Goal: Task Accomplishment & Management: Complete application form

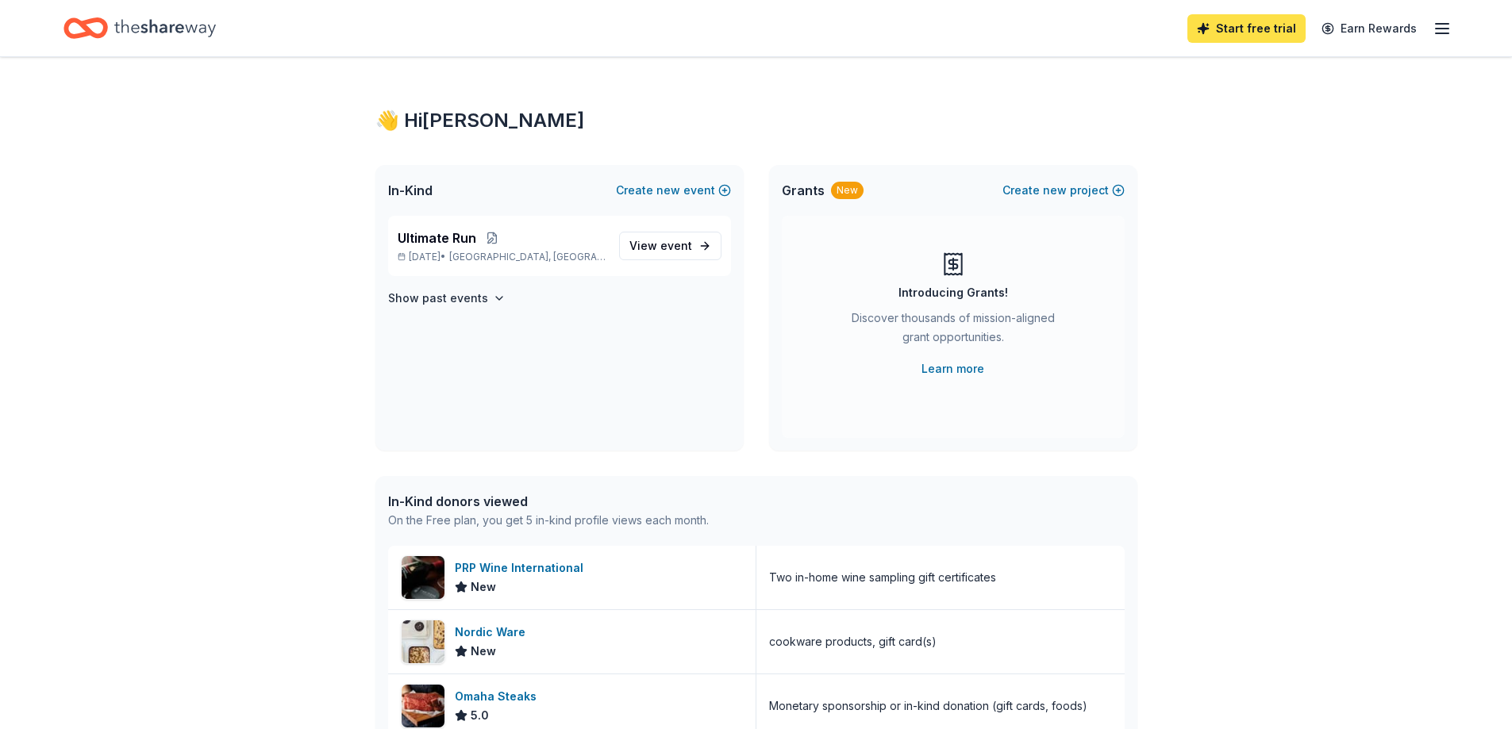
click at [1257, 23] on link "Start free trial" at bounding box center [1246, 28] width 118 height 29
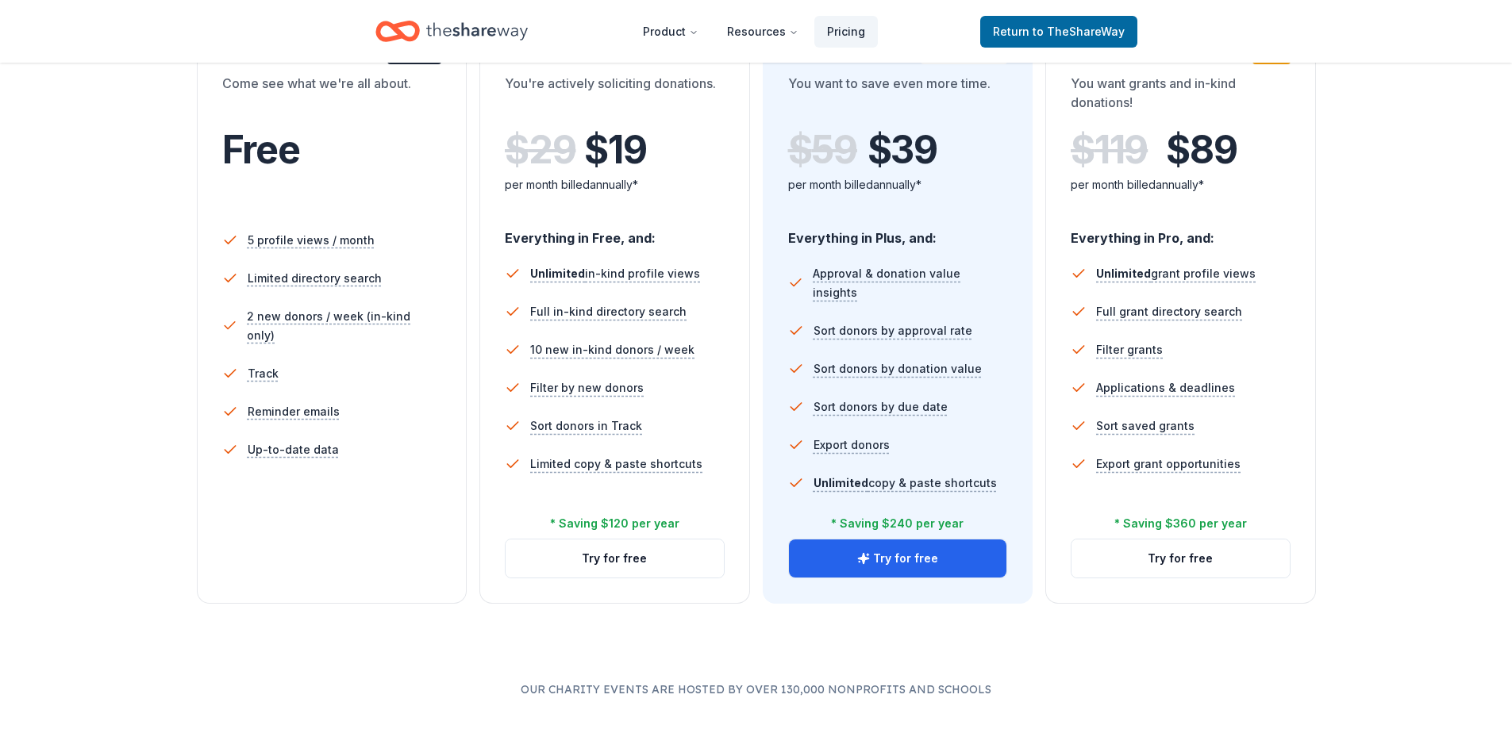
scroll to position [397, 0]
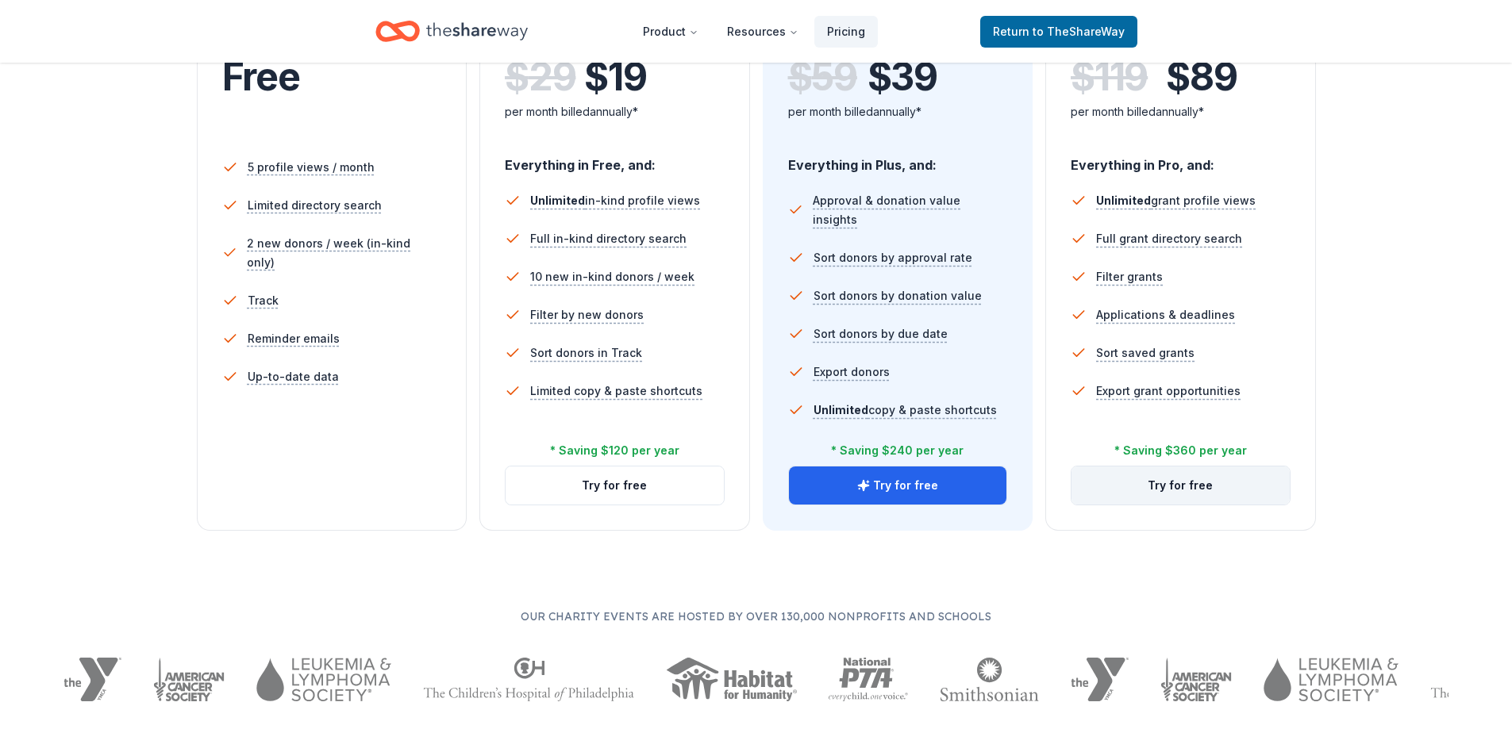
click at [1220, 485] on button "Try for free" at bounding box center [1181, 486] width 218 height 38
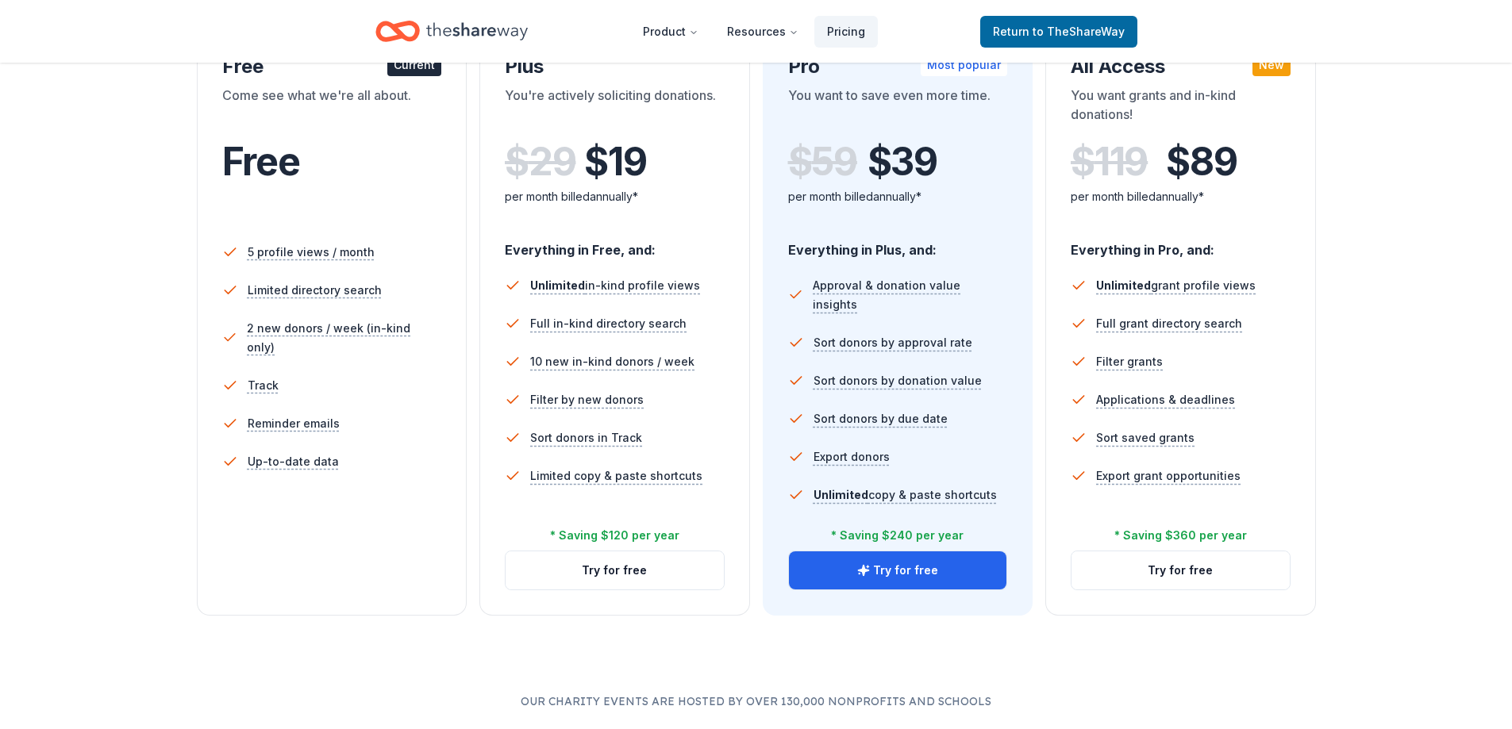
scroll to position [317, 0]
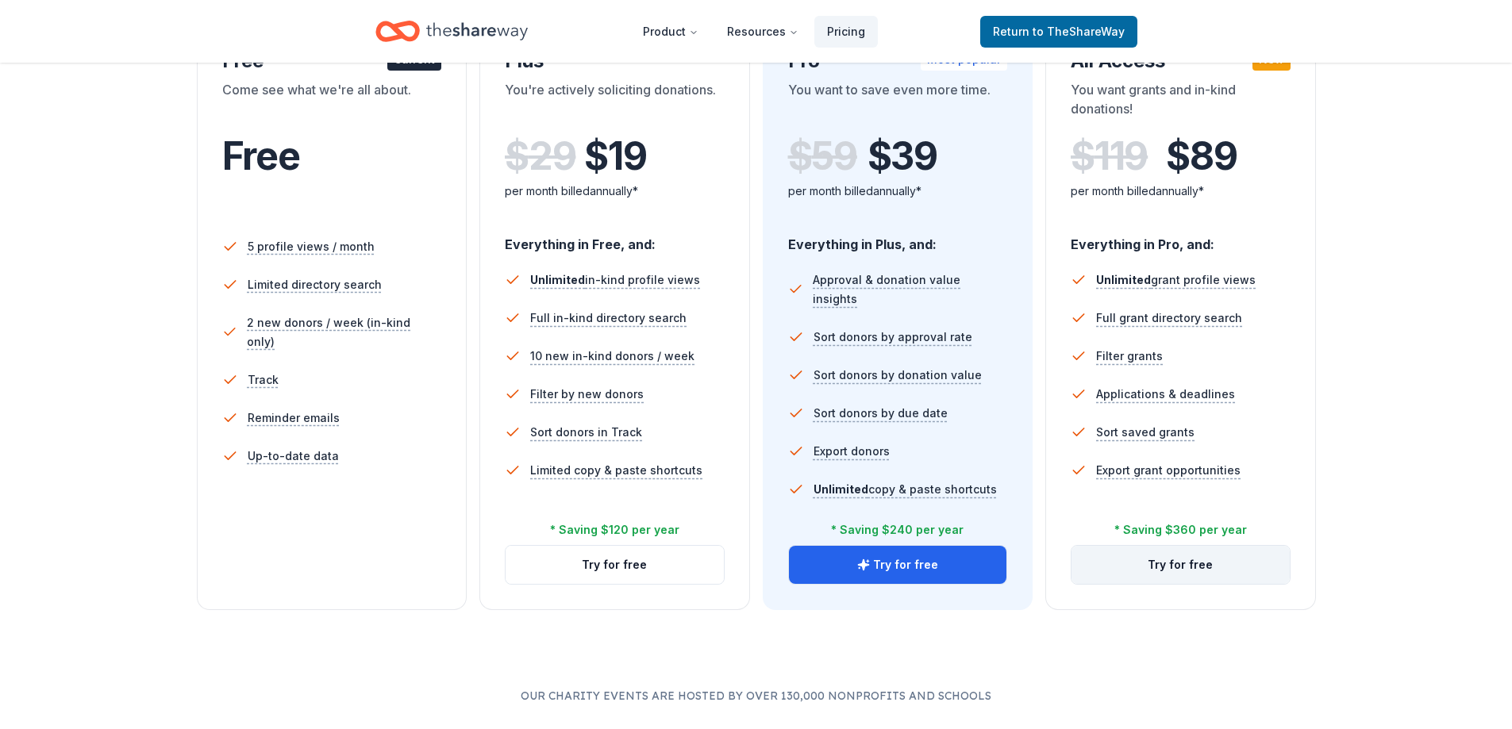
click at [1195, 568] on button "Try for free" at bounding box center [1181, 565] width 218 height 38
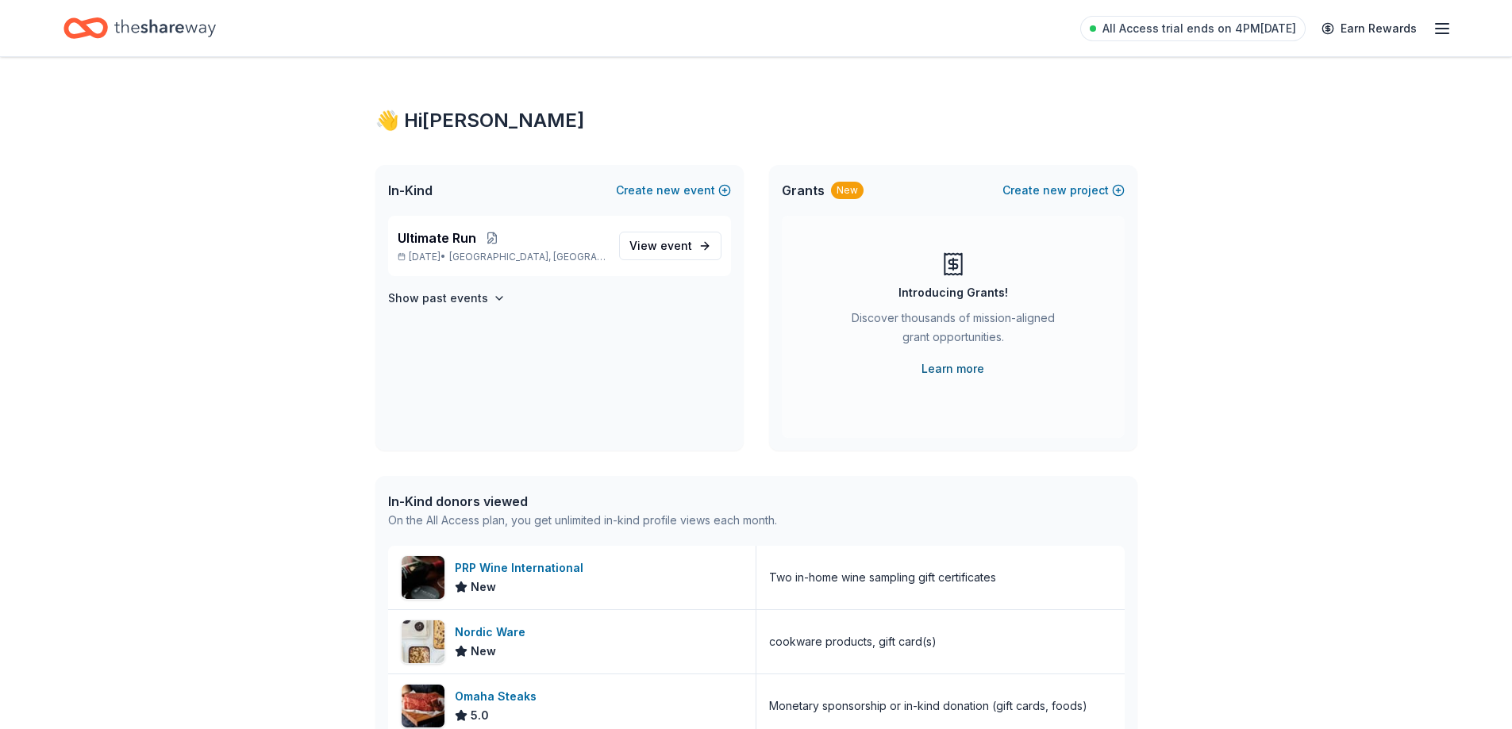
click at [957, 372] on link "Learn more" at bounding box center [953, 369] width 63 height 19
click at [684, 251] on span "event" at bounding box center [676, 245] width 32 height 13
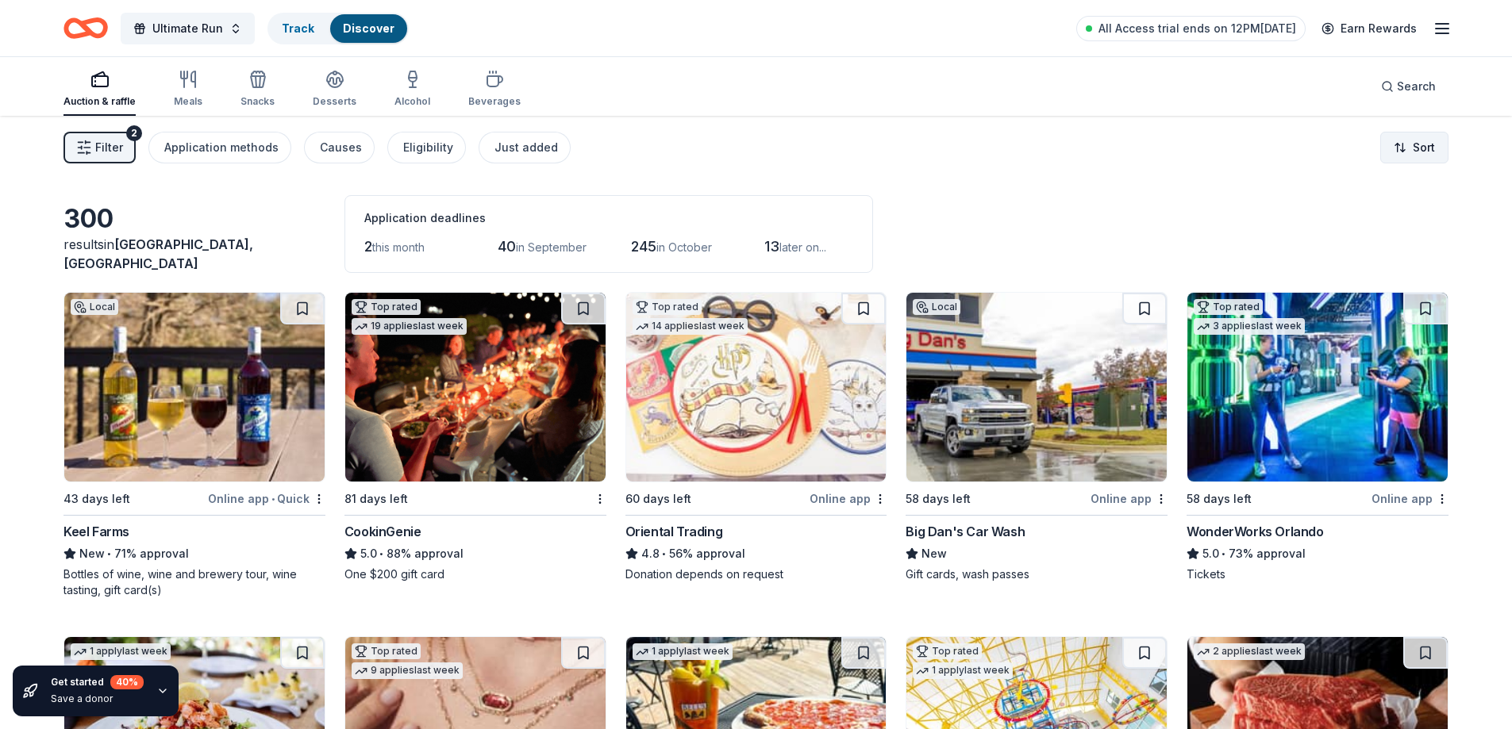
click at [1429, 143] on html "Ultimate Run Track Discover All Access trial ends on 12PM, 8/26 Earn Rewards Au…" at bounding box center [756, 364] width 1512 height 729
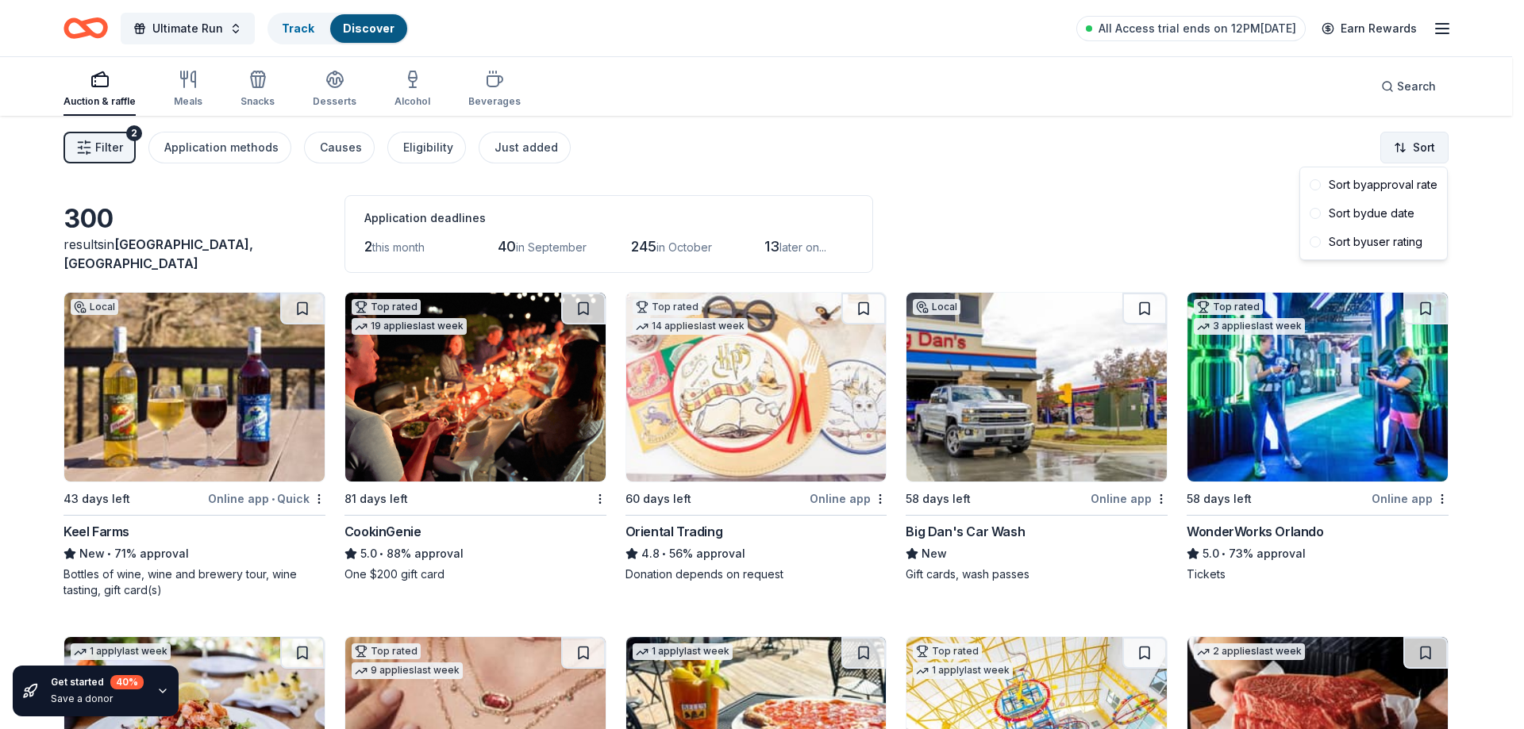
click at [1429, 143] on html "Ultimate Run Track Discover All Access trial ends on 12PM[DATE] Earn Rewards Au…" at bounding box center [762, 364] width 1524 height 729
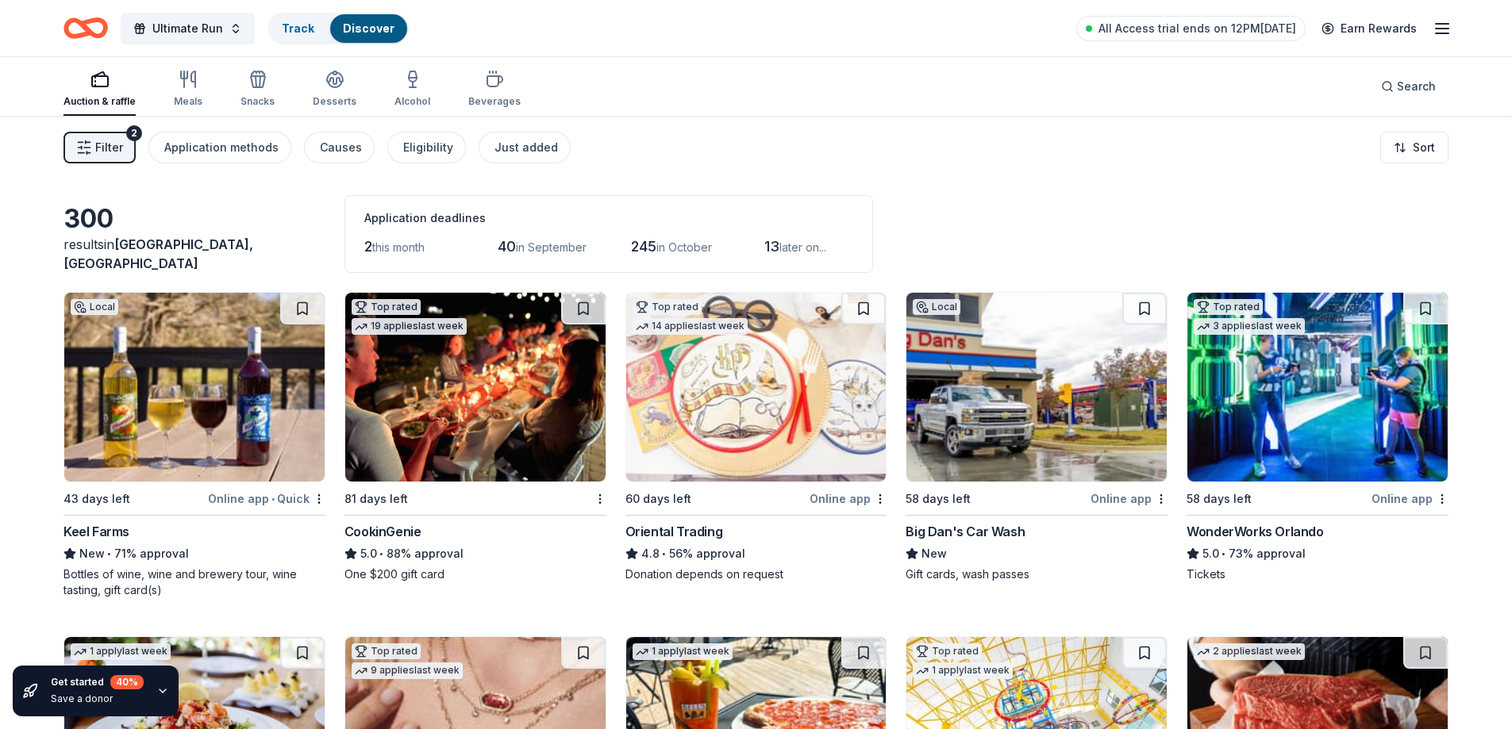
click at [91, 36] on icon "Home" at bounding box center [93, 28] width 25 height 16
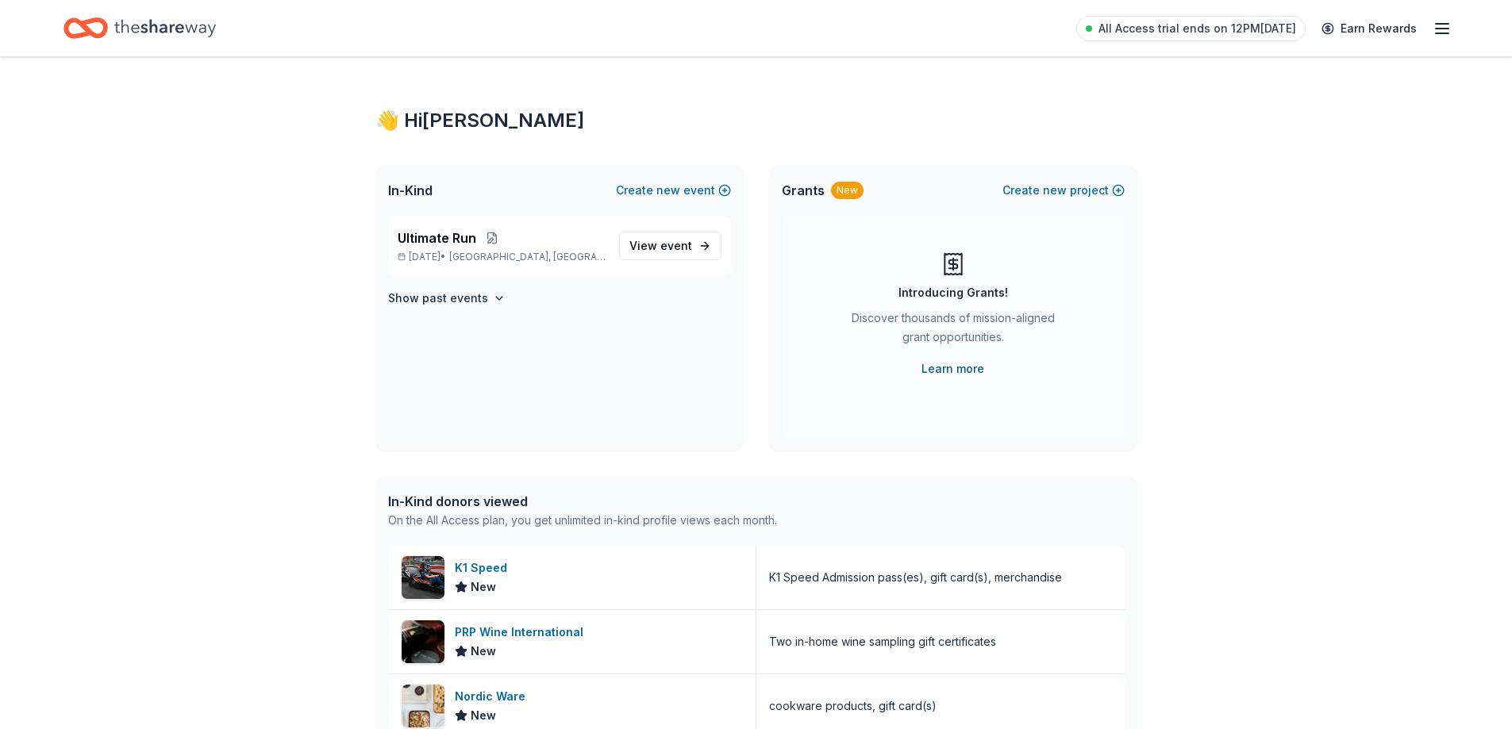
click at [958, 371] on link "Learn more" at bounding box center [953, 369] width 63 height 19
click at [661, 248] on span "View event" at bounding box center [660, 246] width 63 height 19
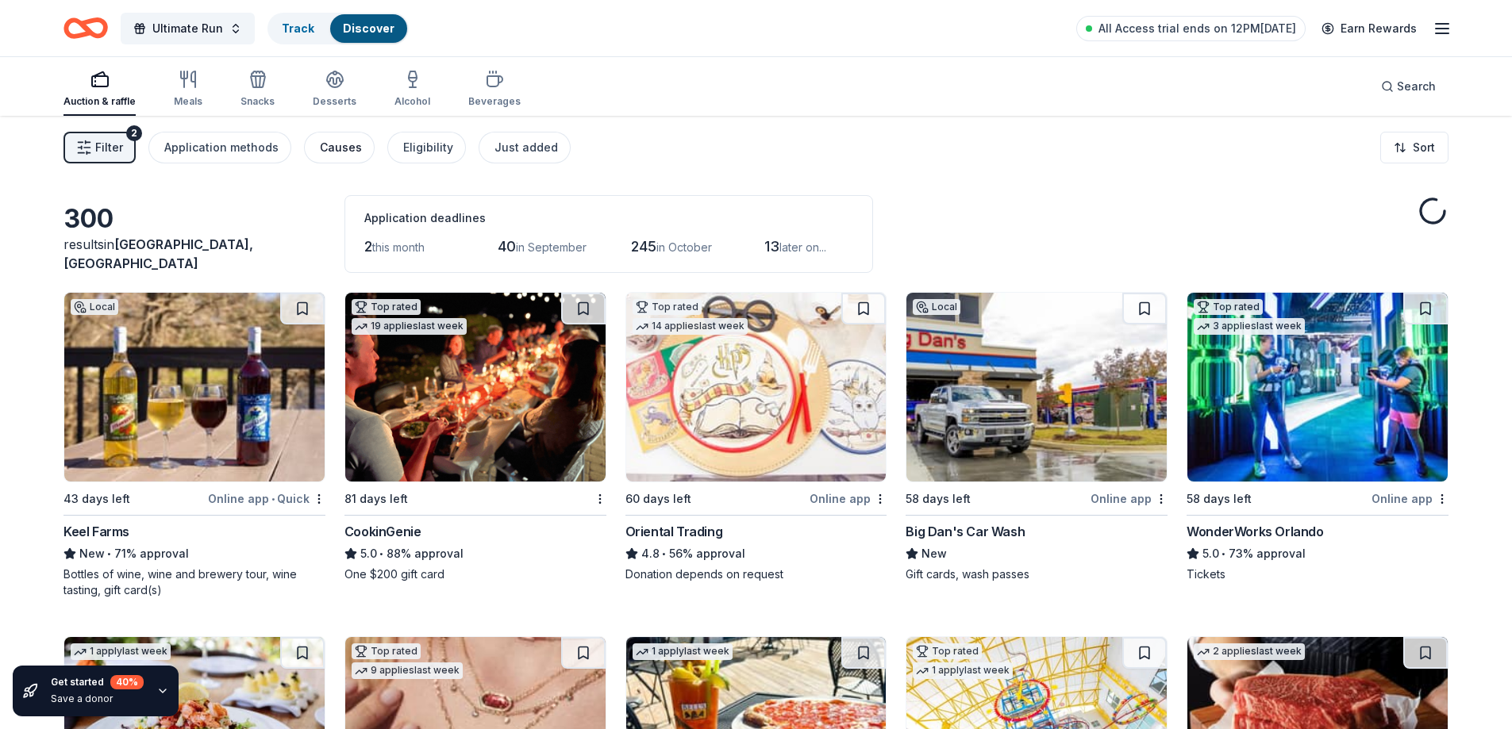
click at [350, 140] on div "Causes" at bounding box center [341, 147] width 42 height 19
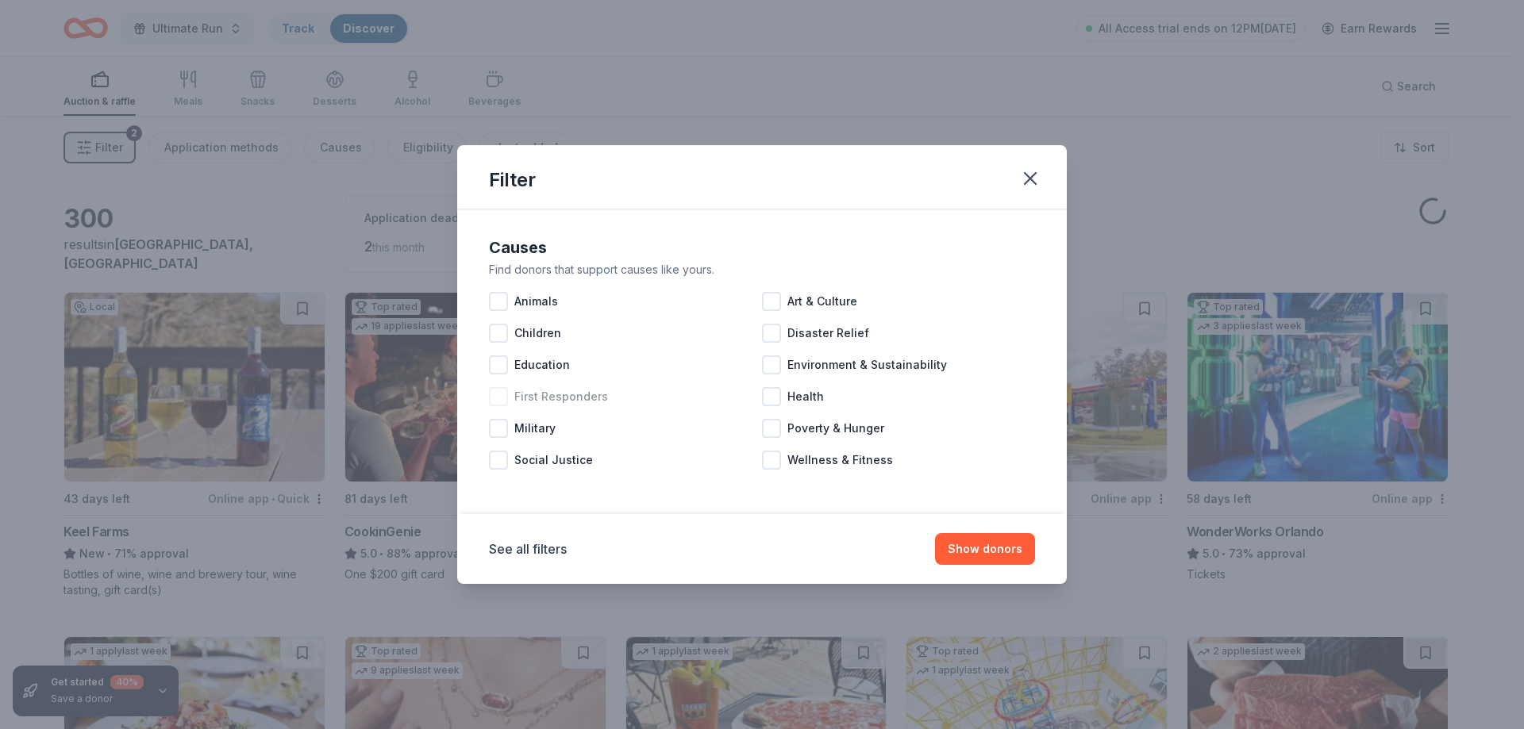
click at [579, 401] on span "First Responders" at bounding box center [561, 396] width 94 height 19
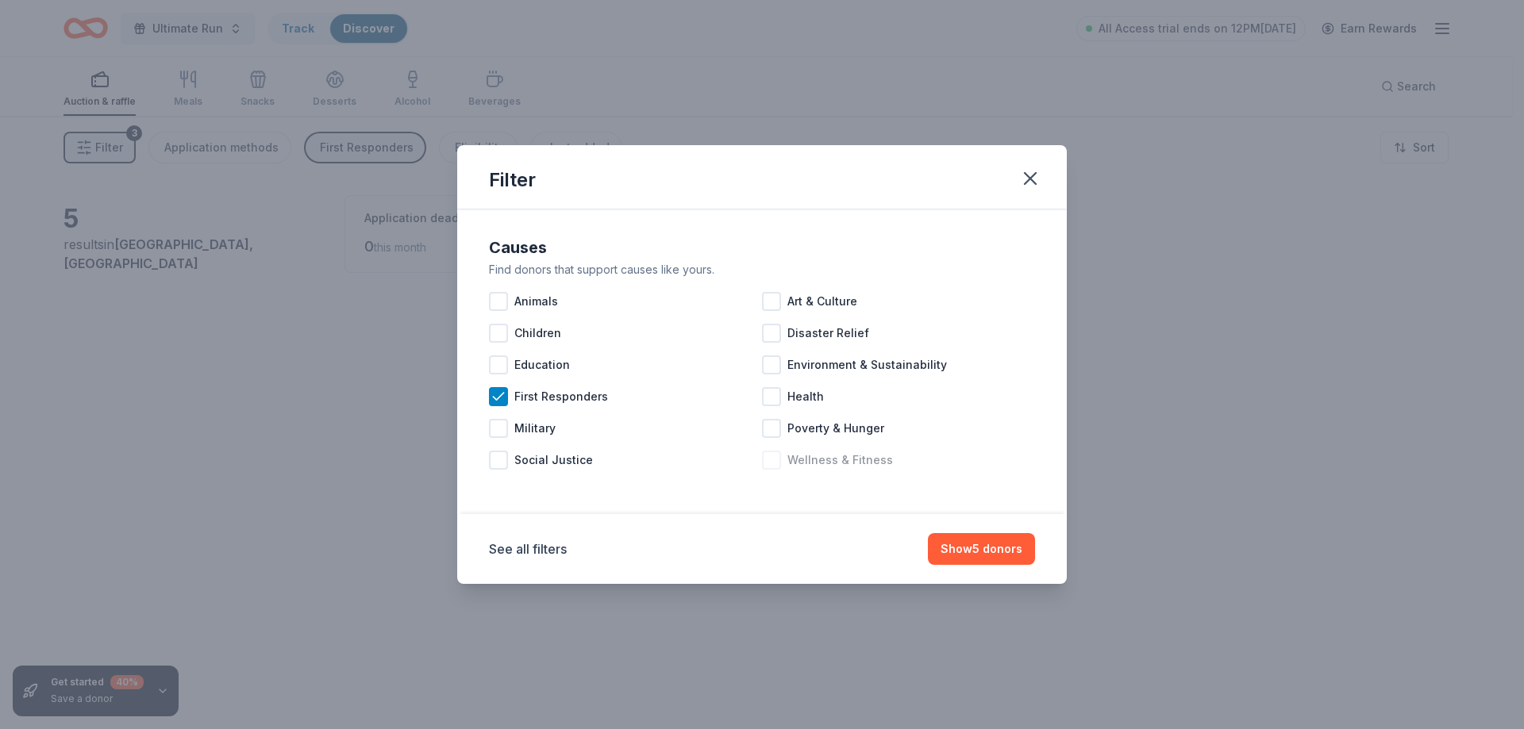
click at [849, 465] on span "Wellness & Fitness" at bounding box center [840, 460] width 106 height 19
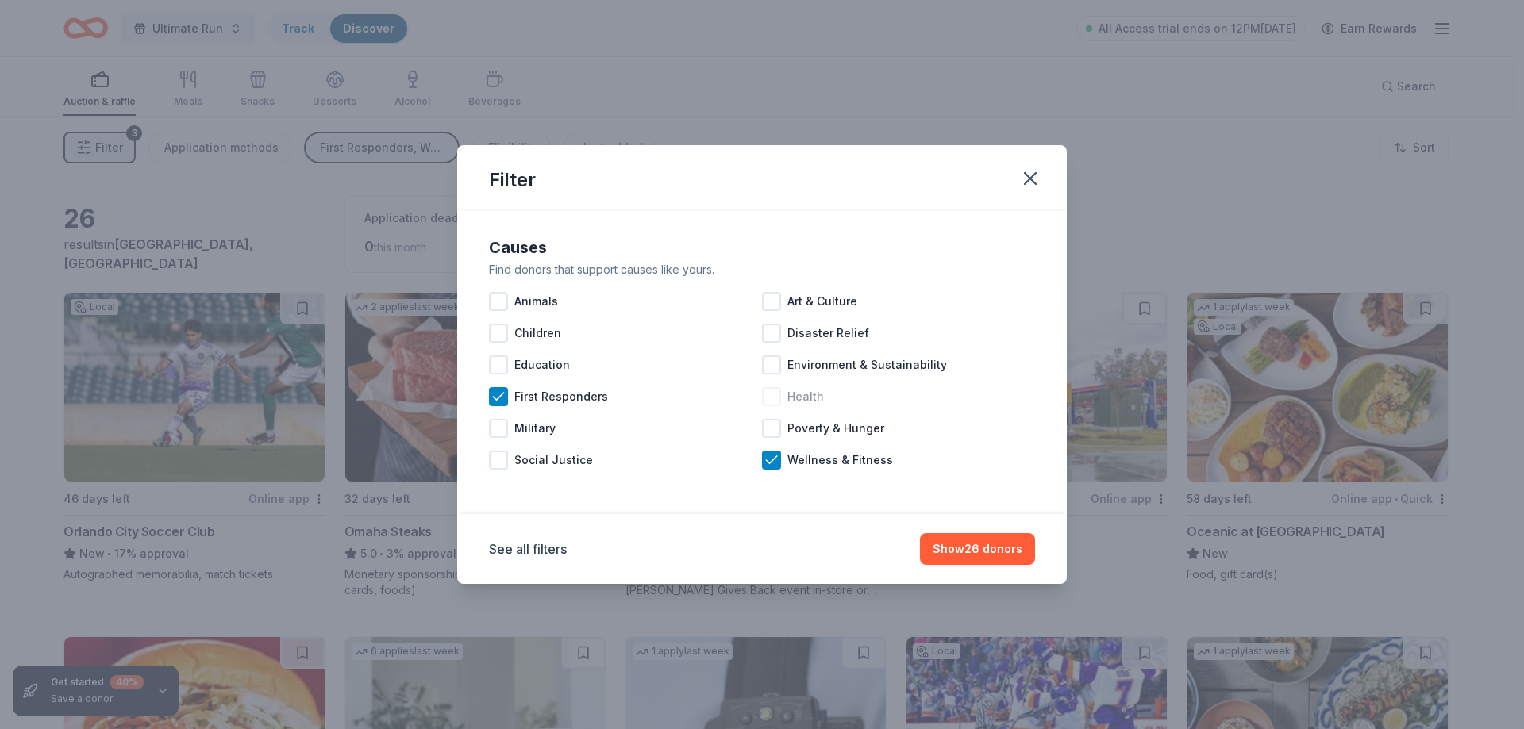
click at [801, 405] on span "Health" at bounding box center [805, 396] width 37 height 19
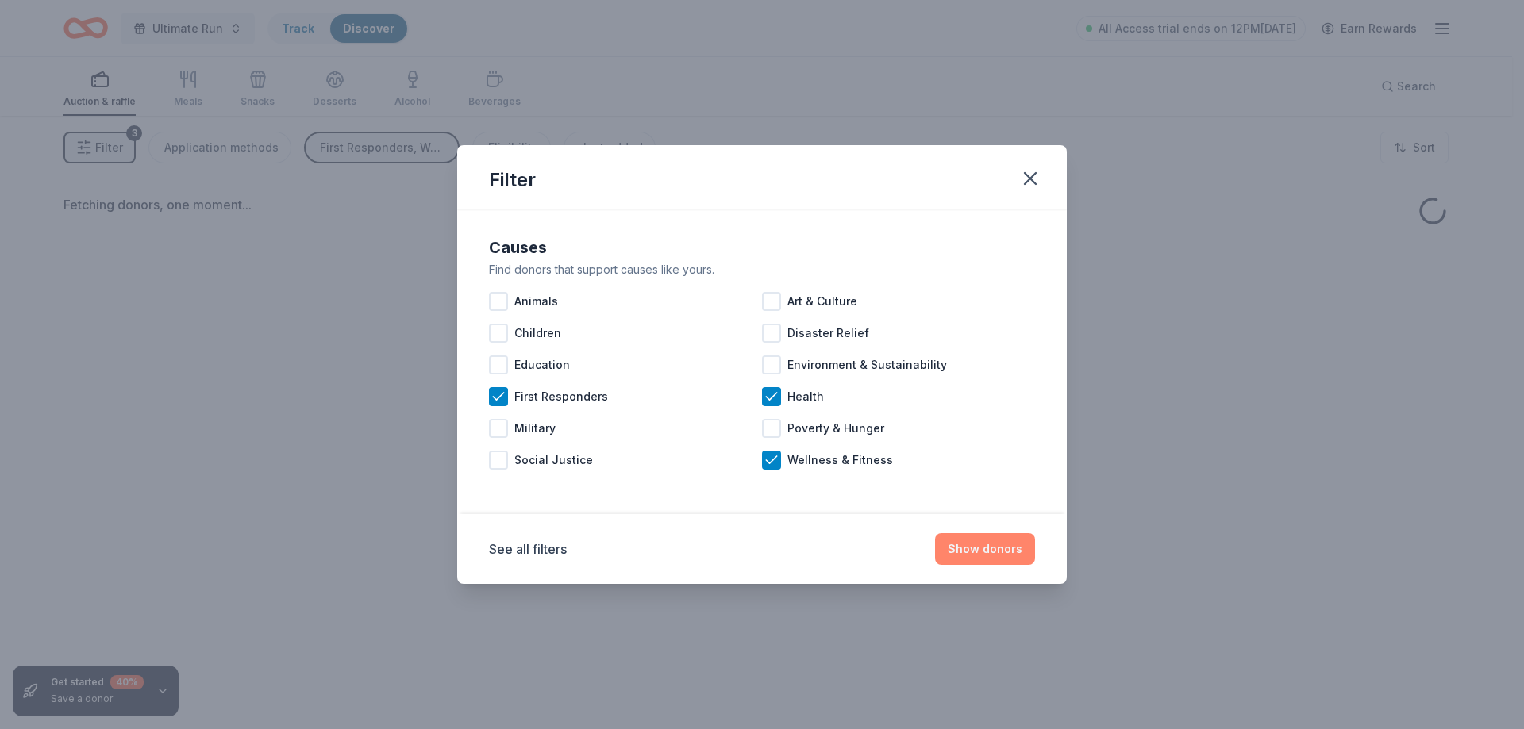
click at [984, 547] on button "Show donors" at bounding box center [985, 549] width 100 height 32
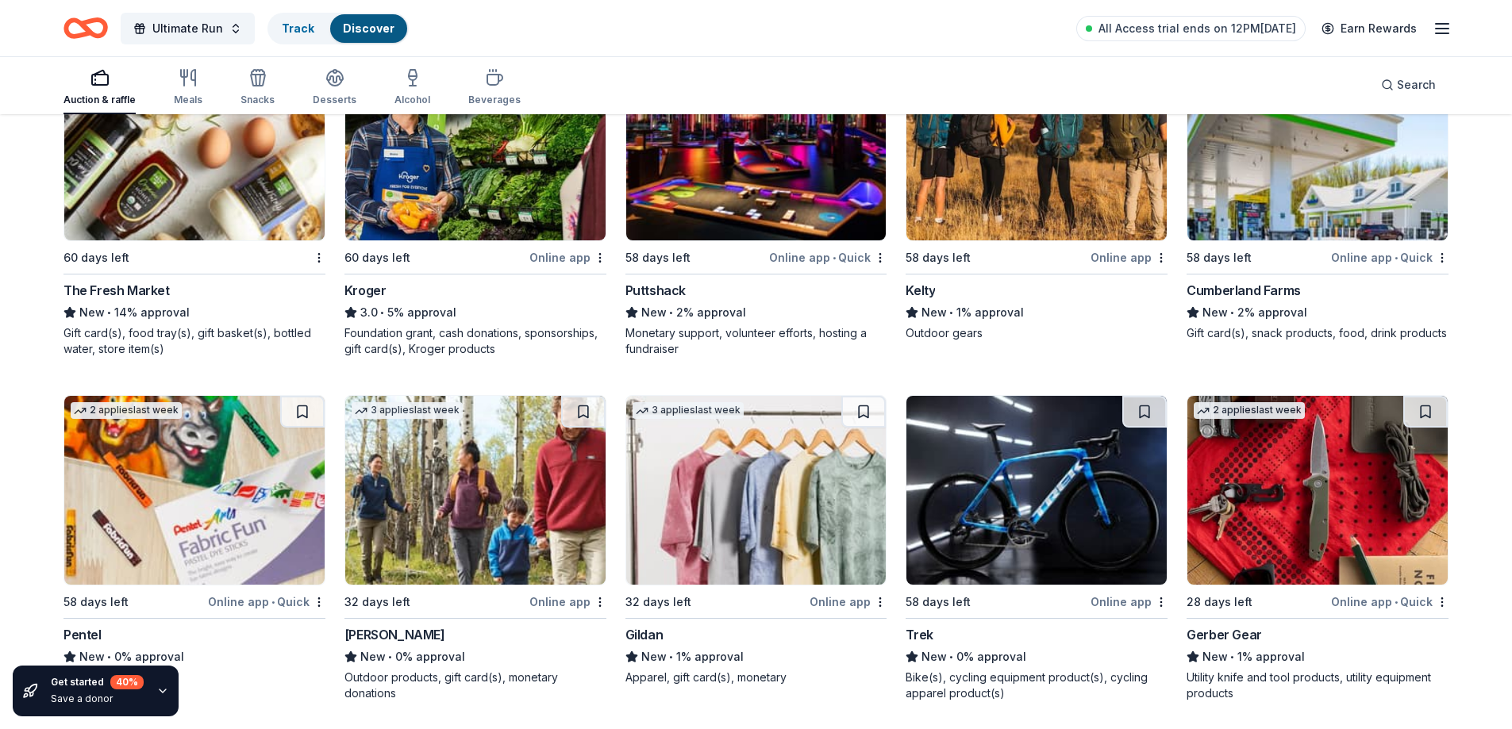
scroll to position [2280, 0]
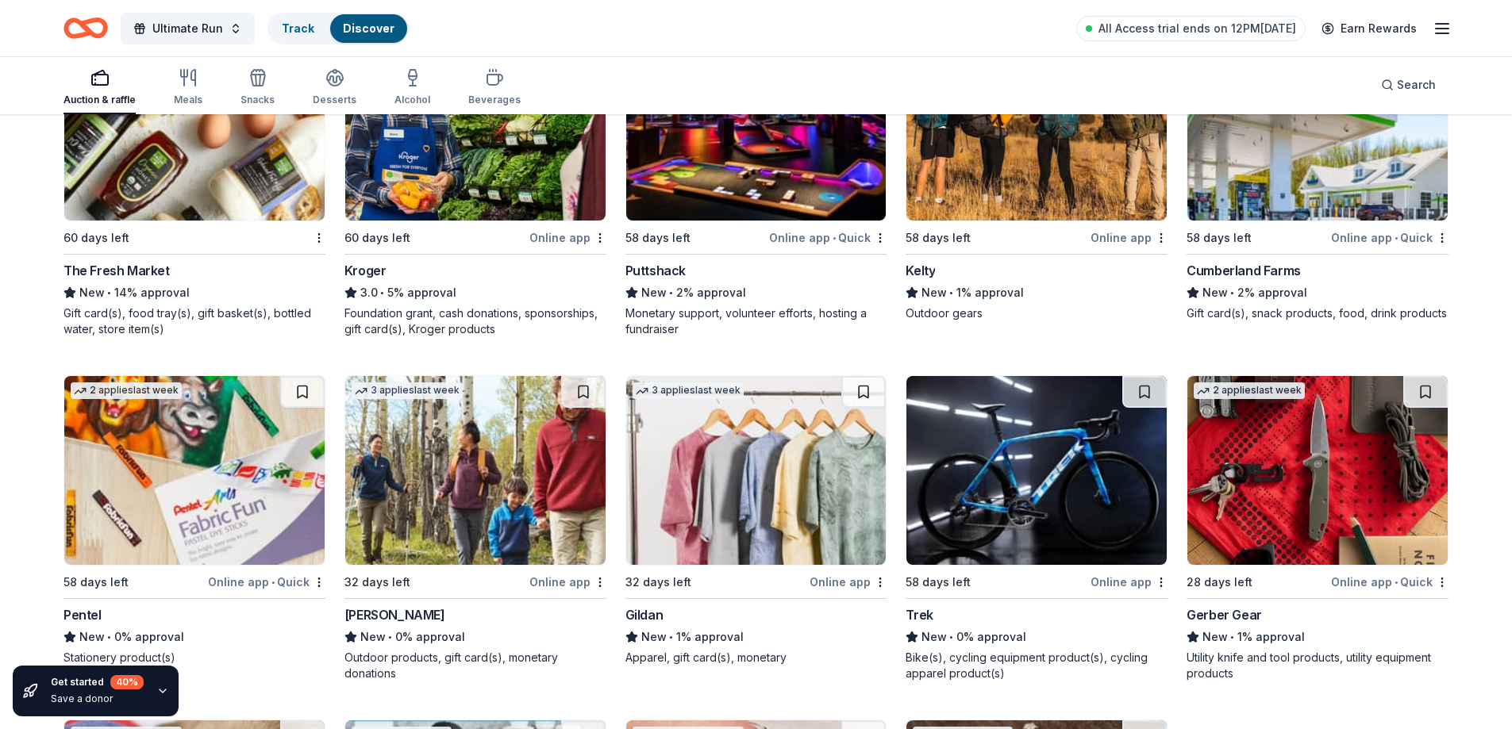
click at [1268, 558] on img at bounding box center [1317, 470] width 260 height 189
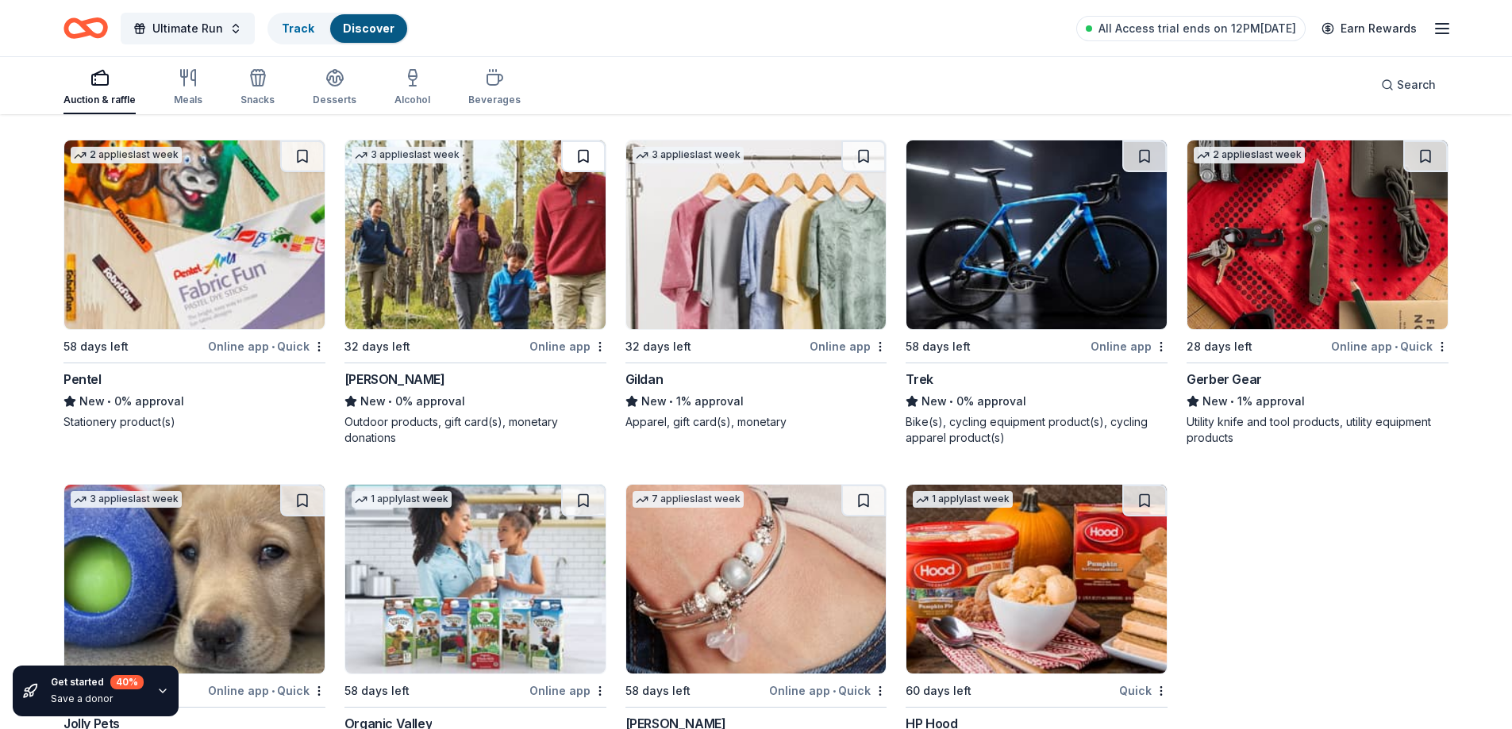
scroll to position [2609, 0]
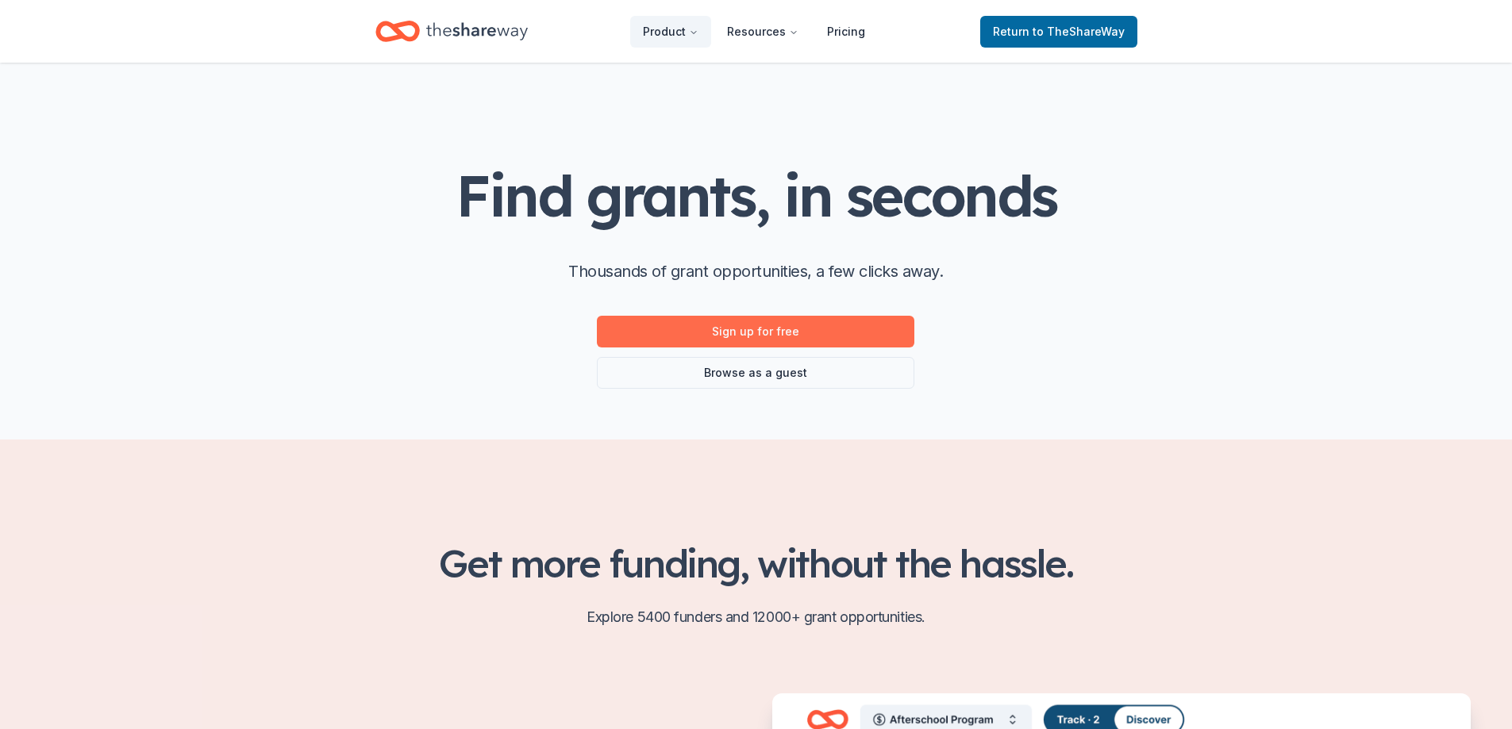
click at [752, 332] on link "Sign up for free" at bounding box center [755, 332] width 317 height 32
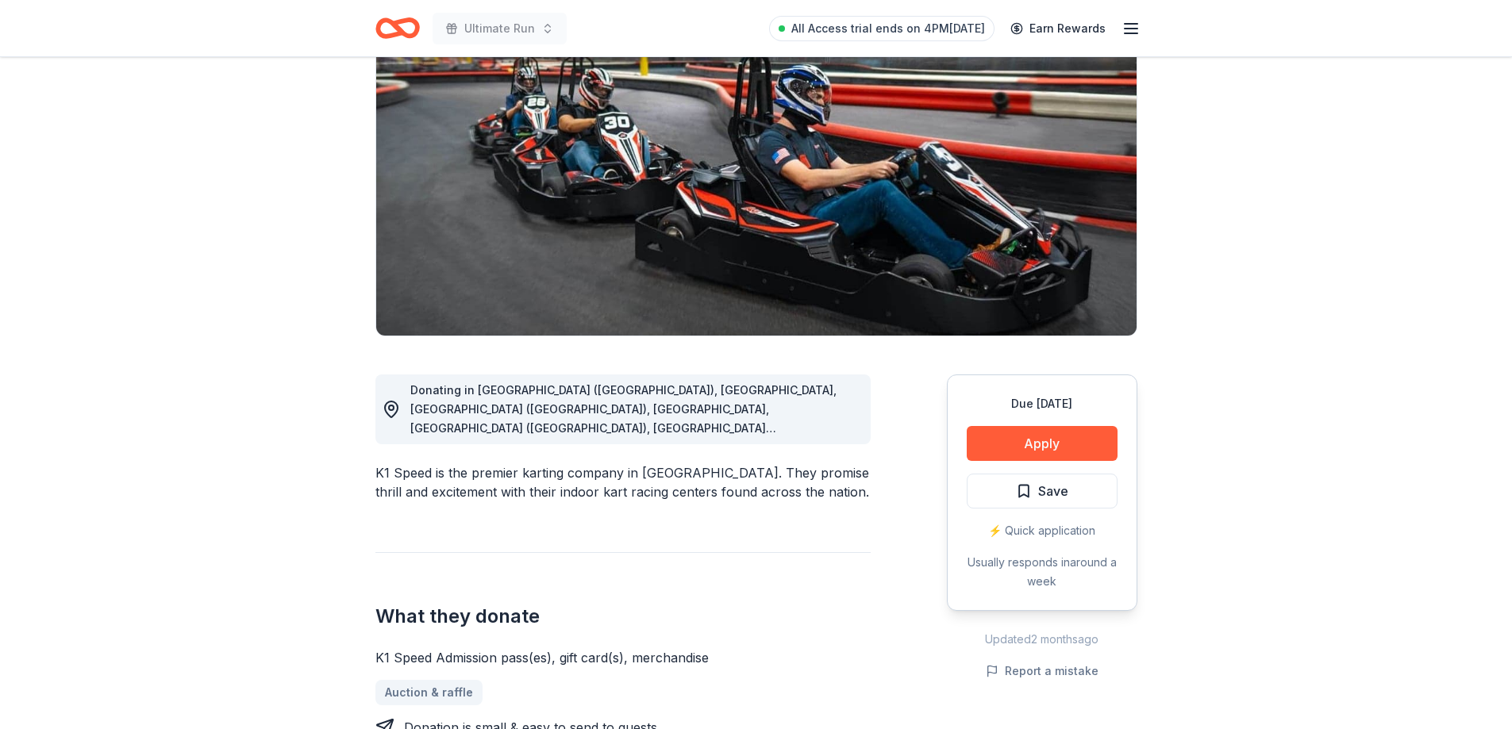
scroll to position [159, 0]
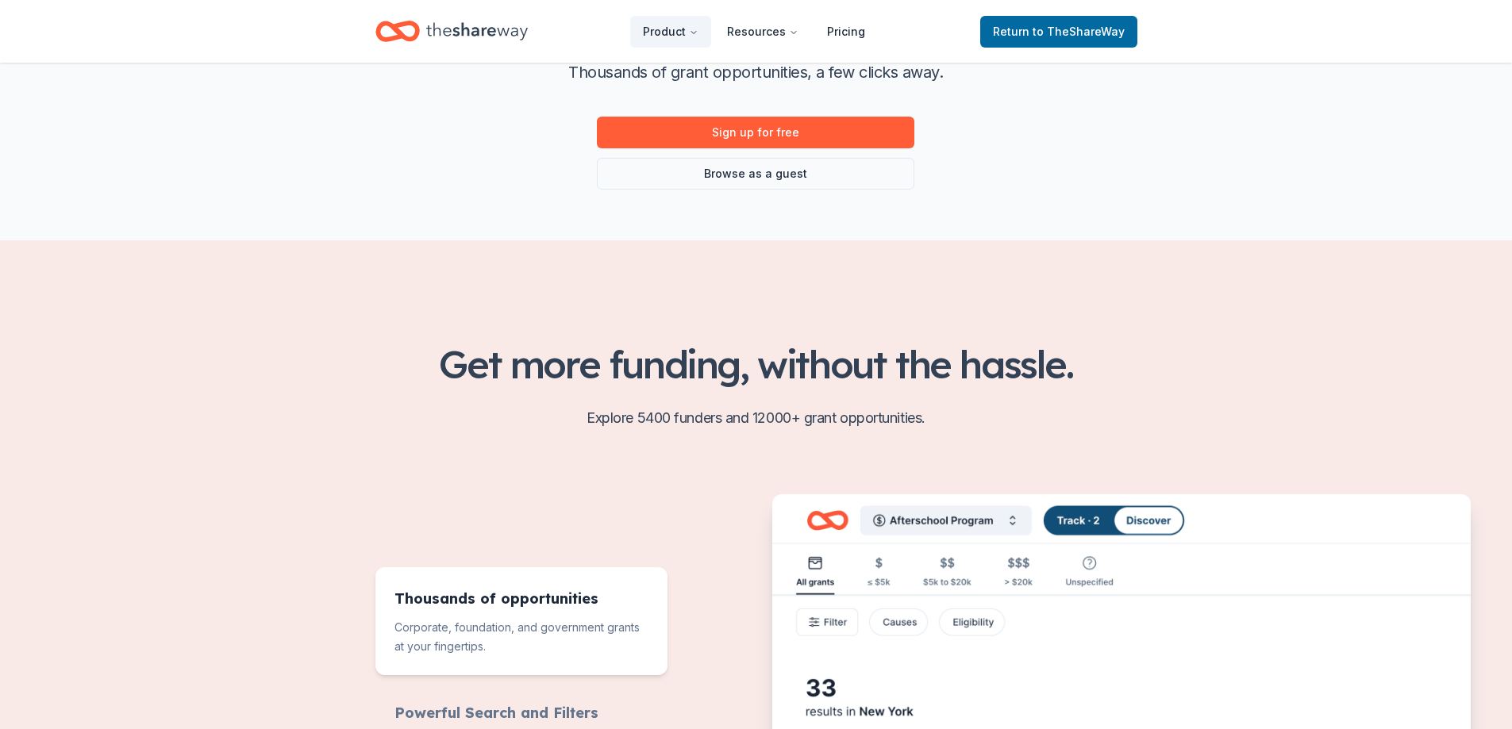
scroll to position [79, 0]
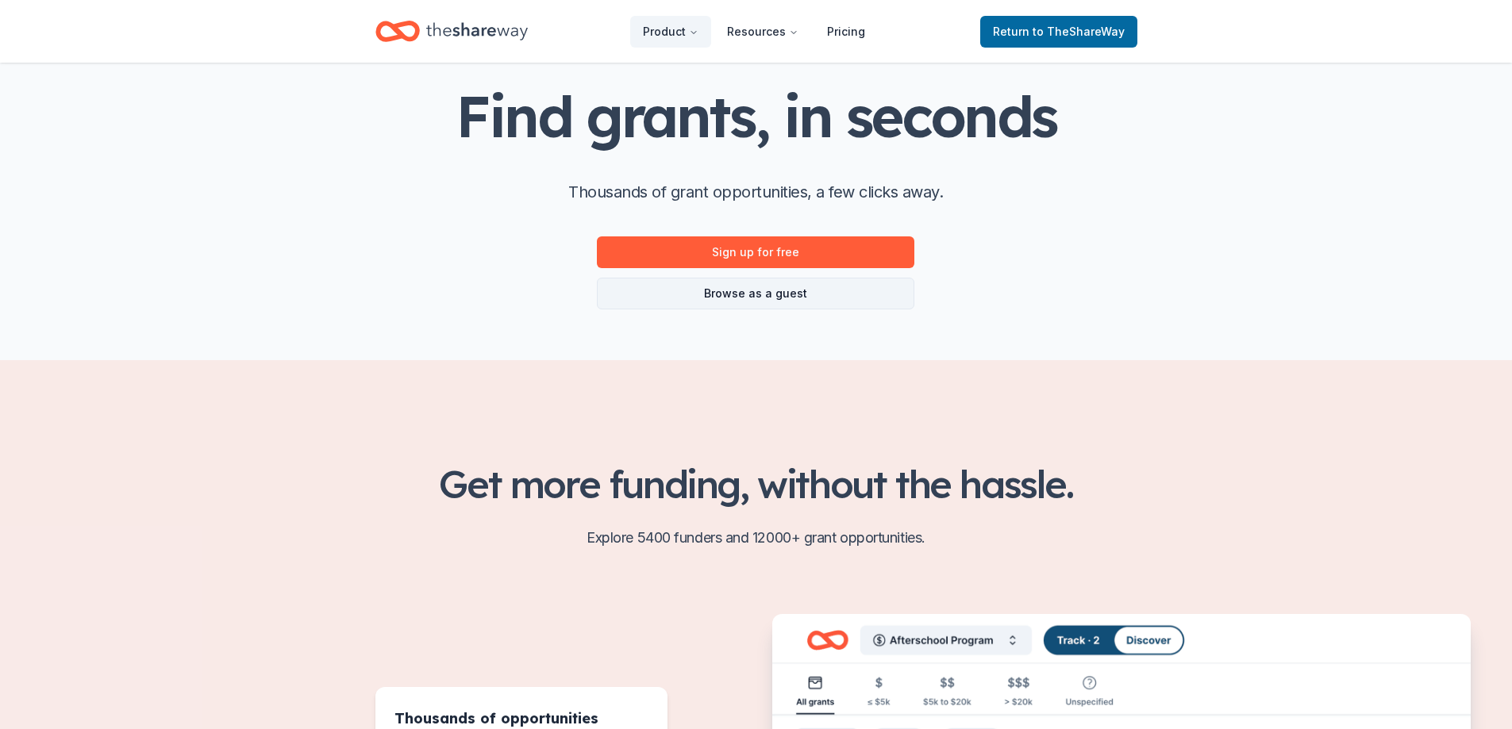
click at [797, 291] on link "Browse as a guest" at bounding box center [755, 294] width 317 height 32
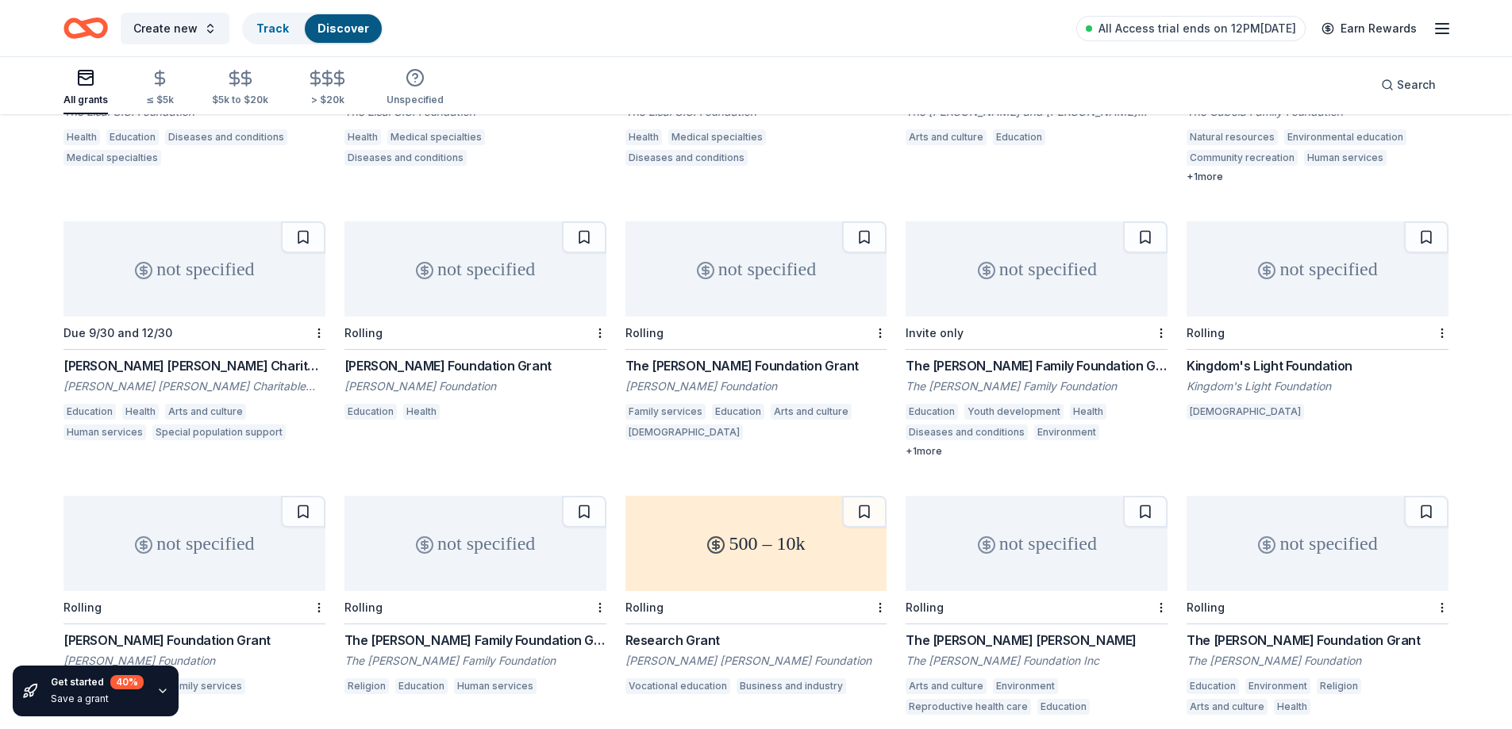
scroll to position [2911, 0]
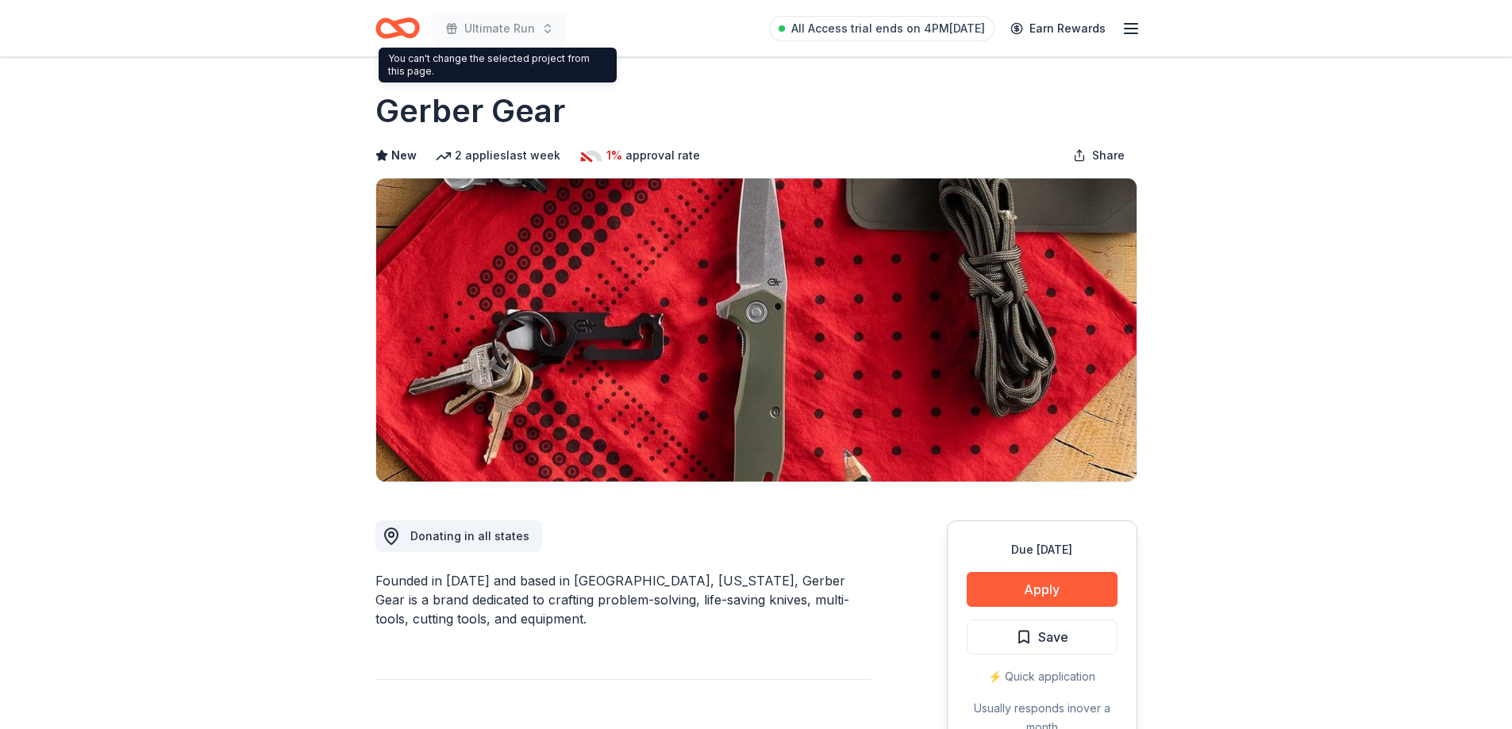
click at [403, 22] on icon "Home" at bounding box center [404, 28] width 25 height 16
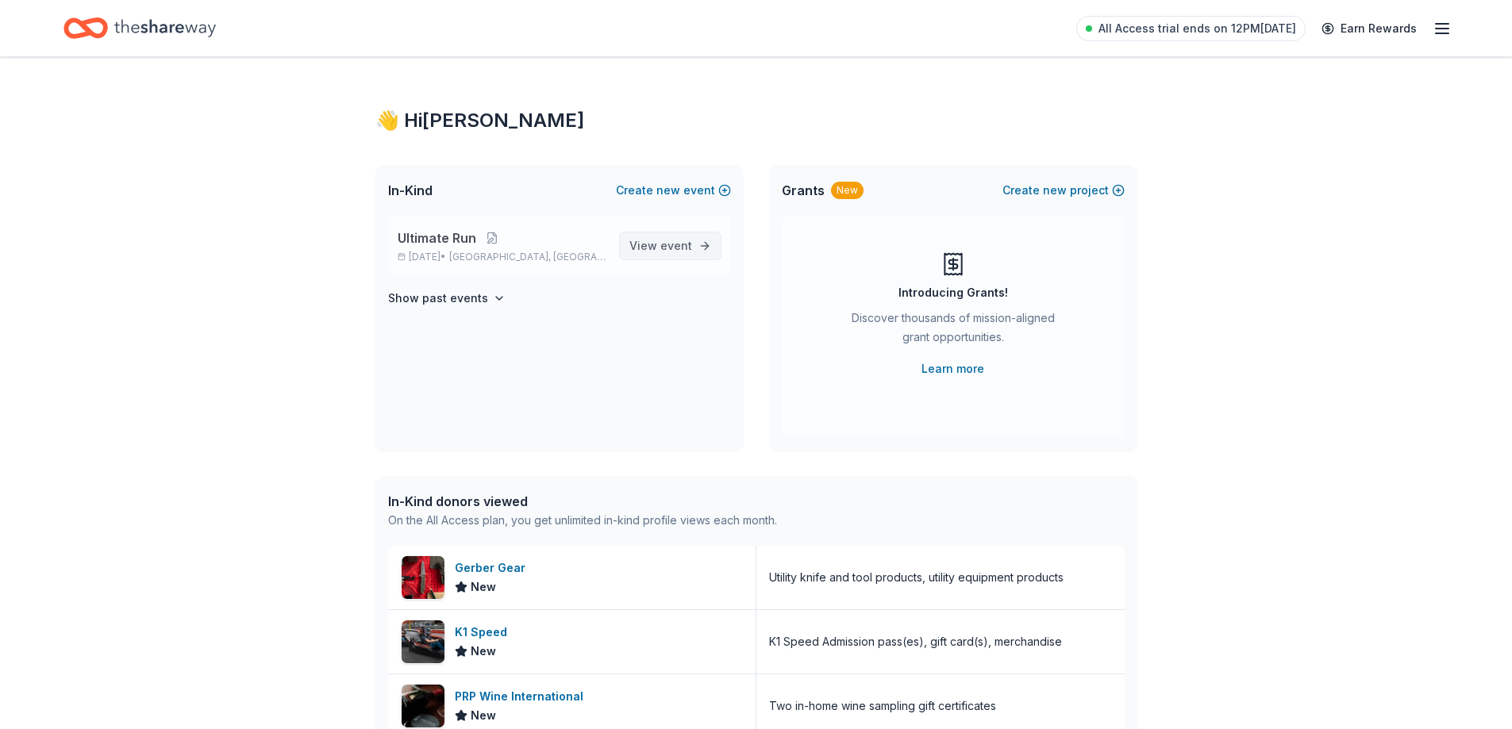
click at [693, 247] on link "View event" at bounding box center [670, 246] width 102 height 29
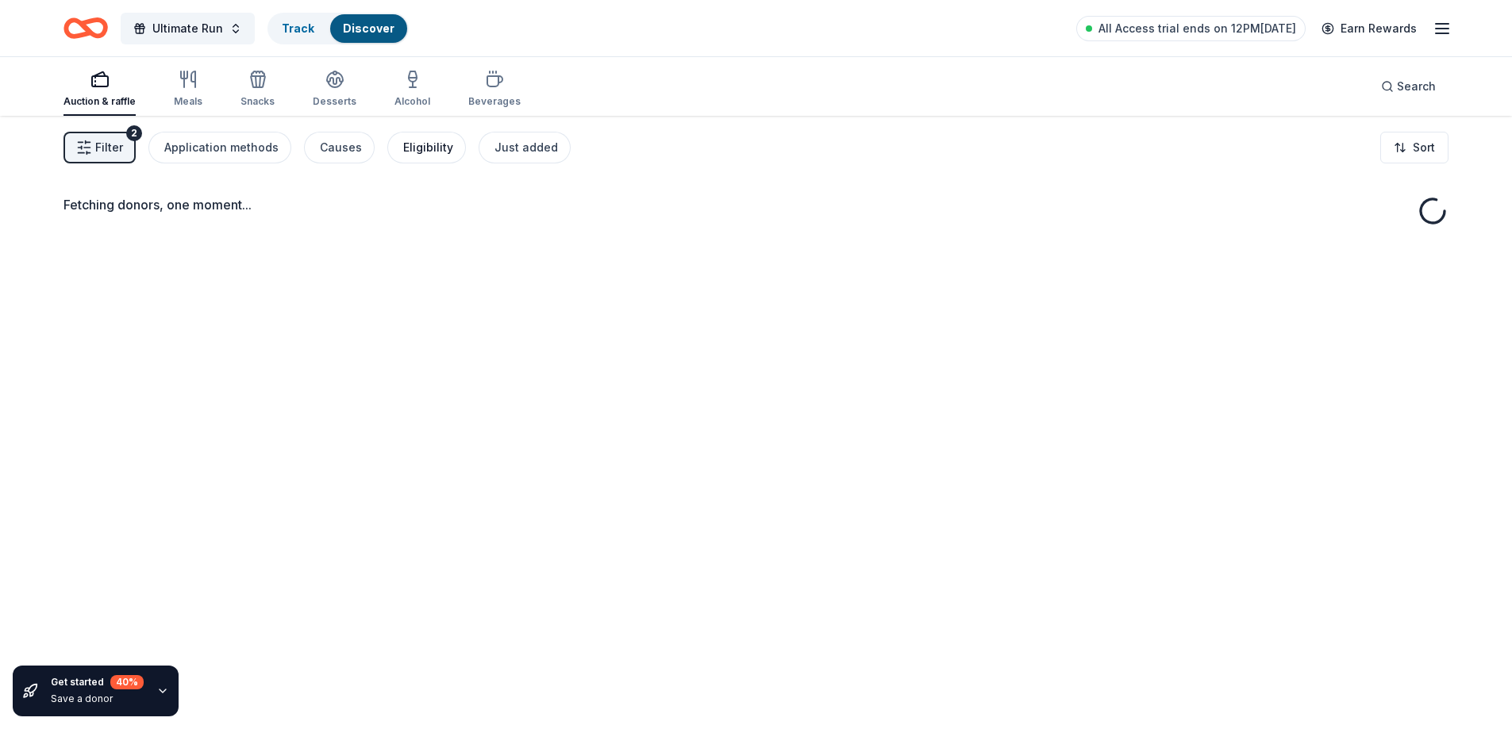
click at [421, 148] on div "Eligibility" at bounding box center [428, 147] width 50 height 19
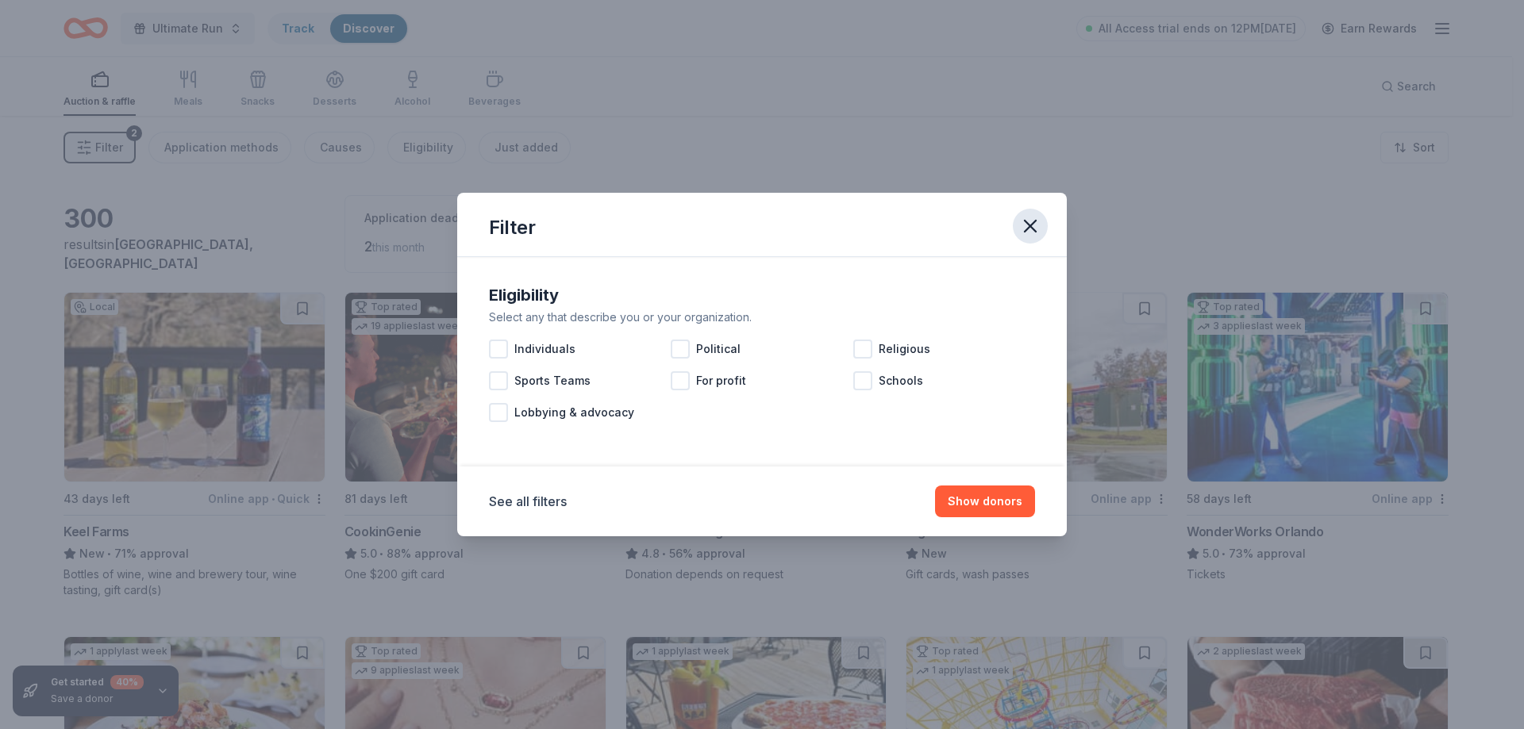
click at [1031, 221] on icon "button" at bounding box center [1030, 226] width 22 height 22
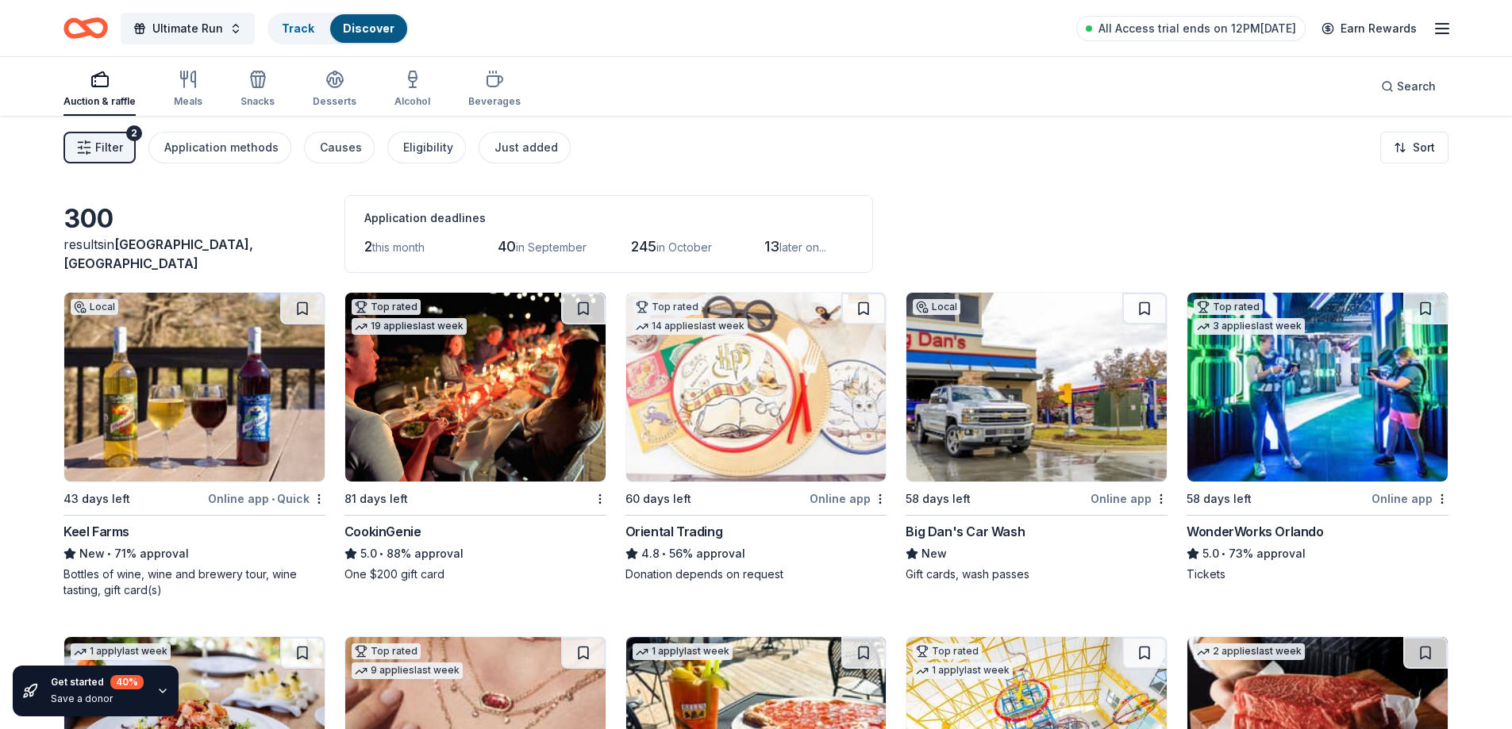
click at [115, 148] on span "Filter" at bounding box center [109, 147] width 28 height 19
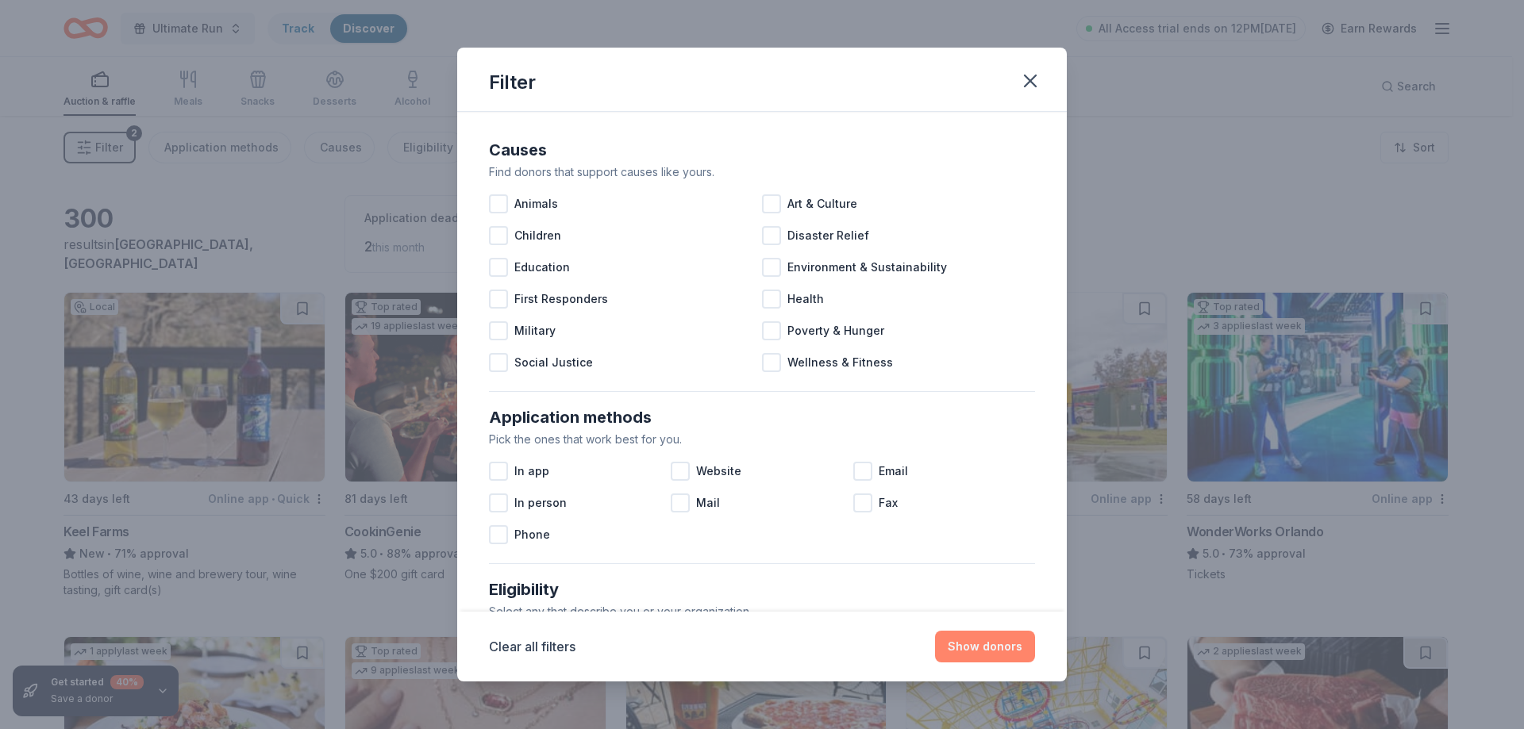
click at [979, 637] on button "Show donors" at bounding box center [985, 647] width 100 height 32
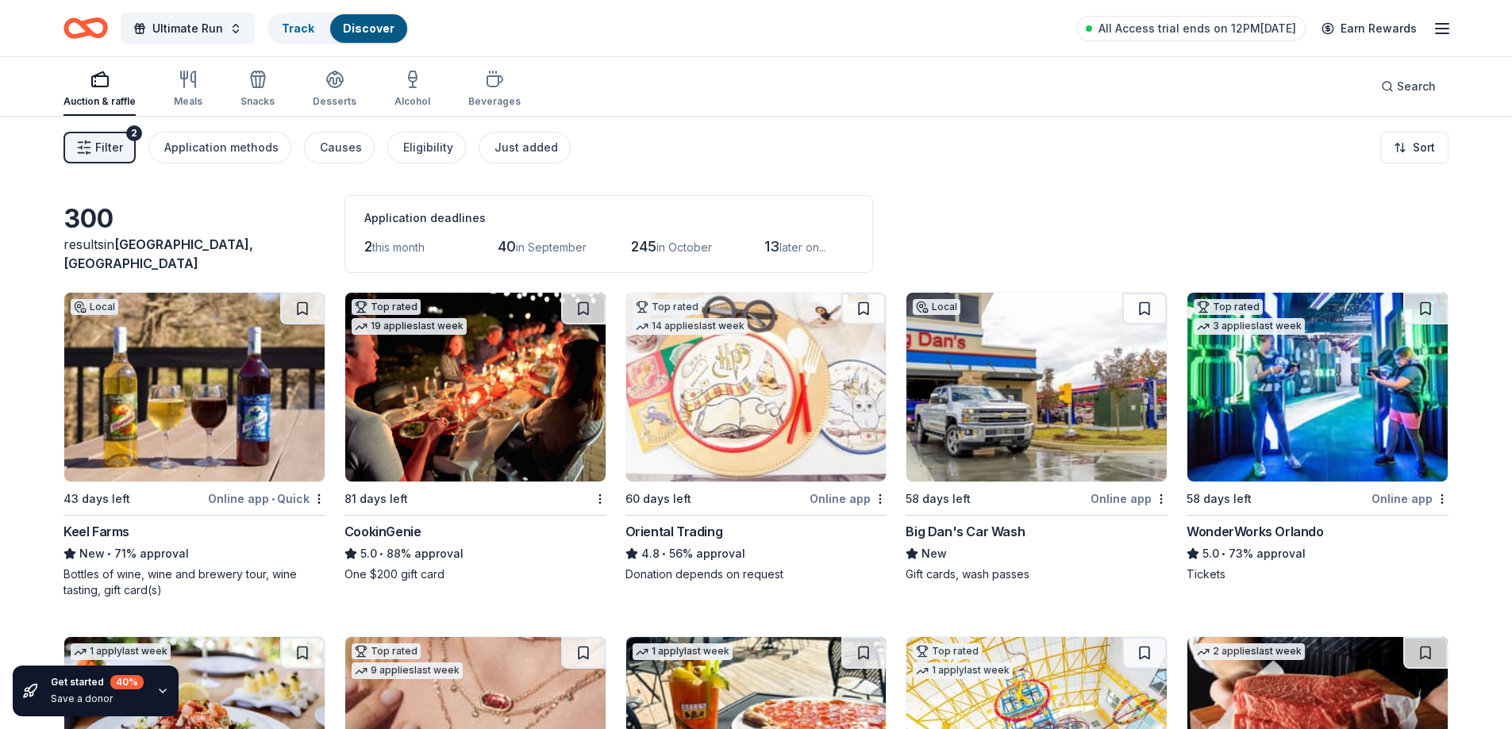
click at [1420, 125] on div "Filter 2 Application methods Causes Eligibility Just added Sort" at bounding box center [756, 147] width 1512 height 63
click at [1407, 148] on html "Ultimate Run Track Discover All Access trial ends on 12PM, 8/26 Earn Rewards Au…" at bounding box center [756, 364] width 1512 height 729
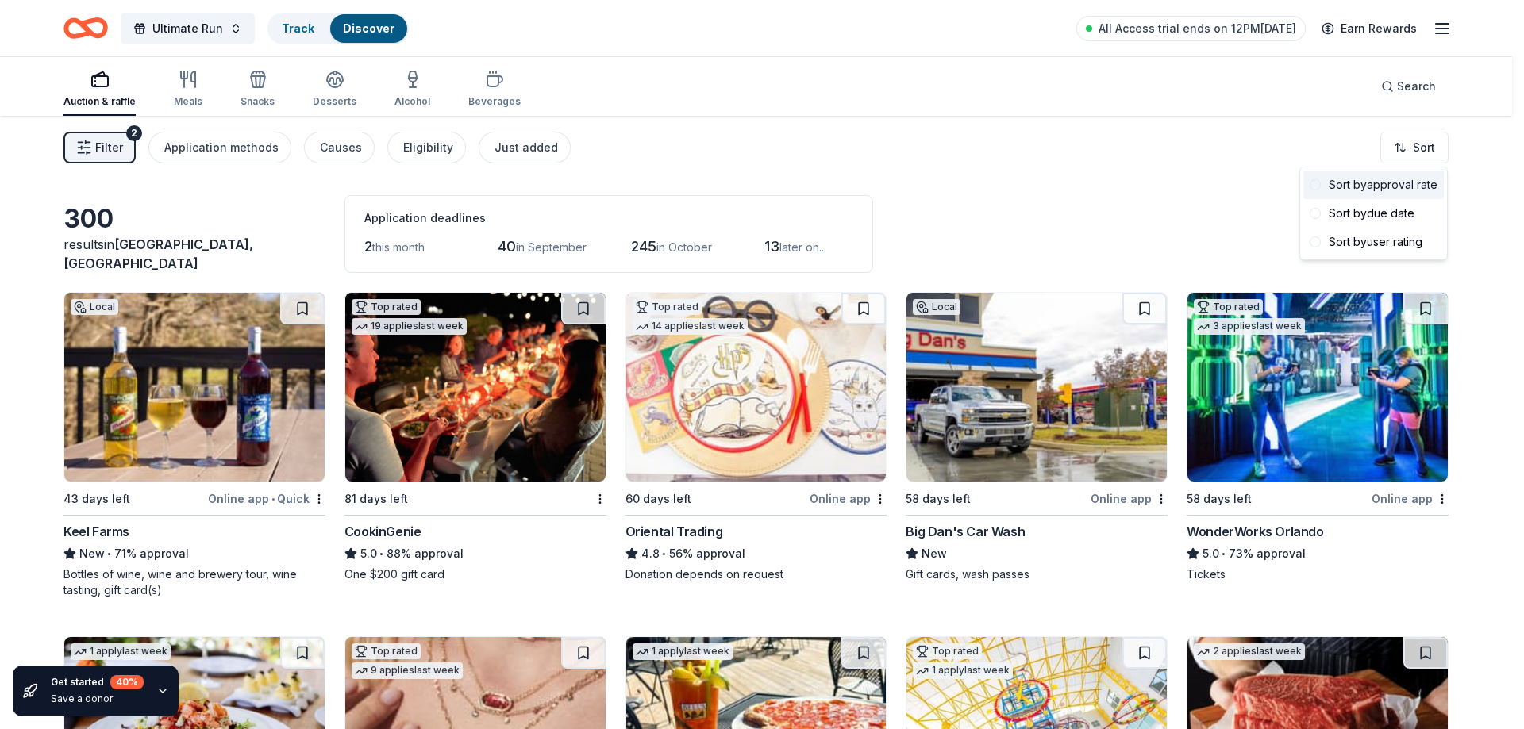
click at [1390, 187] on div "Sort by approval rate" at bounding box center [1373, 185] width 140 height 29
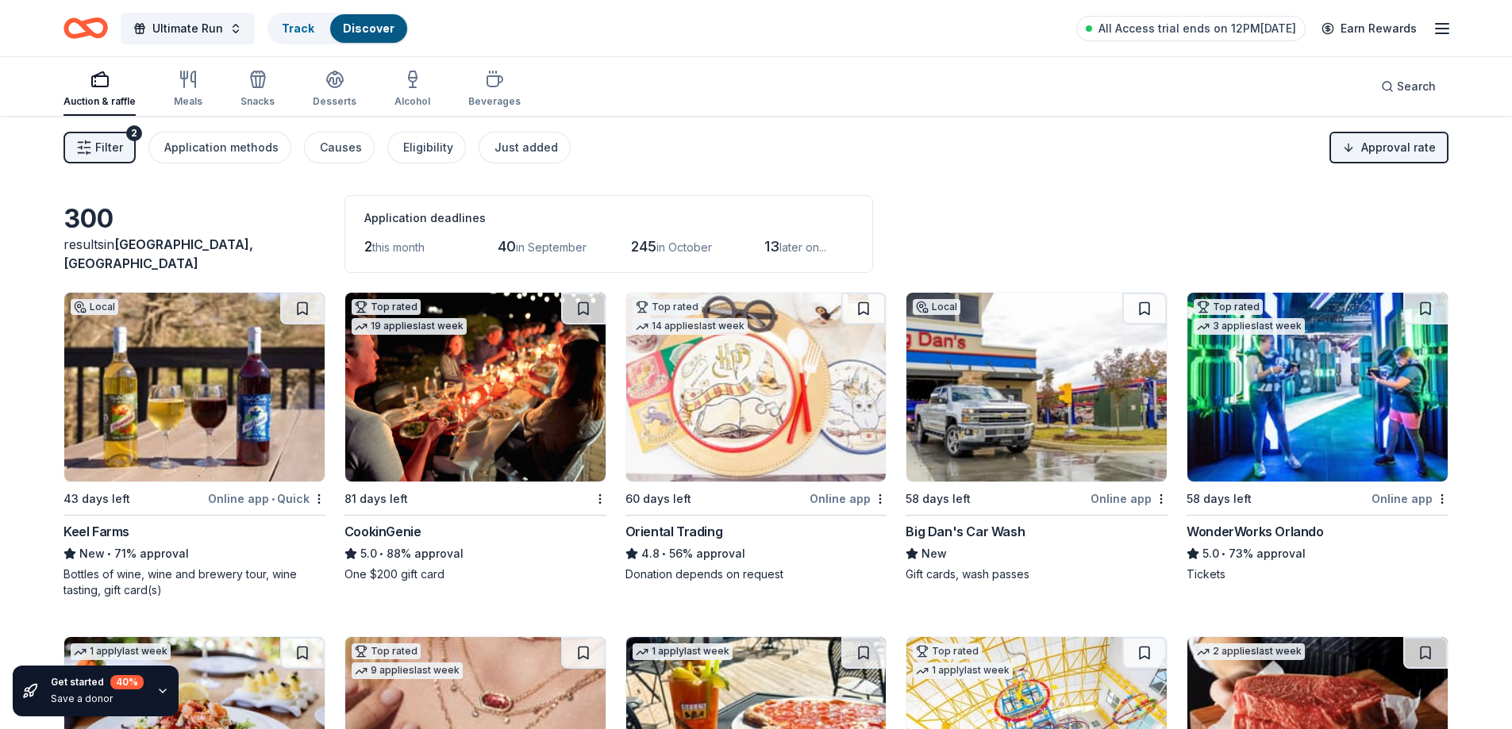
click at [239, 395] on img at bounding box center [194, 387] width 260 height 189
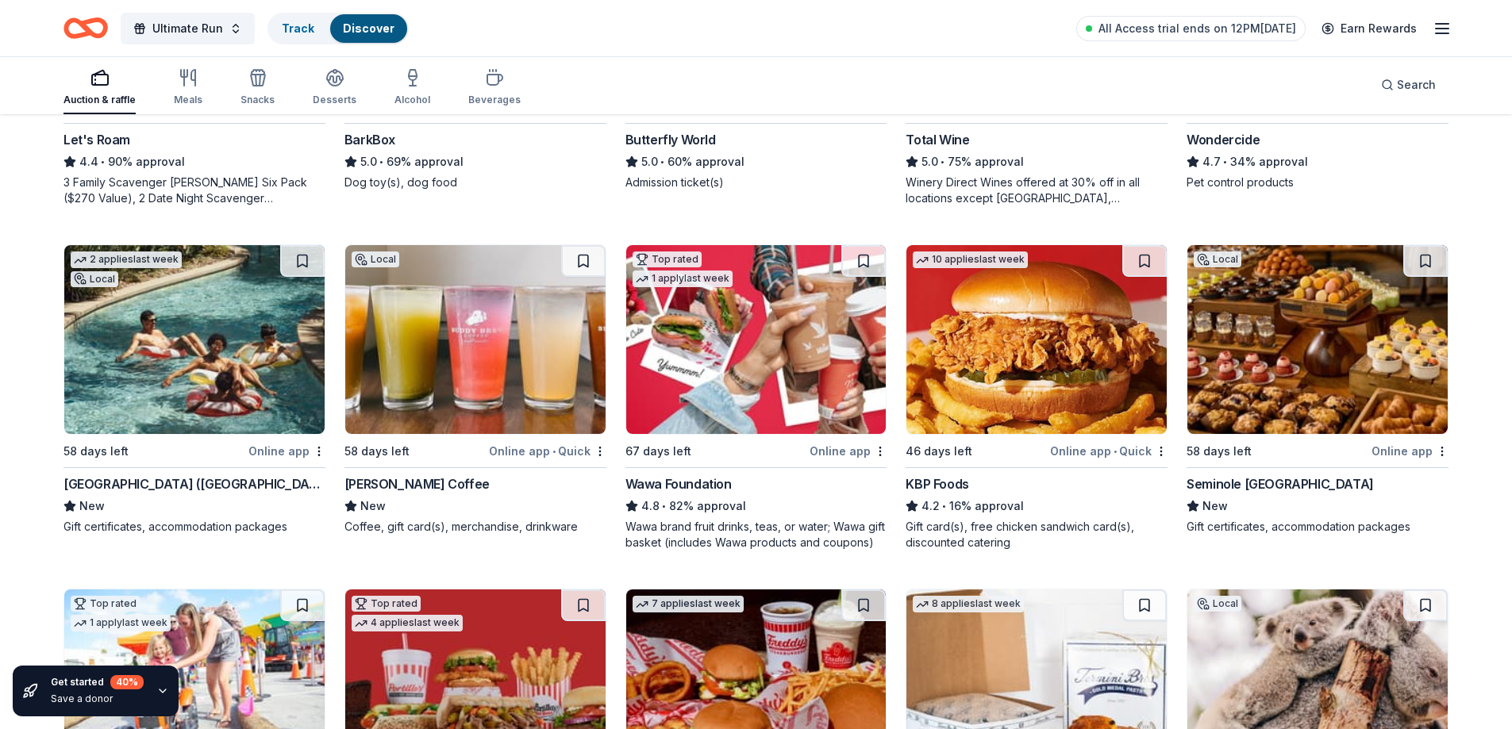
scroll to position [1109, 0]
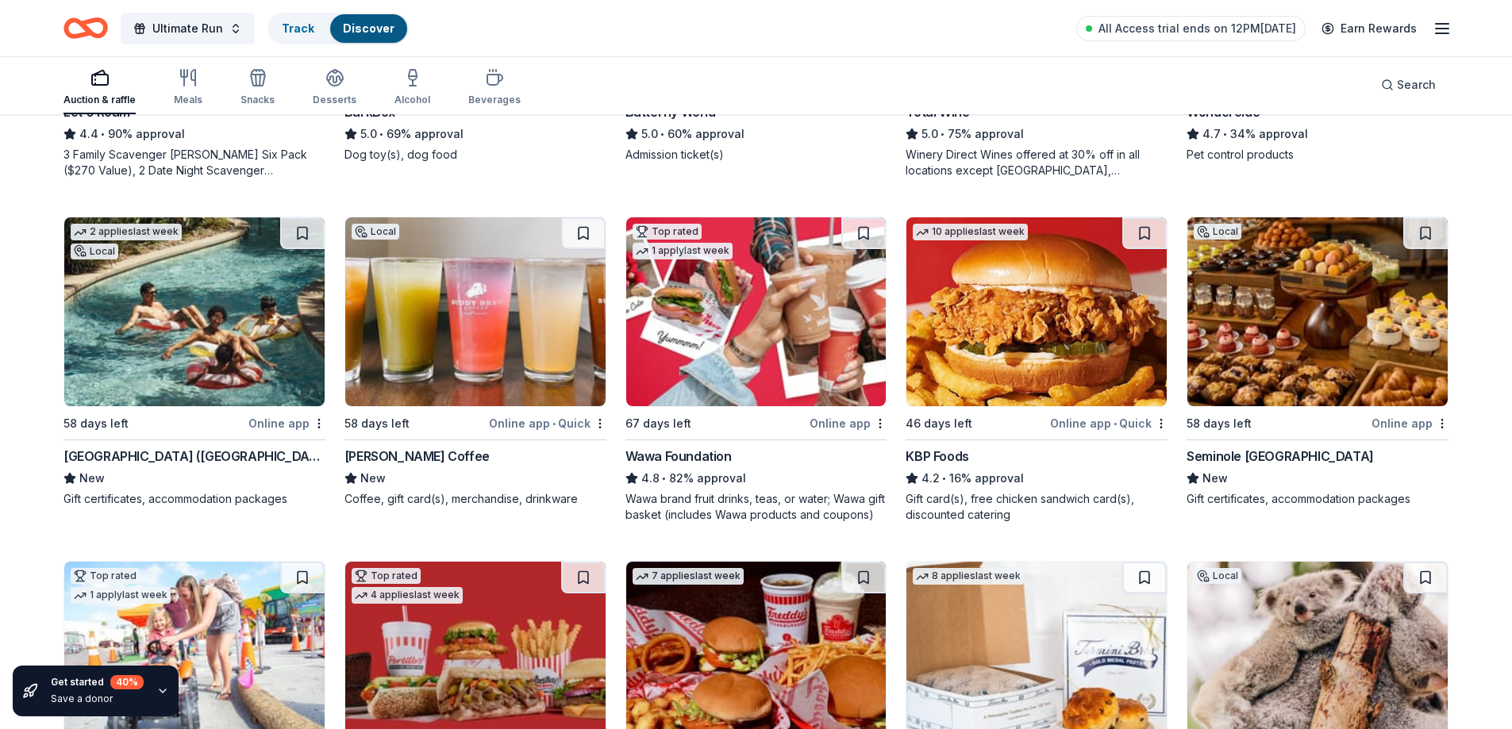
click at [209, 336] on img at bounding box center [194, 311] width 260 height 189
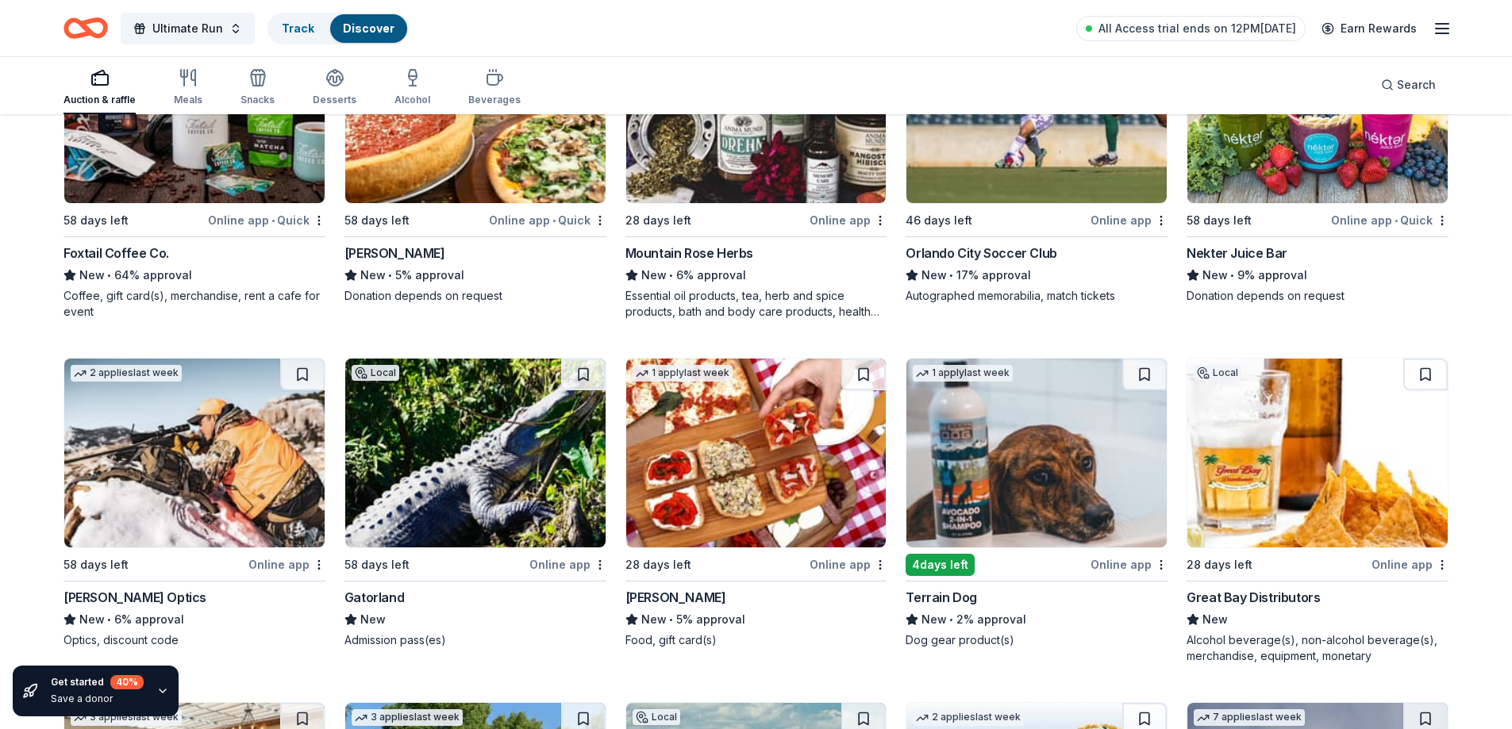
scroll to position [7516, 0]
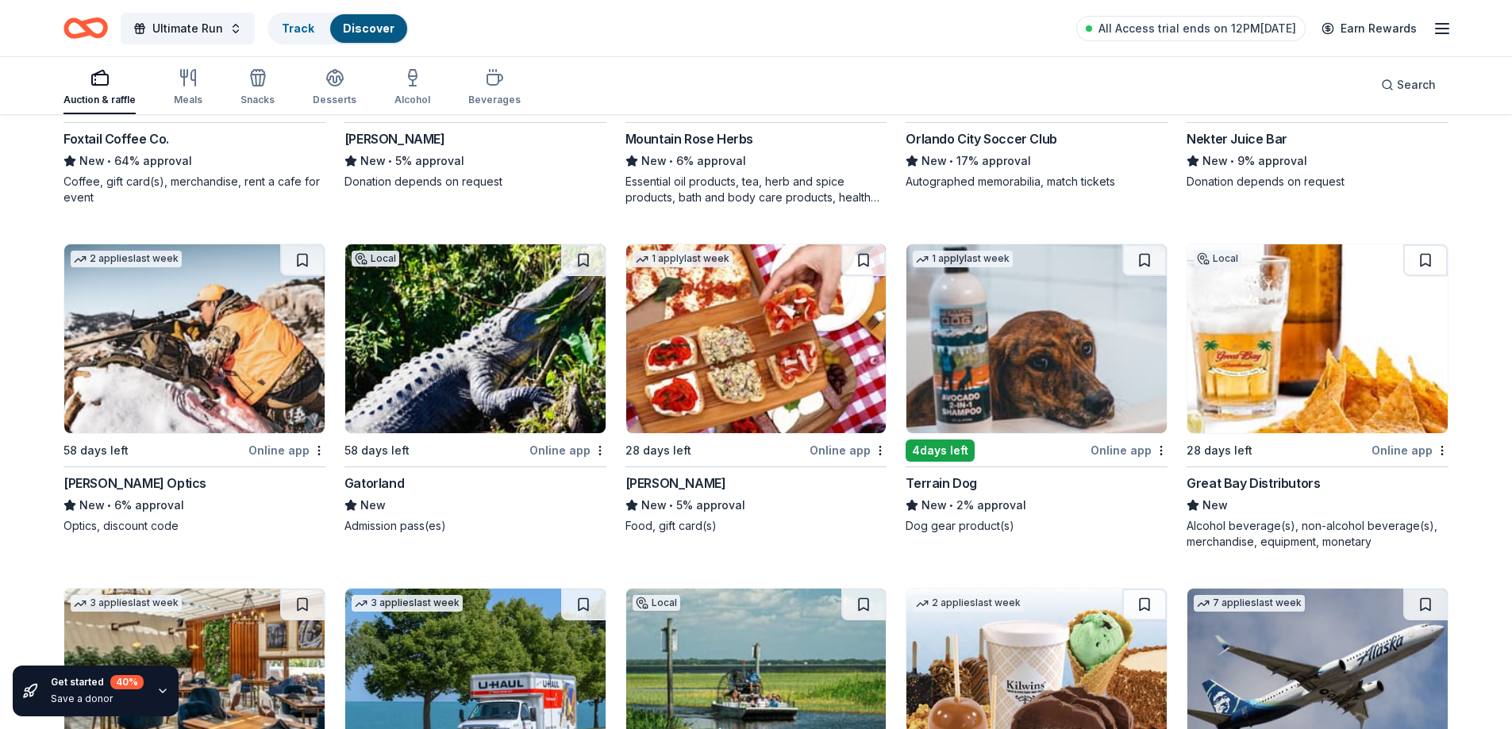
click at [101, 482] on div "Burris Optics" at bounding box center [134, 483] width 143 height 19
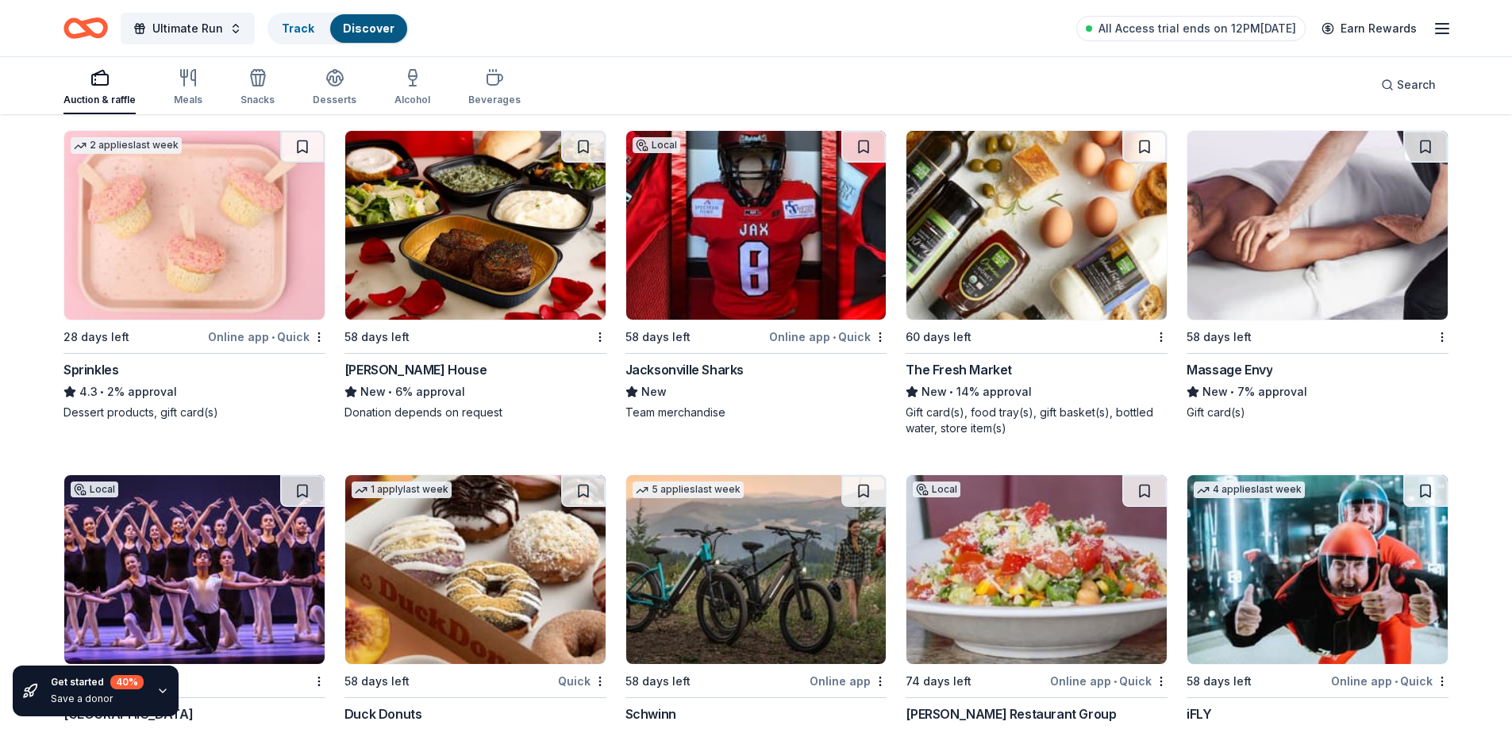
scroll to position [12827, 0]
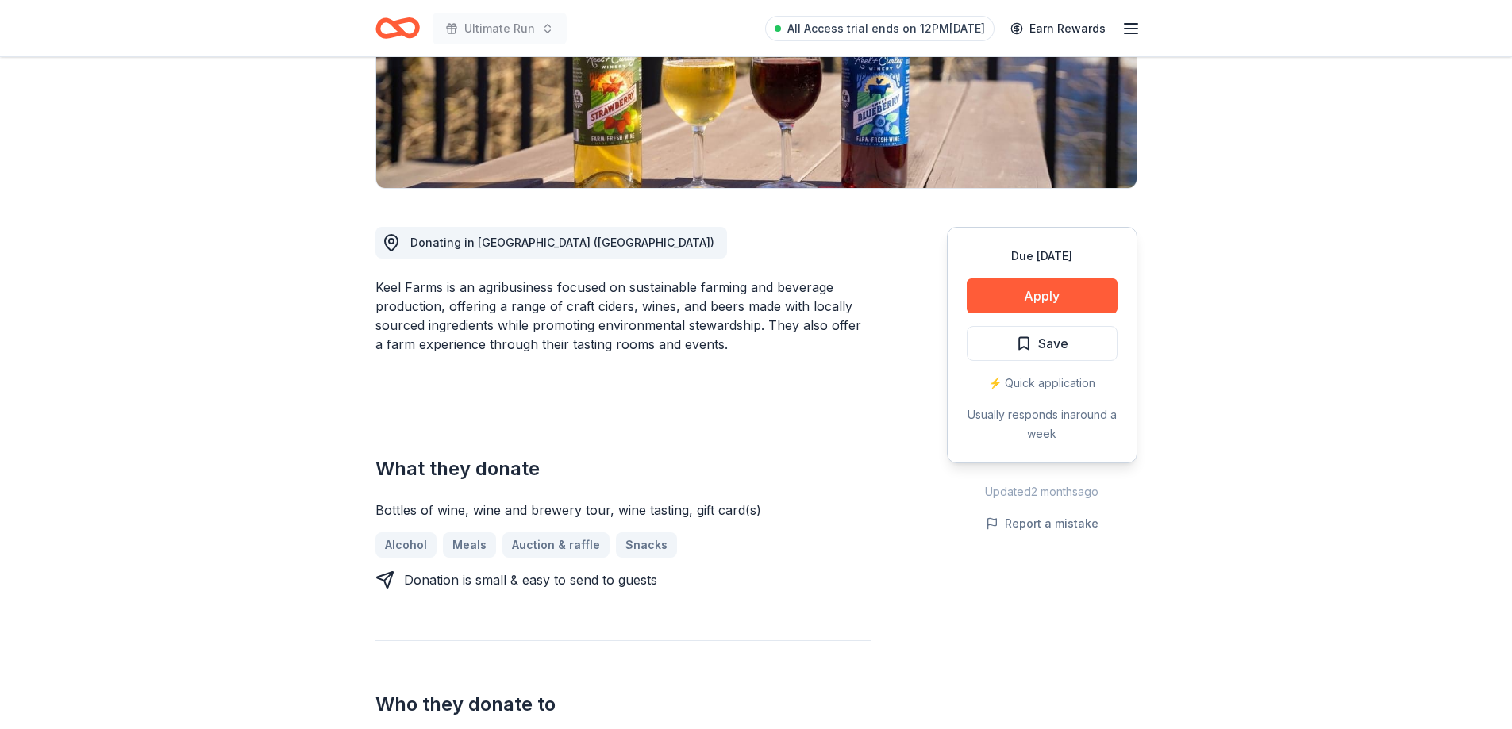
scroll to position [68, 0]
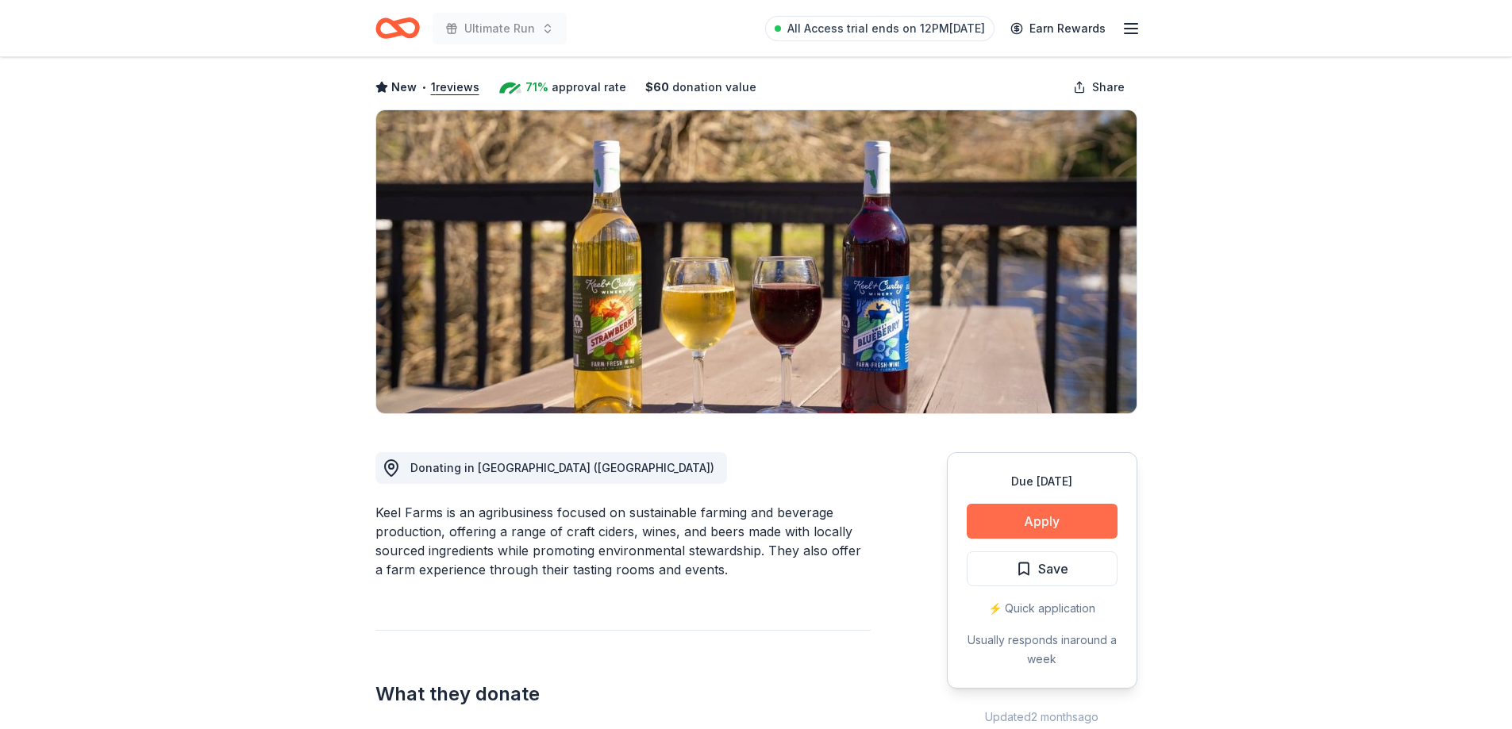
click at [1033, 519] on button "Apply" at bounding box center [1042, 521] width 151 height 35
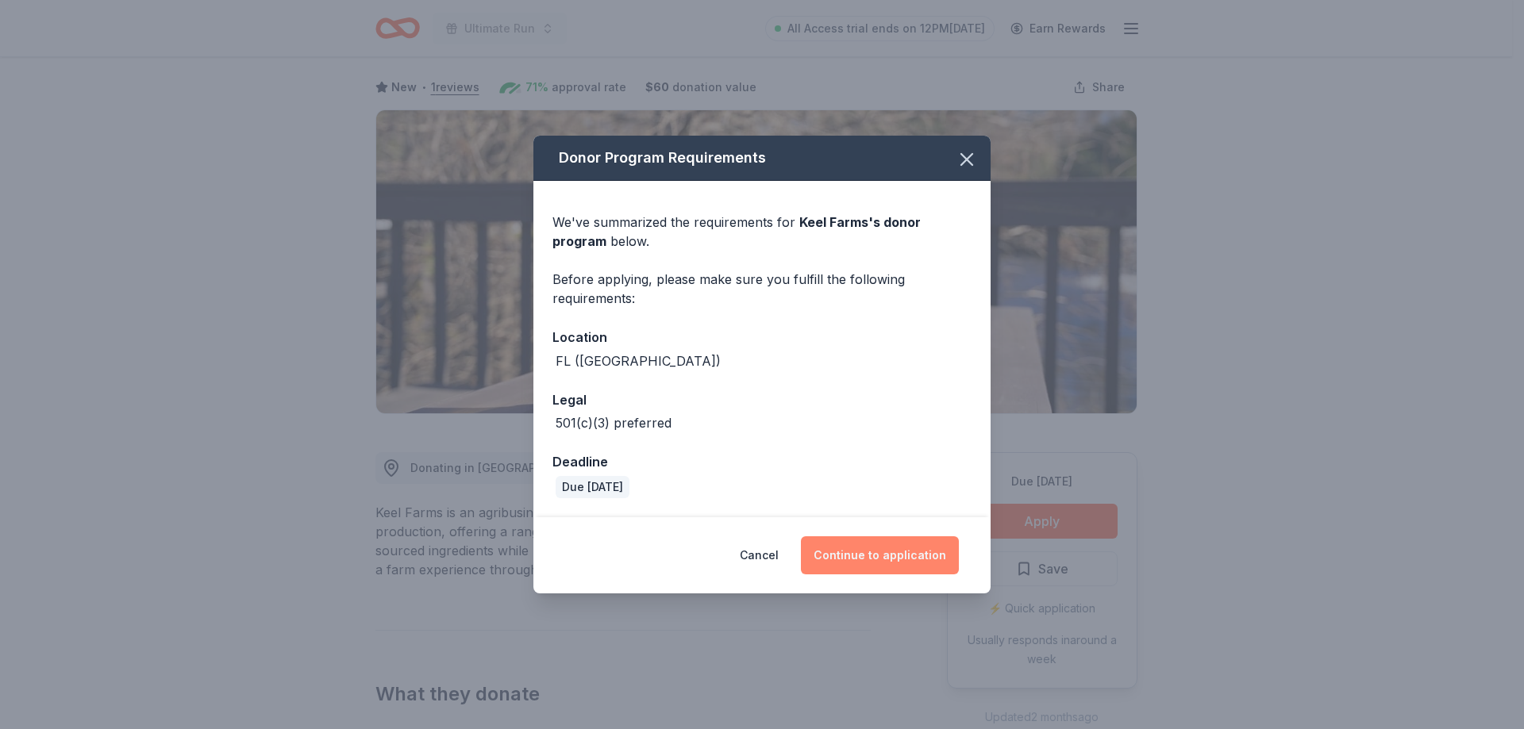
click at [891, 569] on button "Continue to application" at bounding box center [880, 556] width 158 height 38
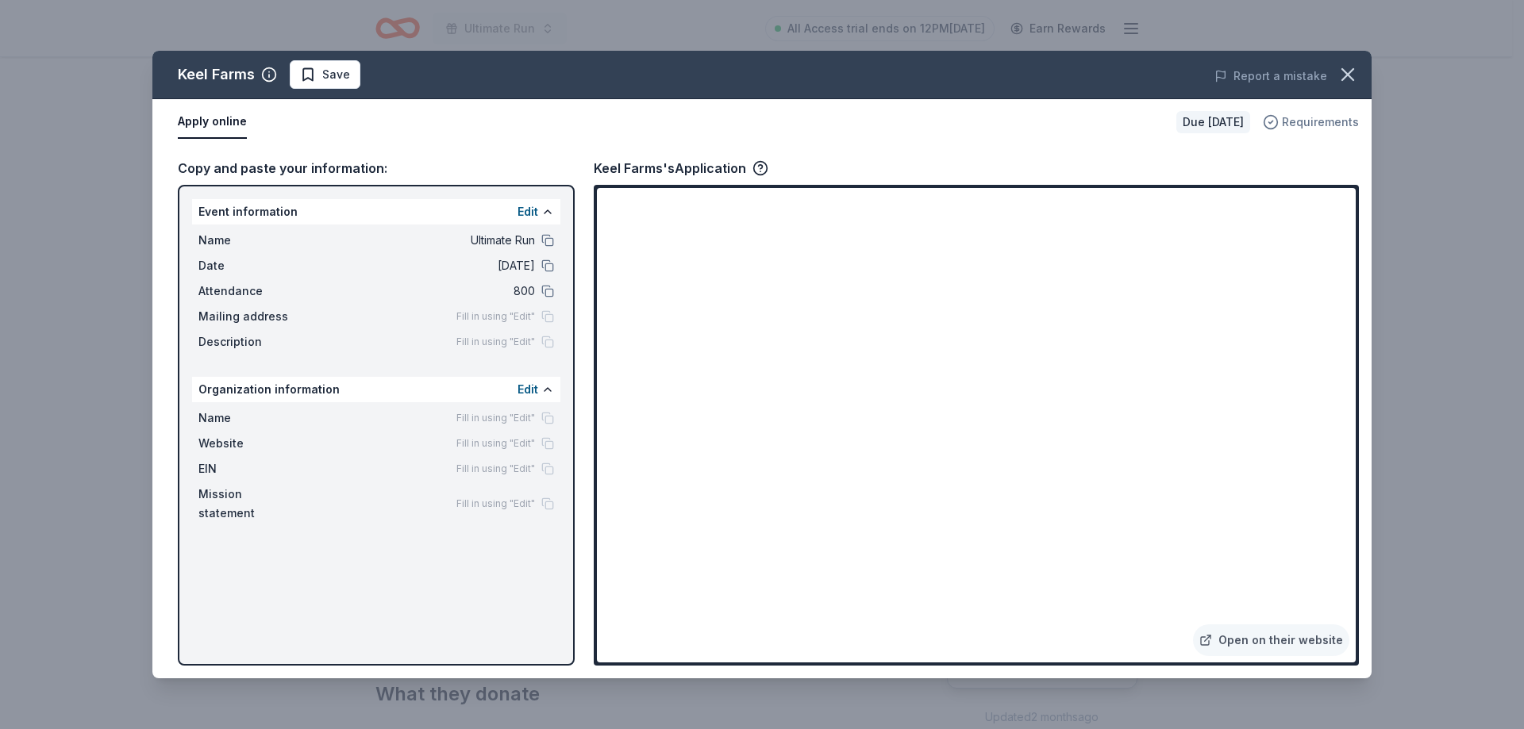
click at [1311, 124] on span "Requirements" at bounding box center [1320, 122] width 77 height 19
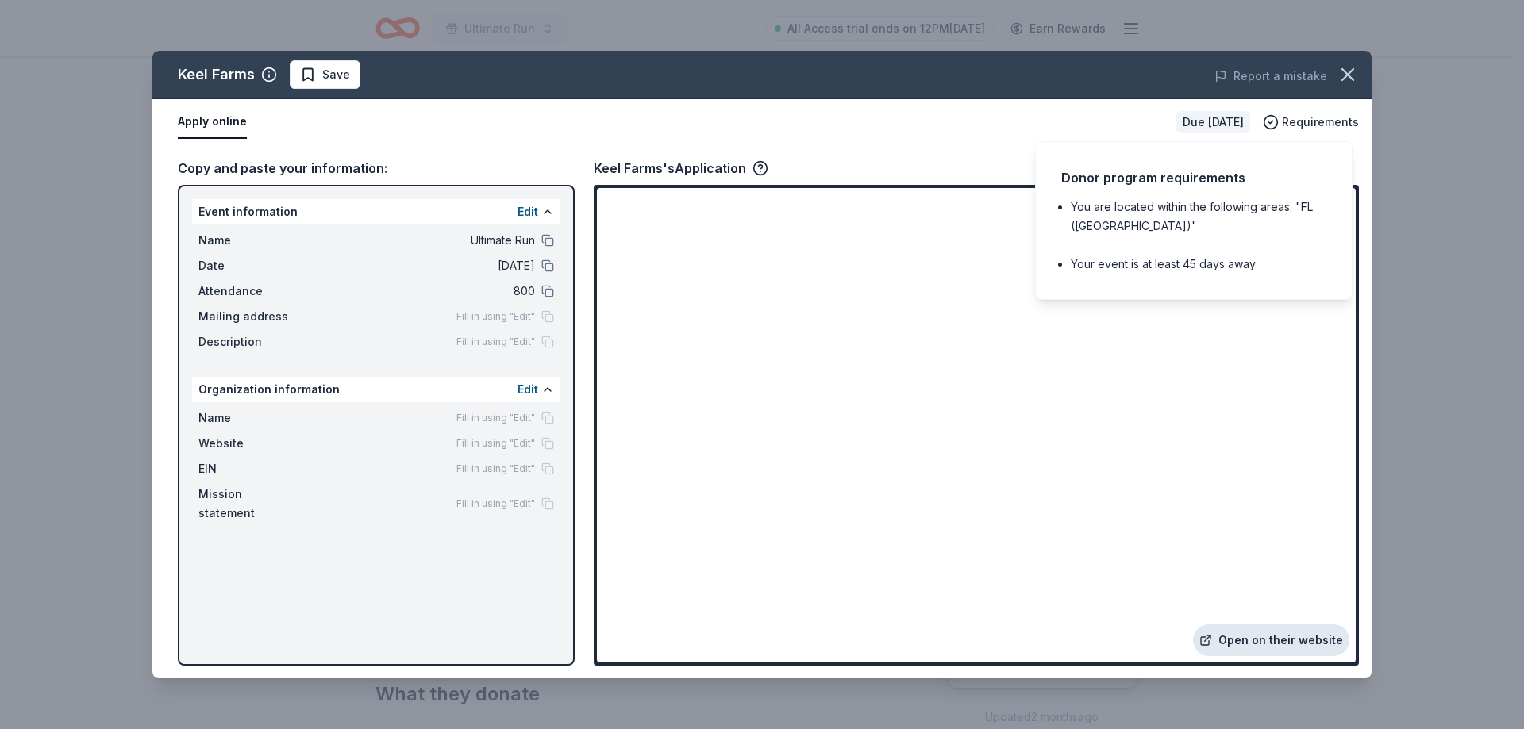
click at [1297, 647] on link "Open on their website" at bounding box center [1271, 641] width 156 height 32
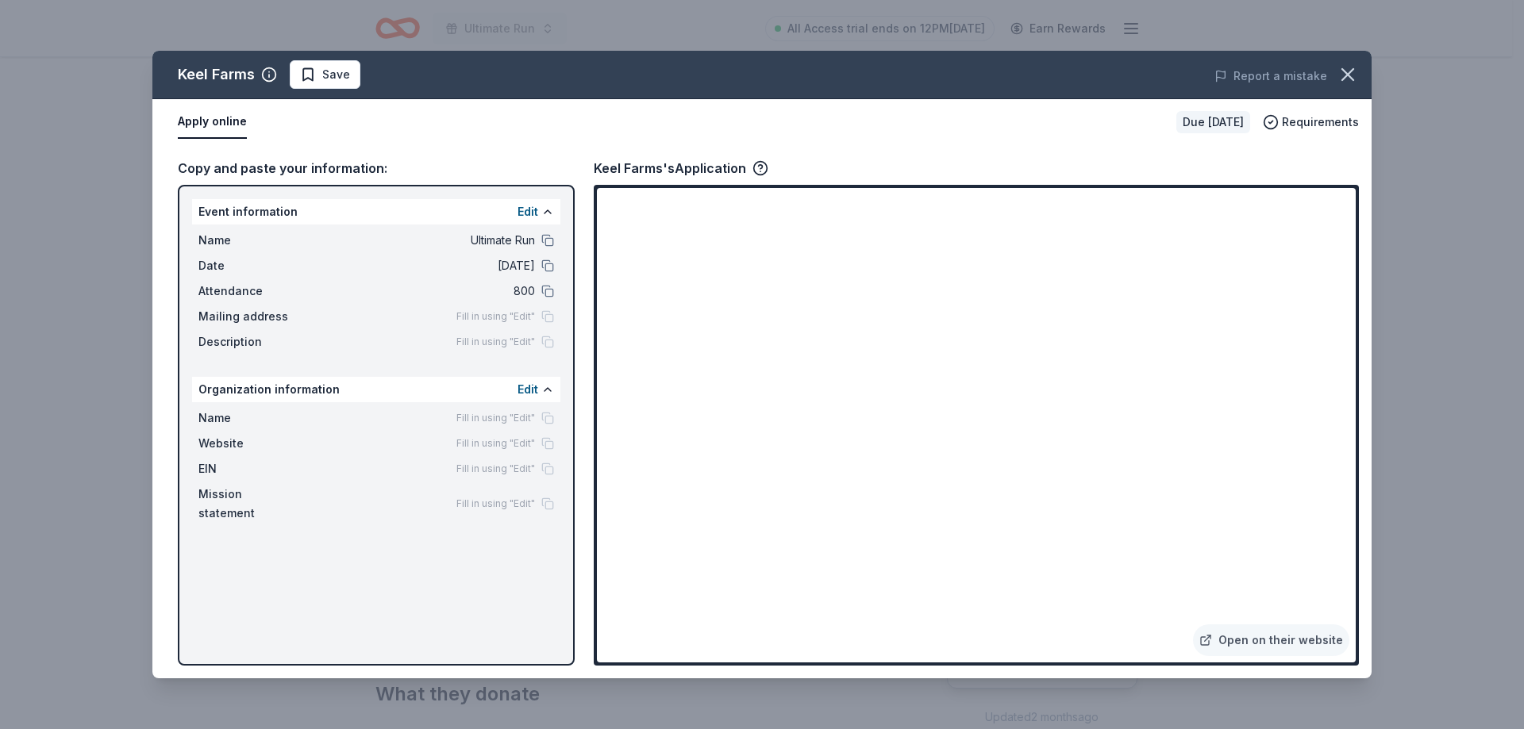
click at [1400, 48] on div "Keel Farms Save Report a mistake Apply online Due [DATE] Requirements Copy and …" at bounding box center [762, 364] width 1524 height 729
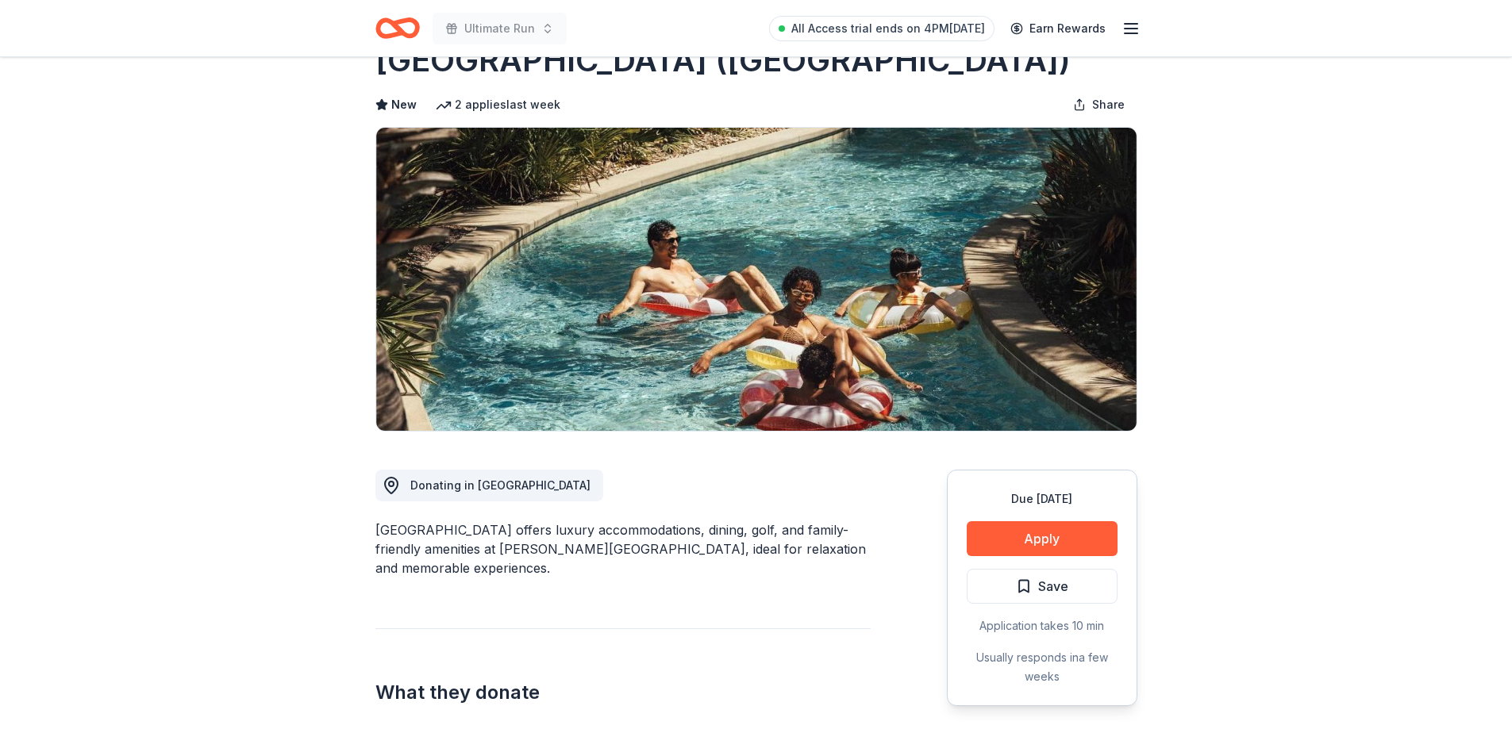
scroll to position [79, 0]
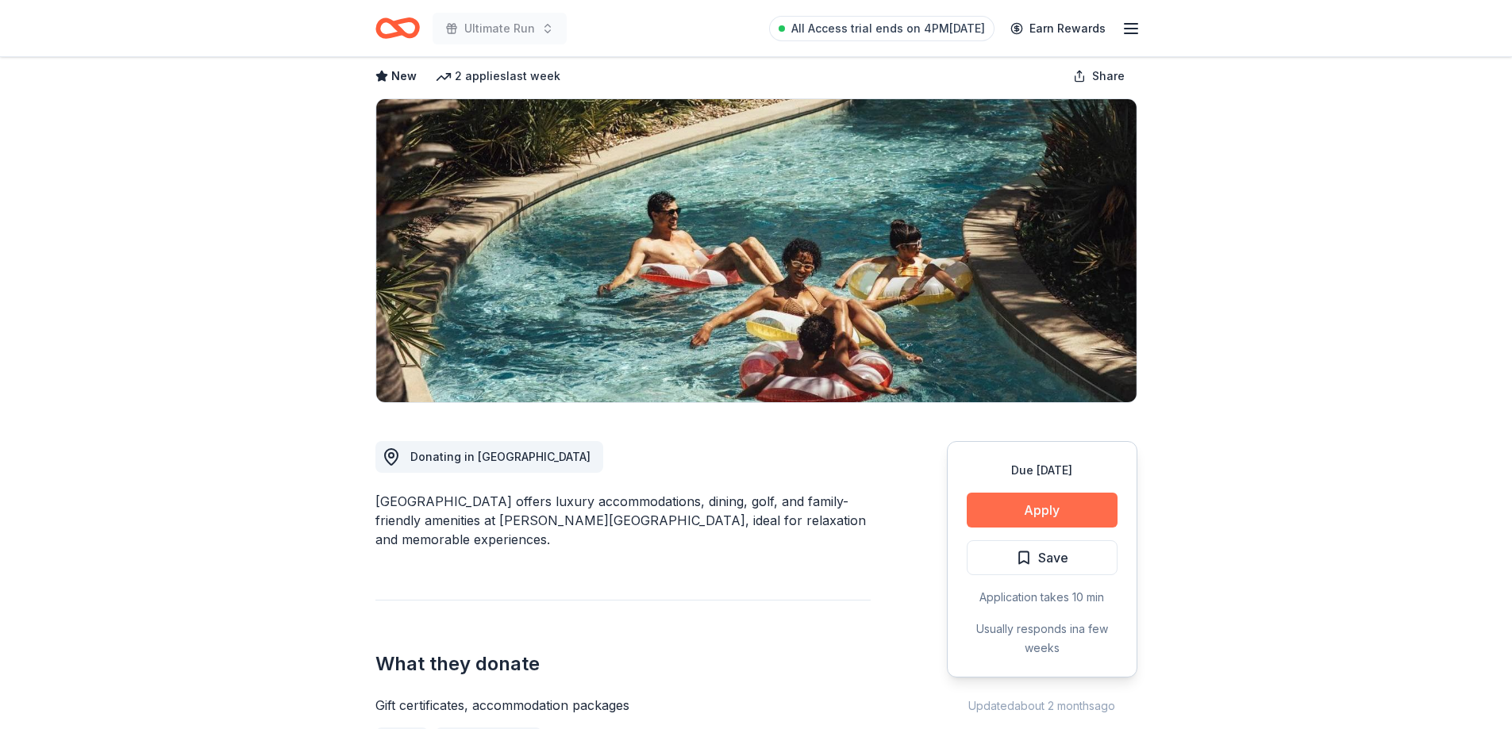
click at [1010, 502] on button "Apply" at bounding box center [1042, 510] width 151 height 35
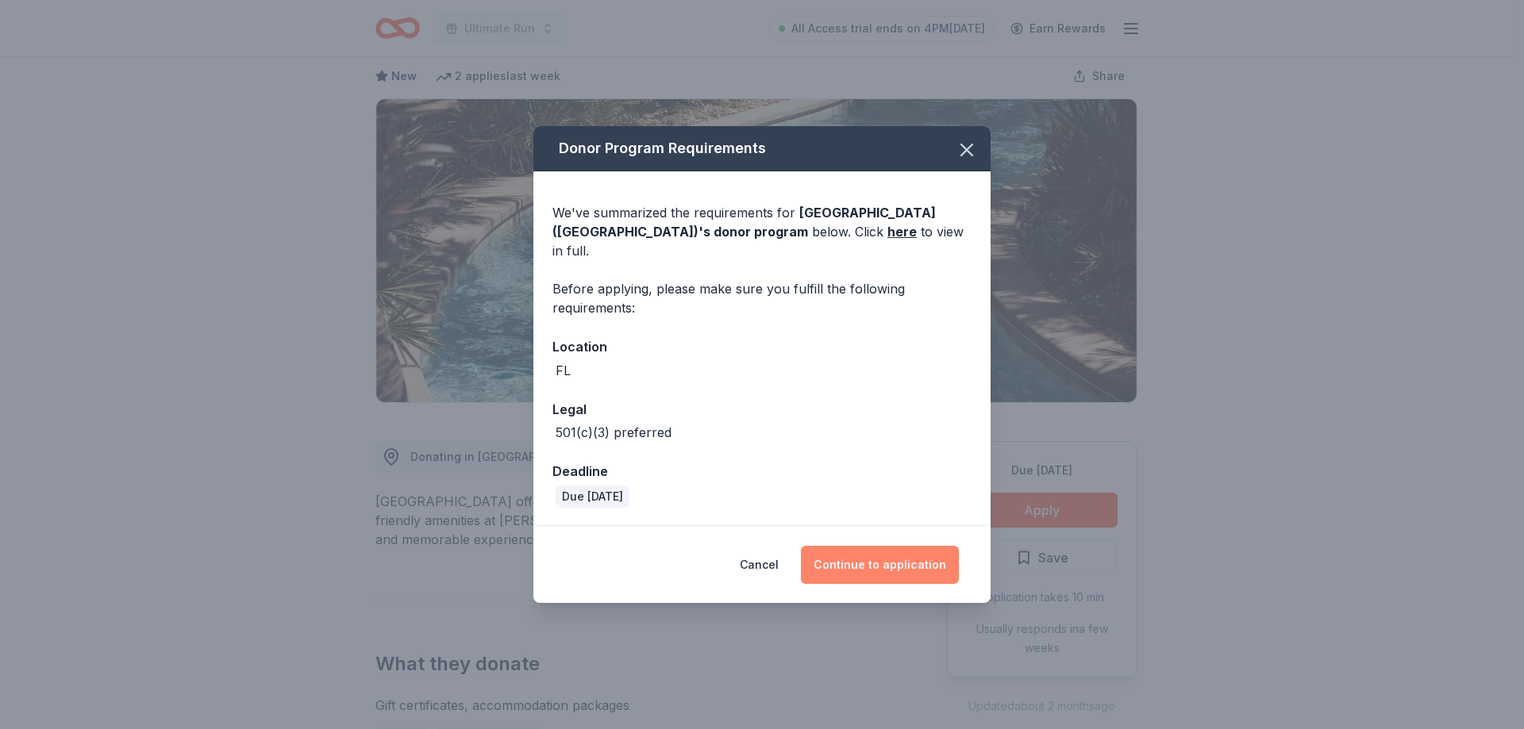
click at [843, 558] on button "Continue to application" at bounding box center [880, 565] width 158 height 38
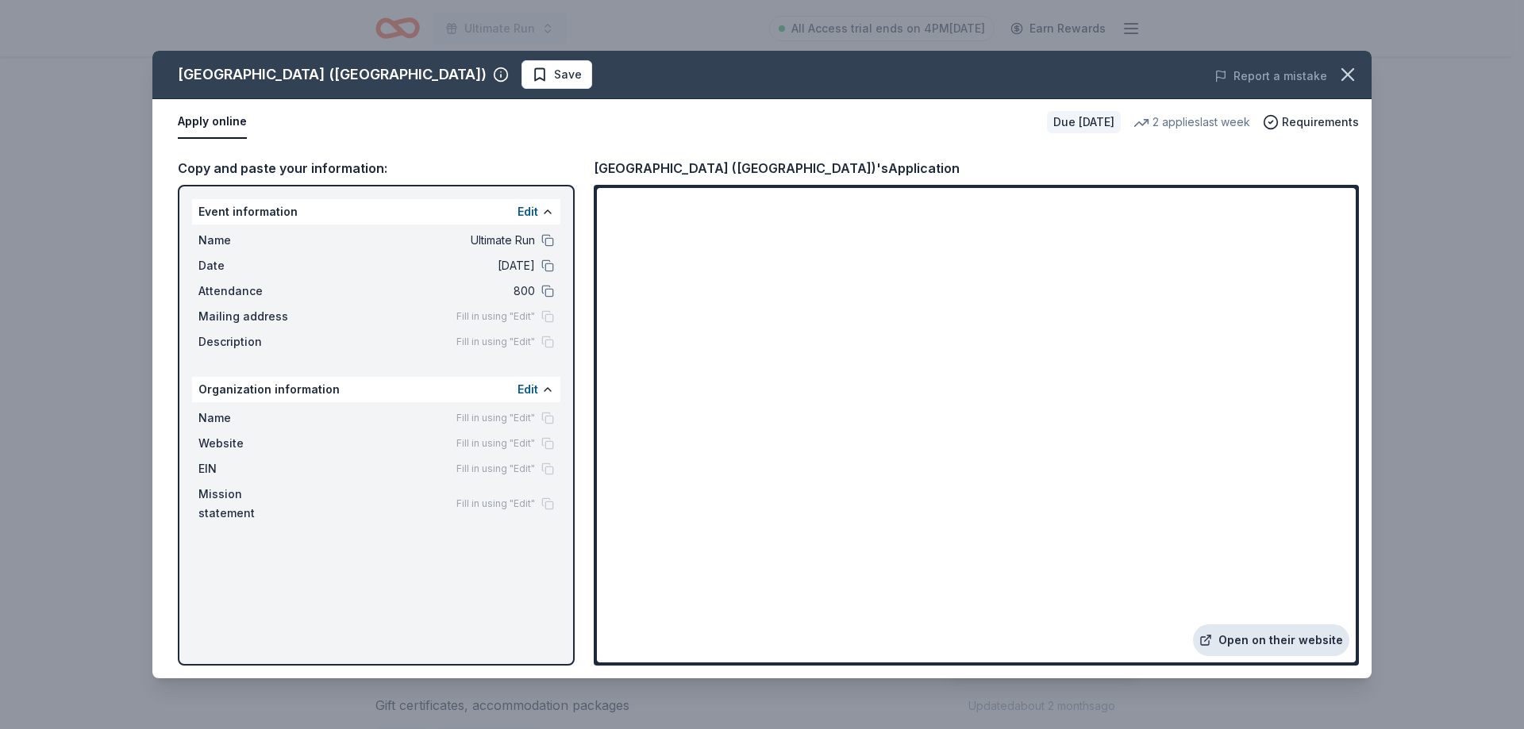
click at [1242, 636] on link "Open on their website" at bounding box center [1271, 641] width 156 height 32
click at [1271, 101] on div "Apply online Due in 58 days 2 applies last week Requirements" at bounding box center [761, 122] width 1219 height 46
click at [1357, 81] on icon "button" at bounding box center [1348, 74] width 22 height 22
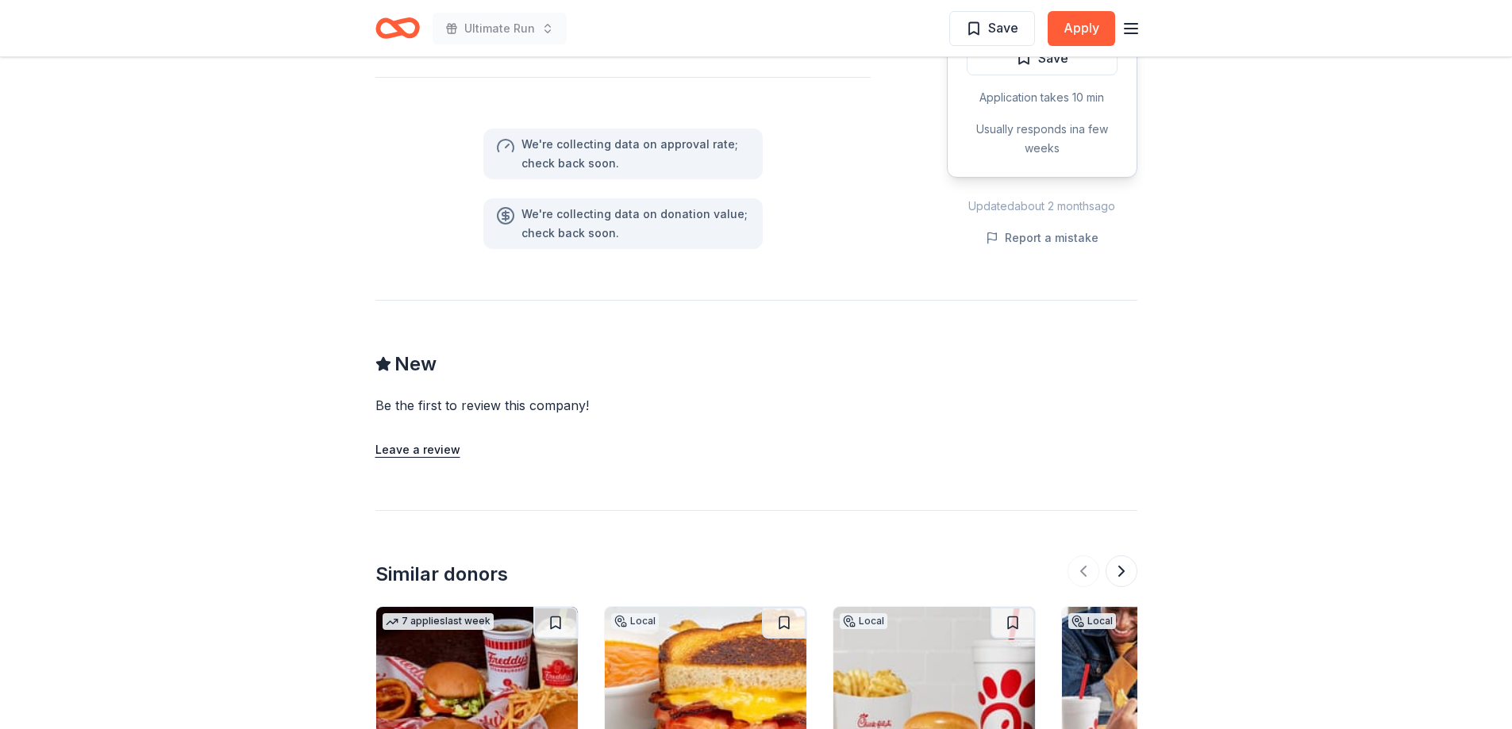
scroll to position [813, 0]
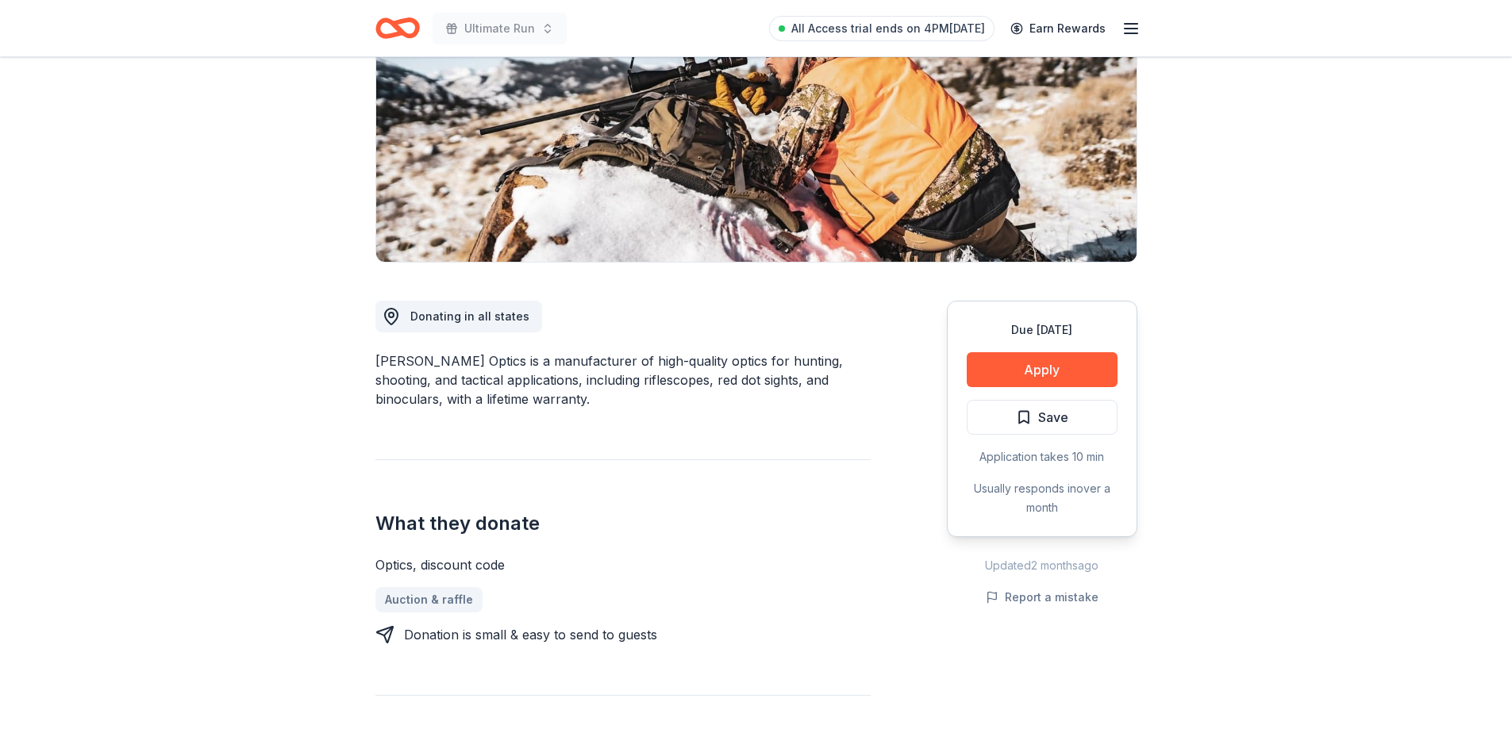
scroll to position [317, 0]
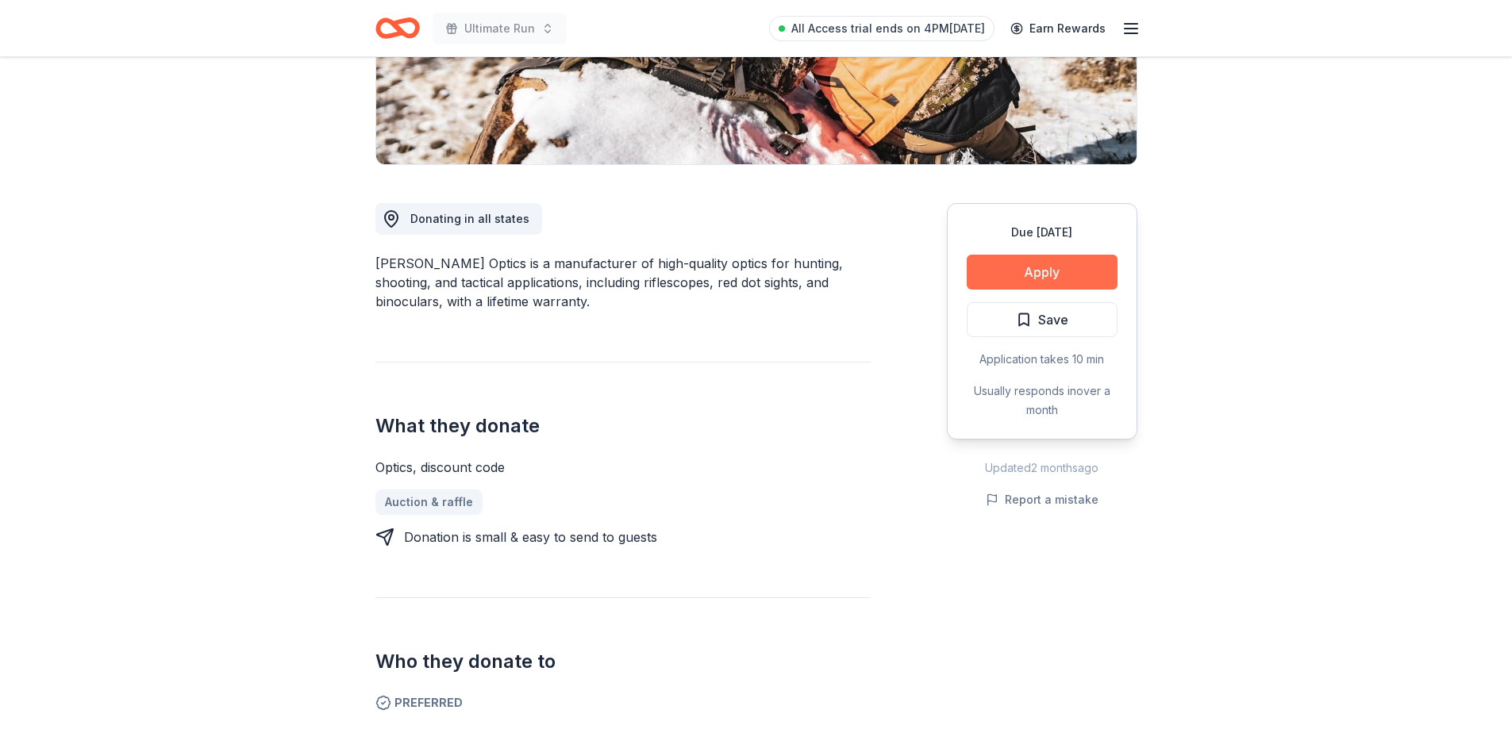
click at [1049, 273] on button "Apply" at bounding box center [1042, 272] width 151 height 35
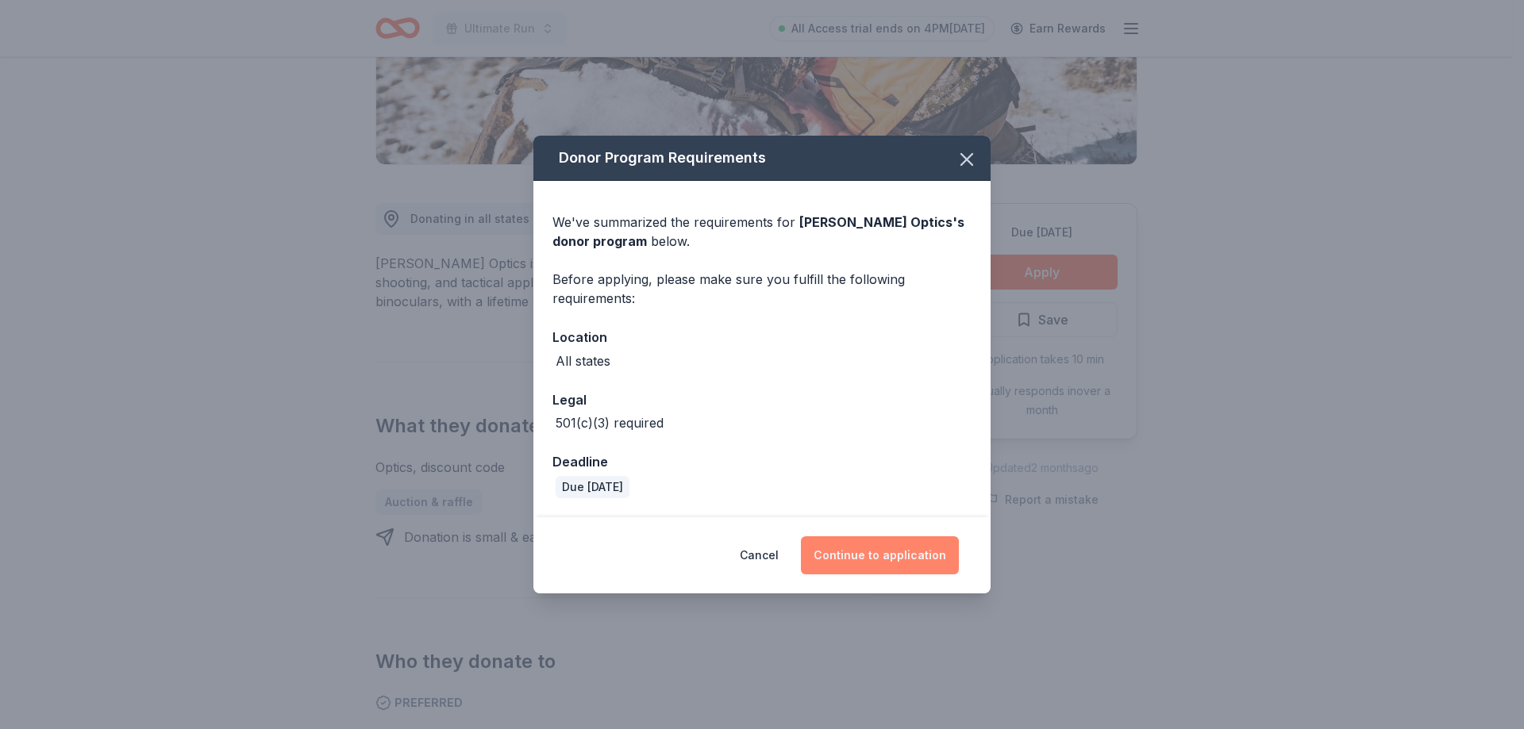
click at [867, 564] on button "Continue to application" at bounding box center [880, 556] width 158 height 38
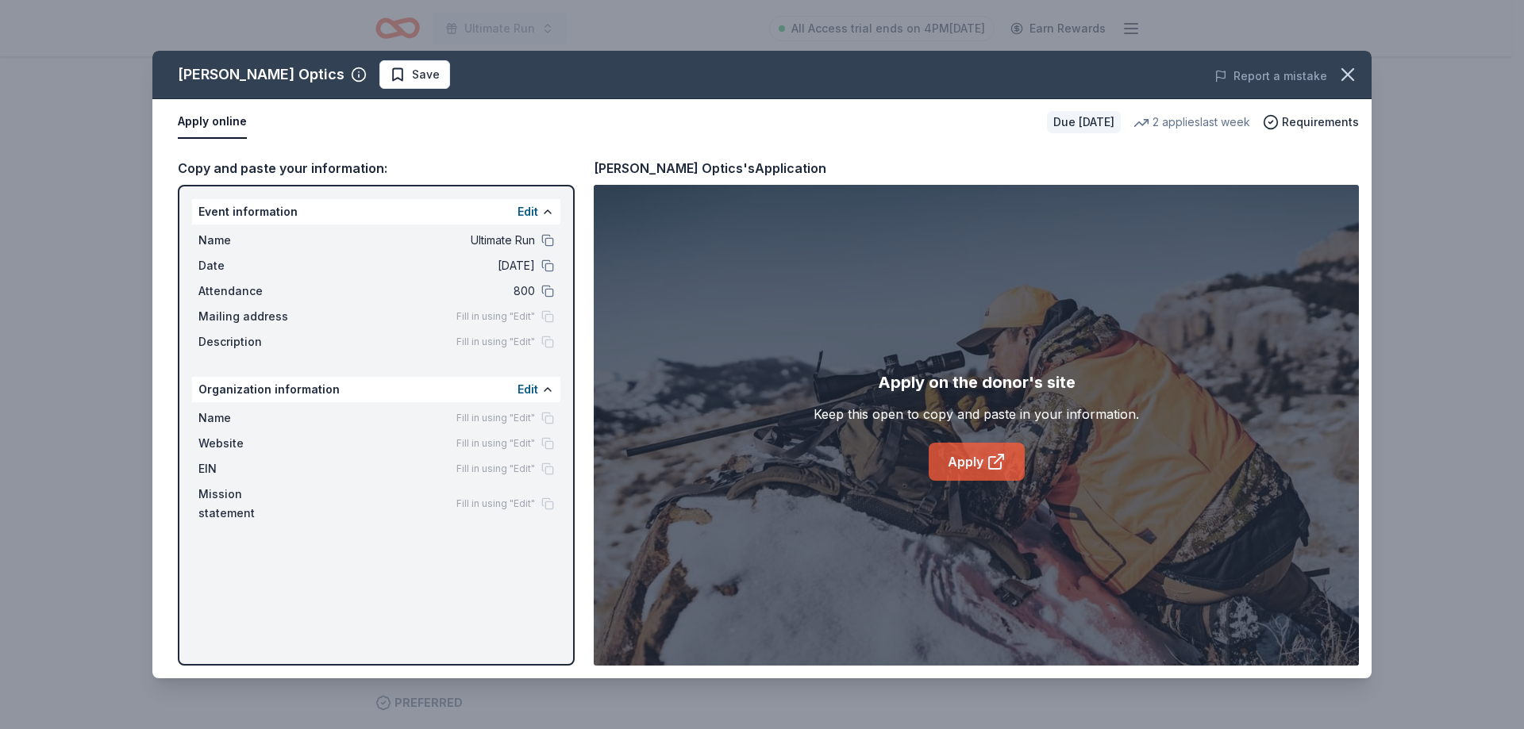
click at [991, 454] on icon at bounding box center [996, 461] width 19 height 19
click at [1341, 72] on icon "button" at bounding box center [1348, 74] width 22 height 22
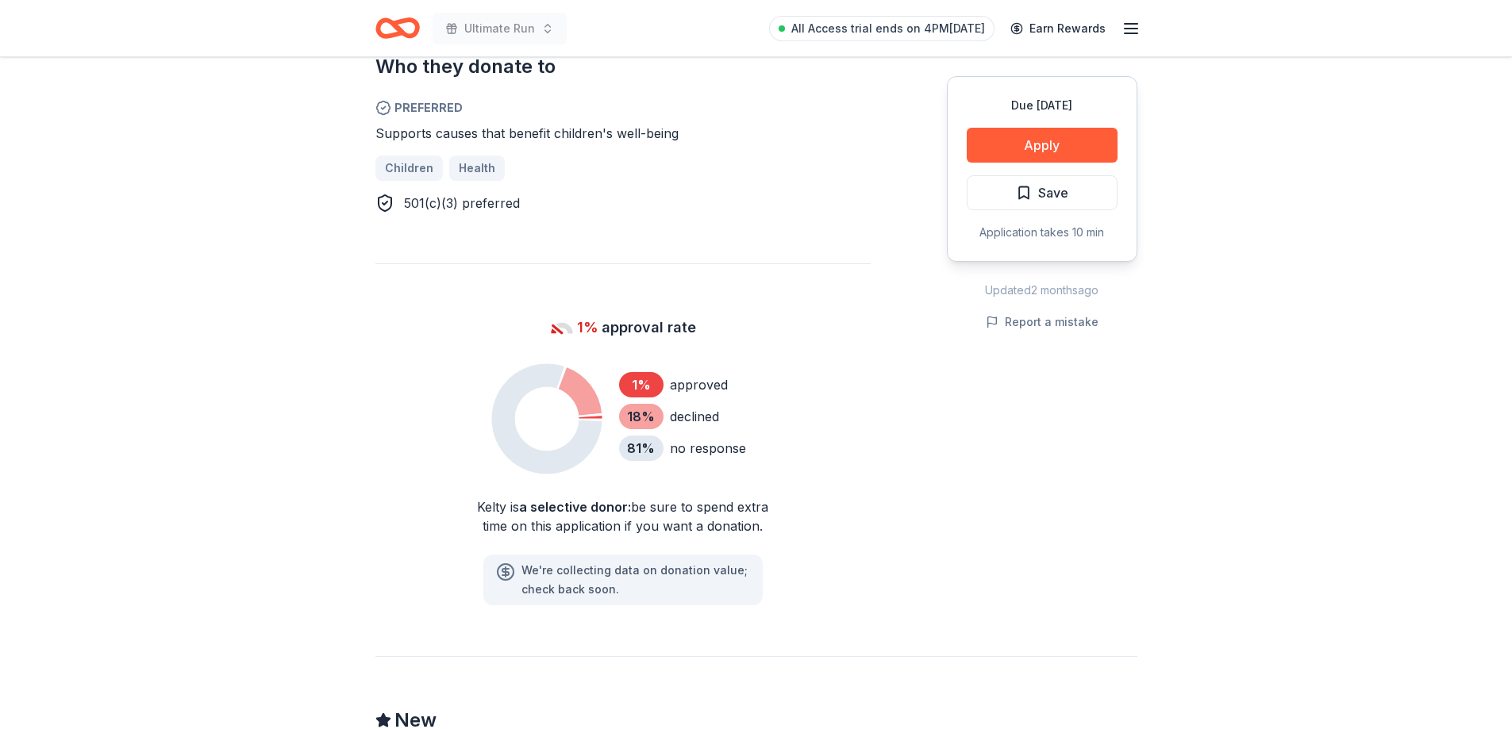
scroll to position [1032, 0]
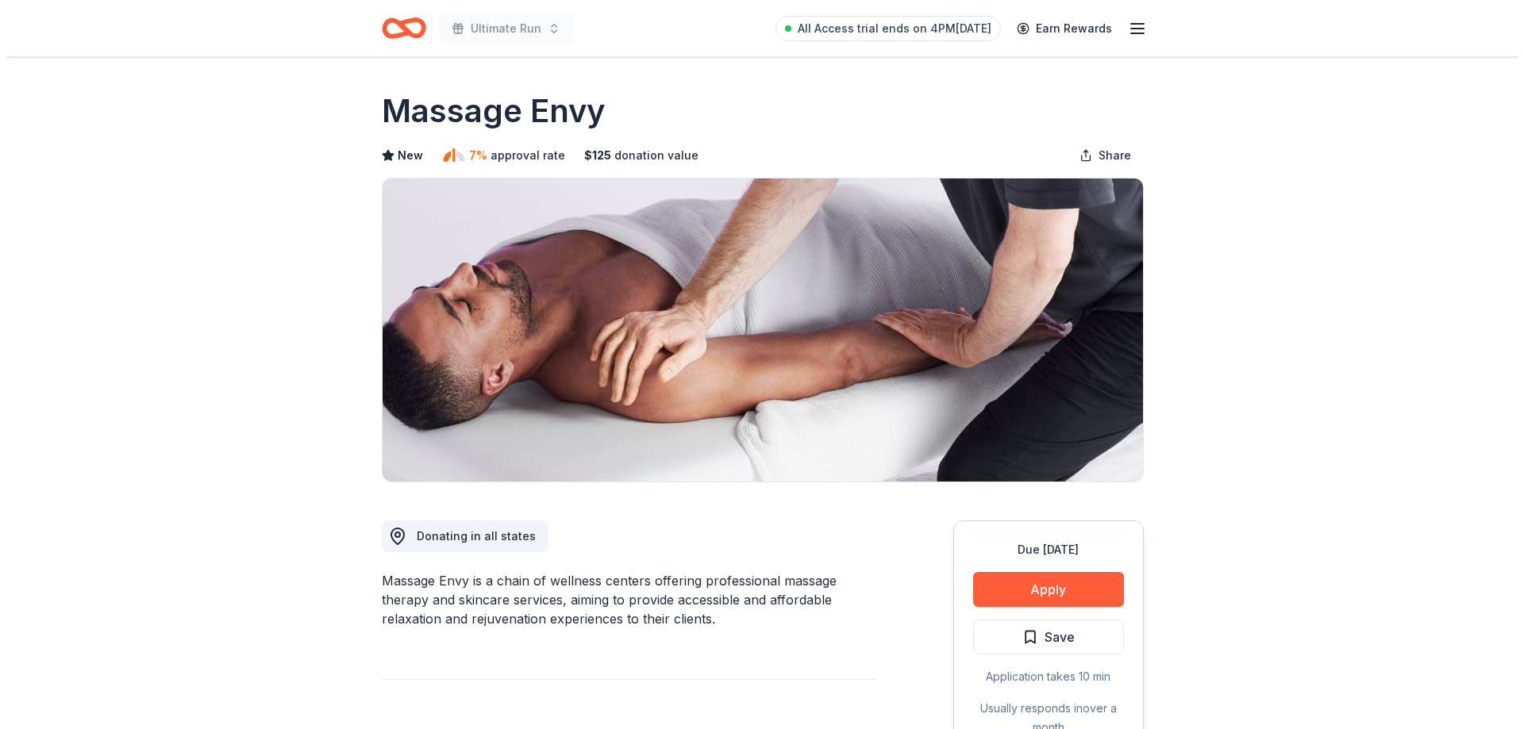
scroll to position [159, 0]
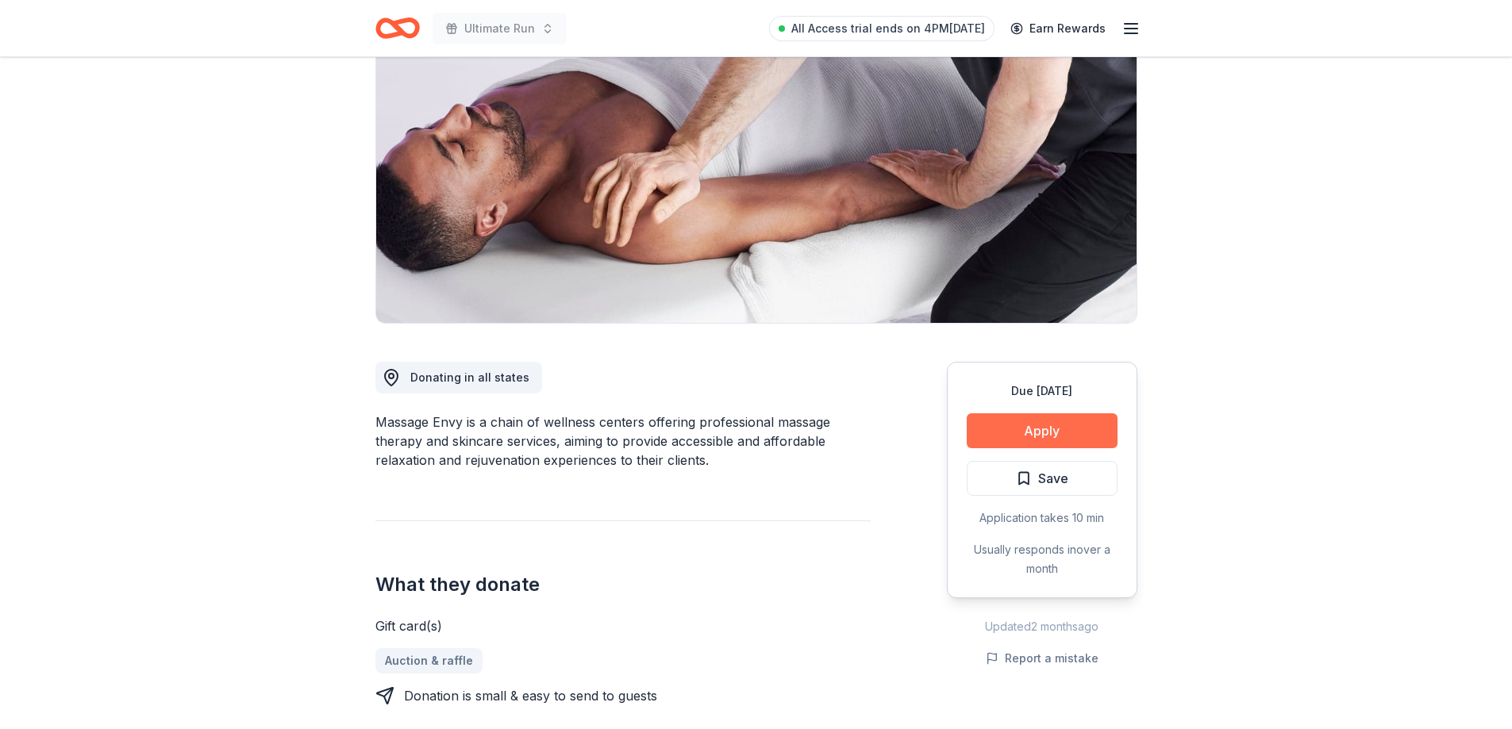
click at [1065, 428] on button "Apply" at bounding box center [1042, 431] width 151 height 35
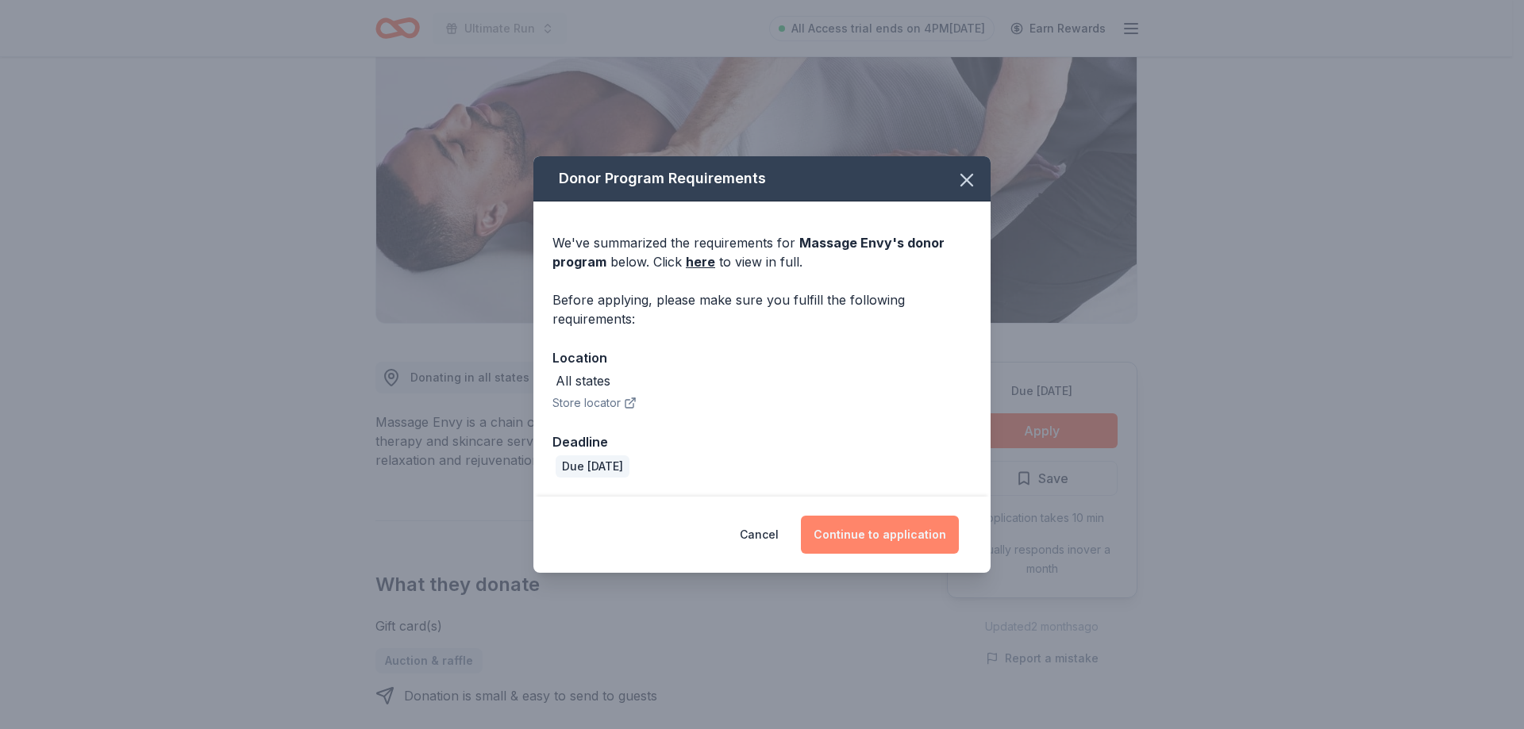
click at [889, 528] on button "Continue to application" at bounding box center [880, 535] width 158 height 38
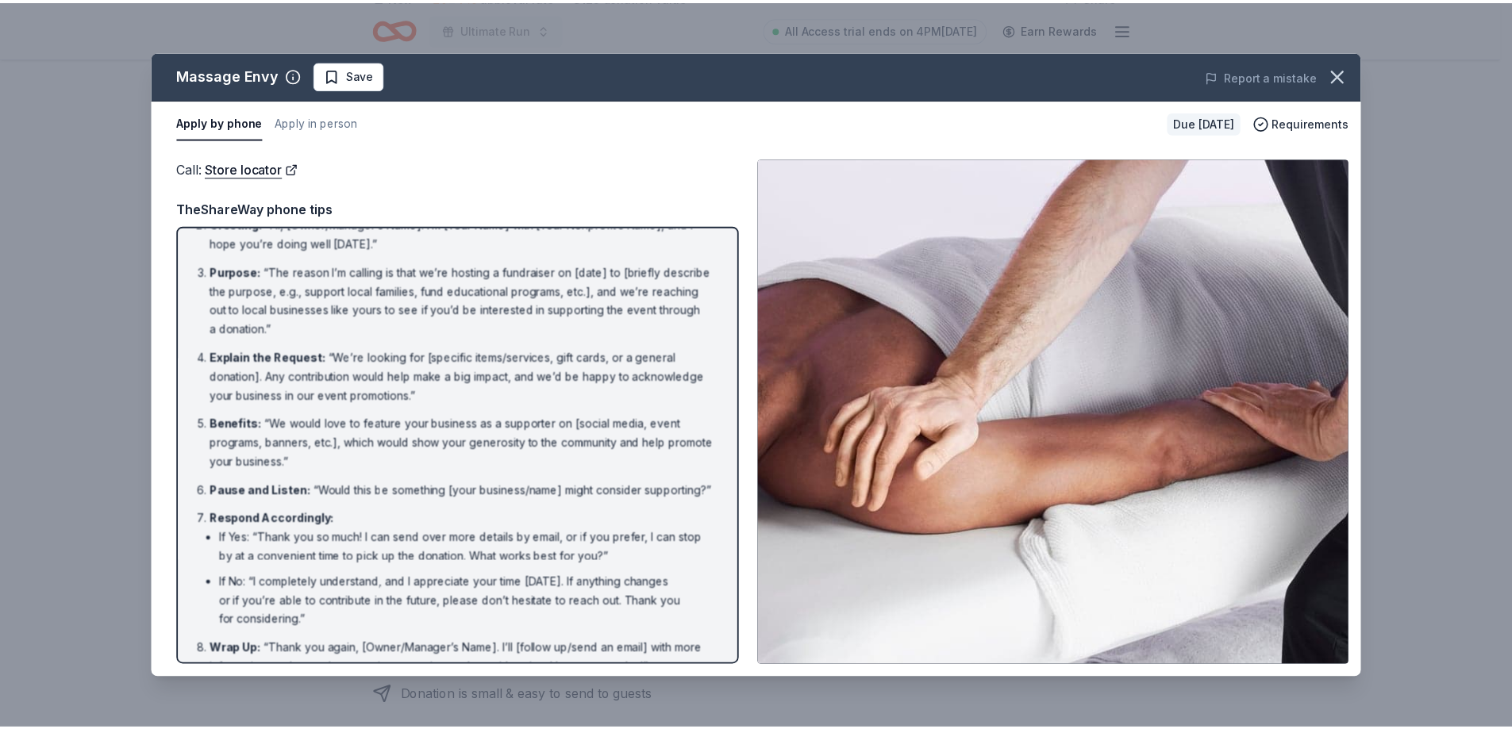
scroll to position [0, 0]
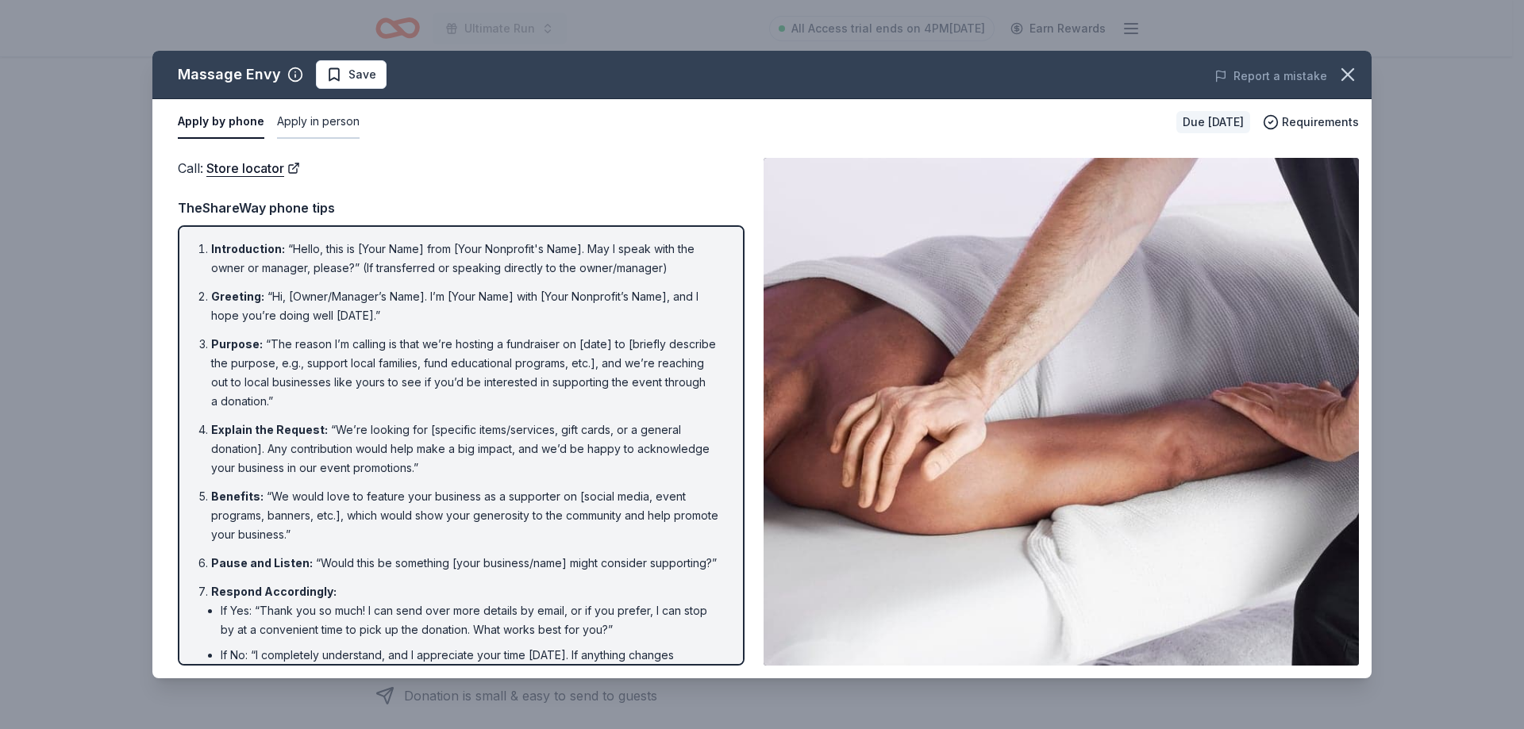
click at [325, 107] on button "Apply in person" at bounding box center [318, 122] width 83 height 33
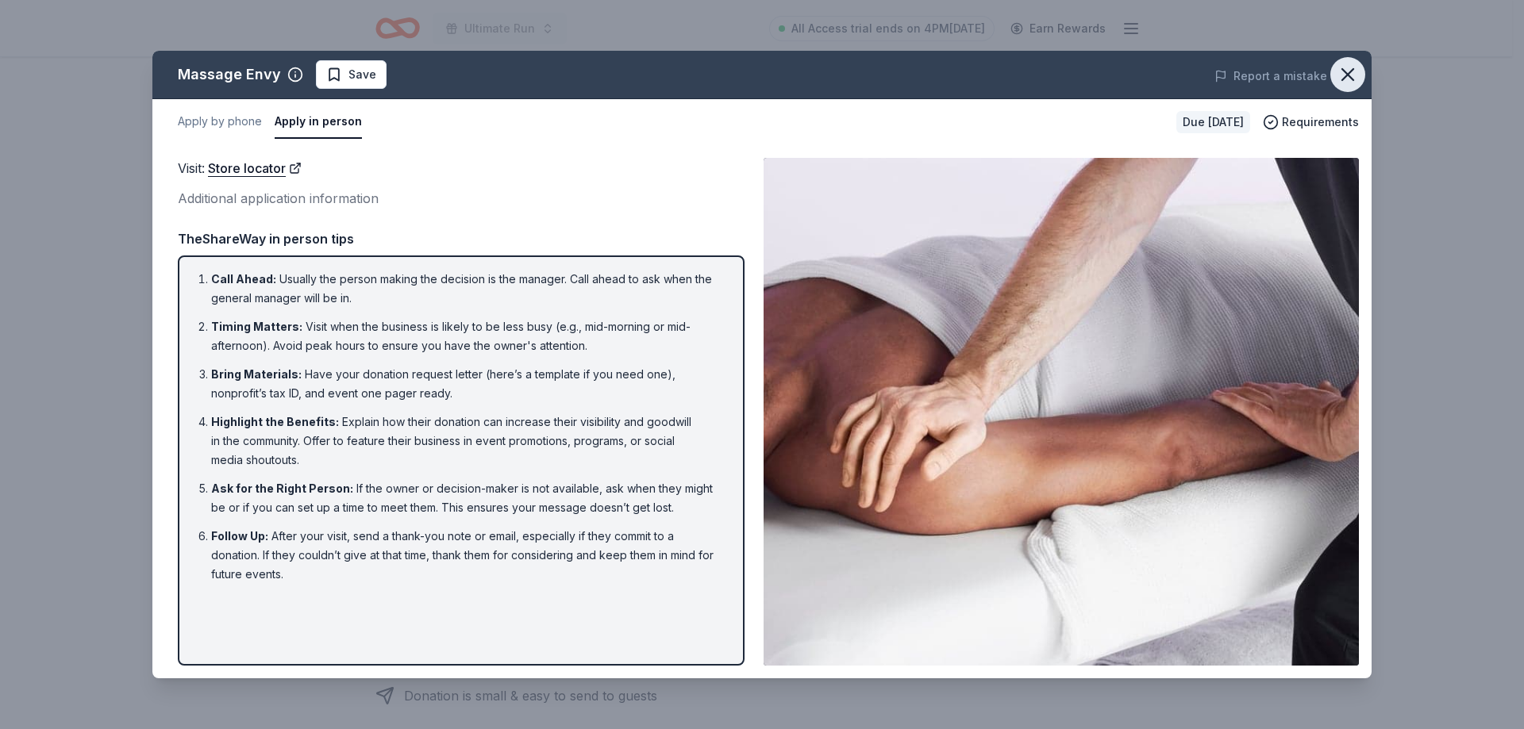
click at [1354, 66] on icon "button" at bounding box center [1348, 74] width 22 height 22
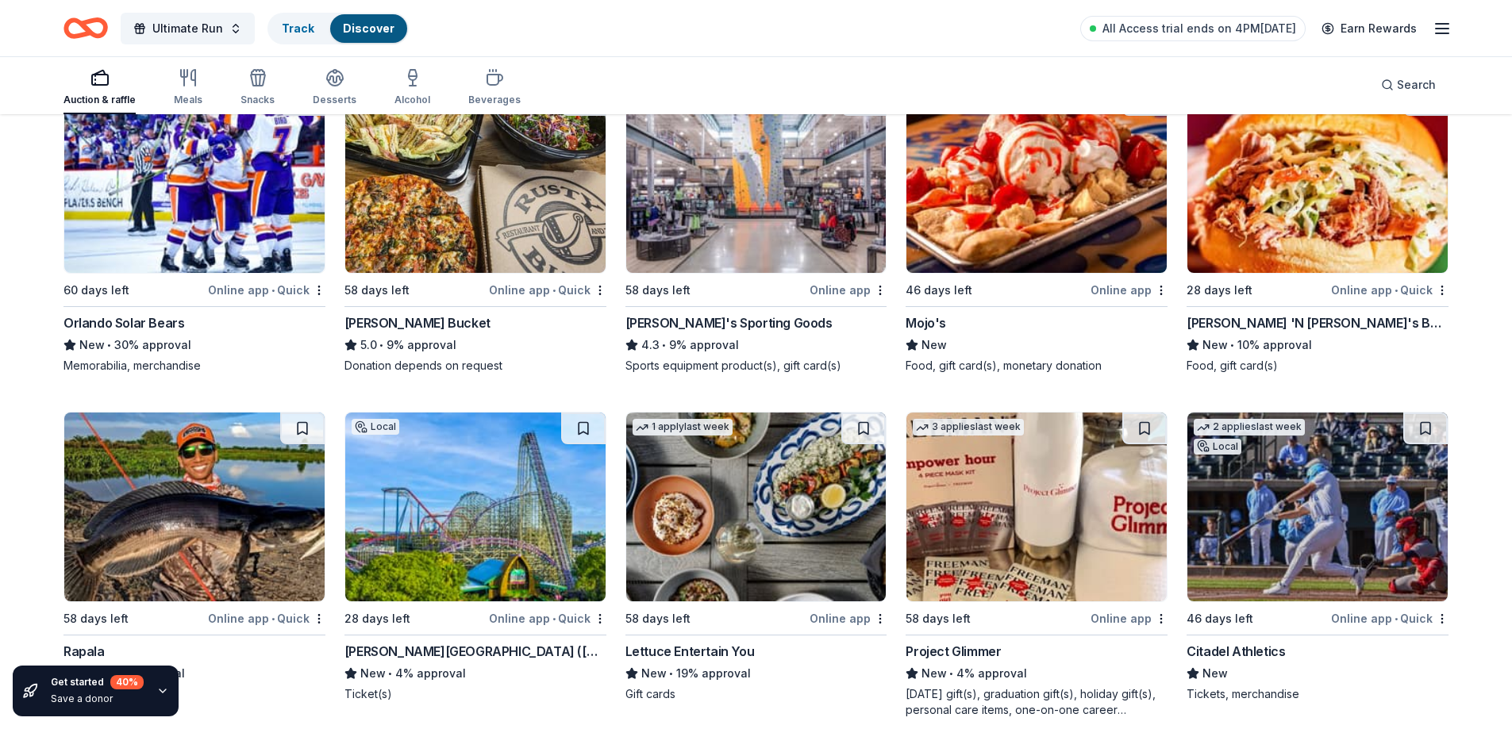
scroll to position [1553, 0]
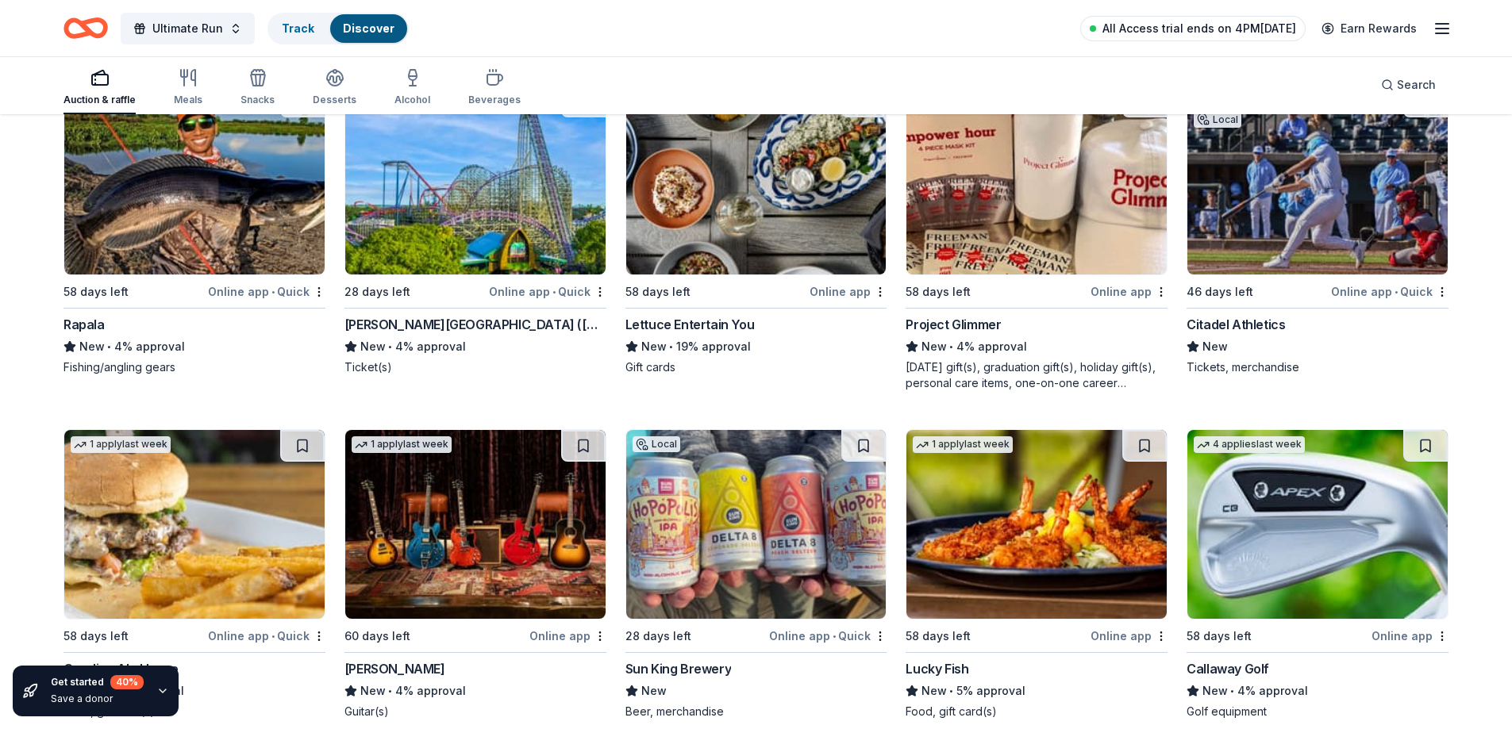
click at [1300, 24] on link "All Access trial ends on 4PM[DATE]" at bounding box center [1192, 28] width 225 height 25
click at [1264, 25] on span "All Access trial ends on 4PM[DATE]" at bounding box center [1199, 28] width 194 height 19
click at [1150, 39] on link "All Access trial ends on 4PM[DATE]" at bounding box center [1192, 28] width 225 height 25
click at [1155, 25] on span "All Access trial ends on 4PM[DATE]" at bounding box center [1199, 28] width 194 height 19
click at [1440, 29] on icon "button" at bounding box center [1442, 28] width 19 height 19
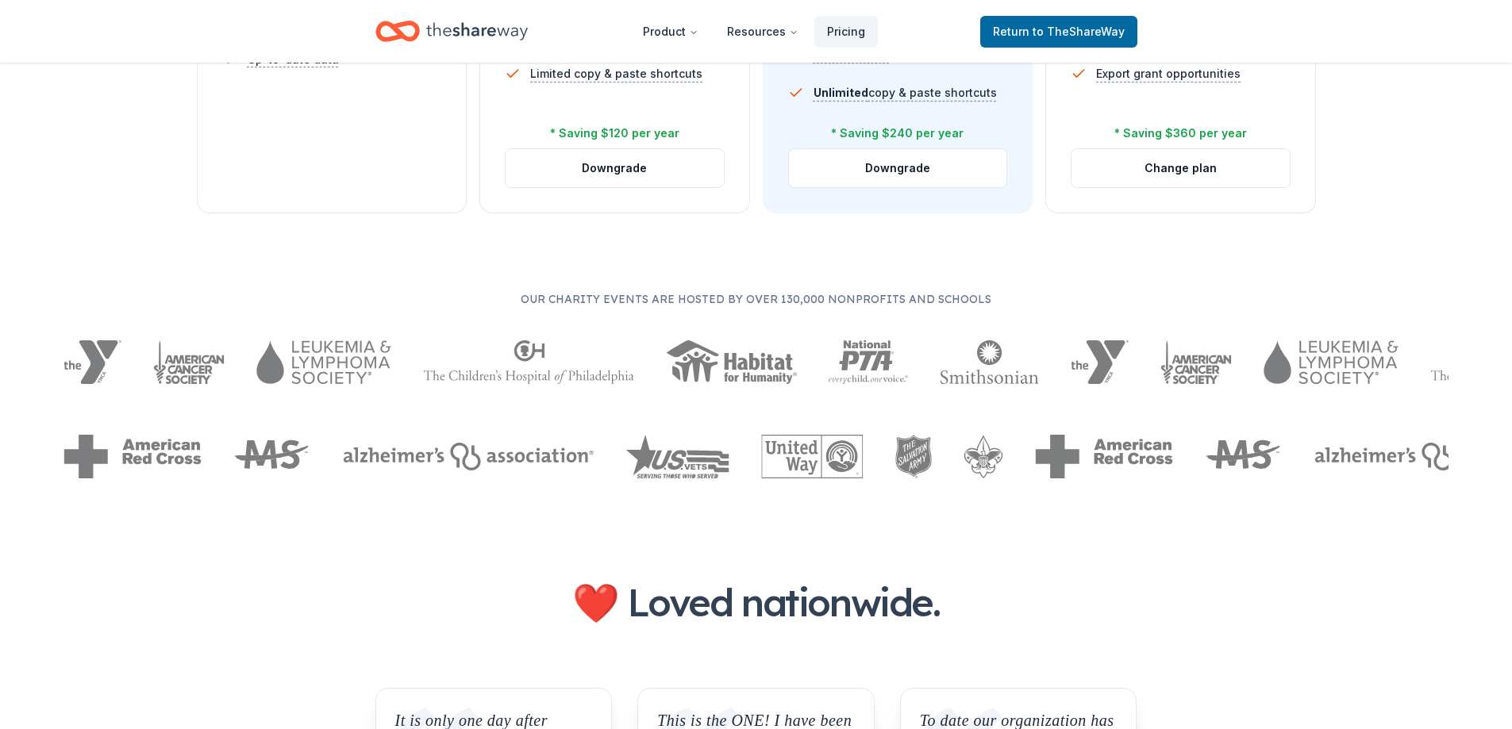
scroll to position [238, 0]
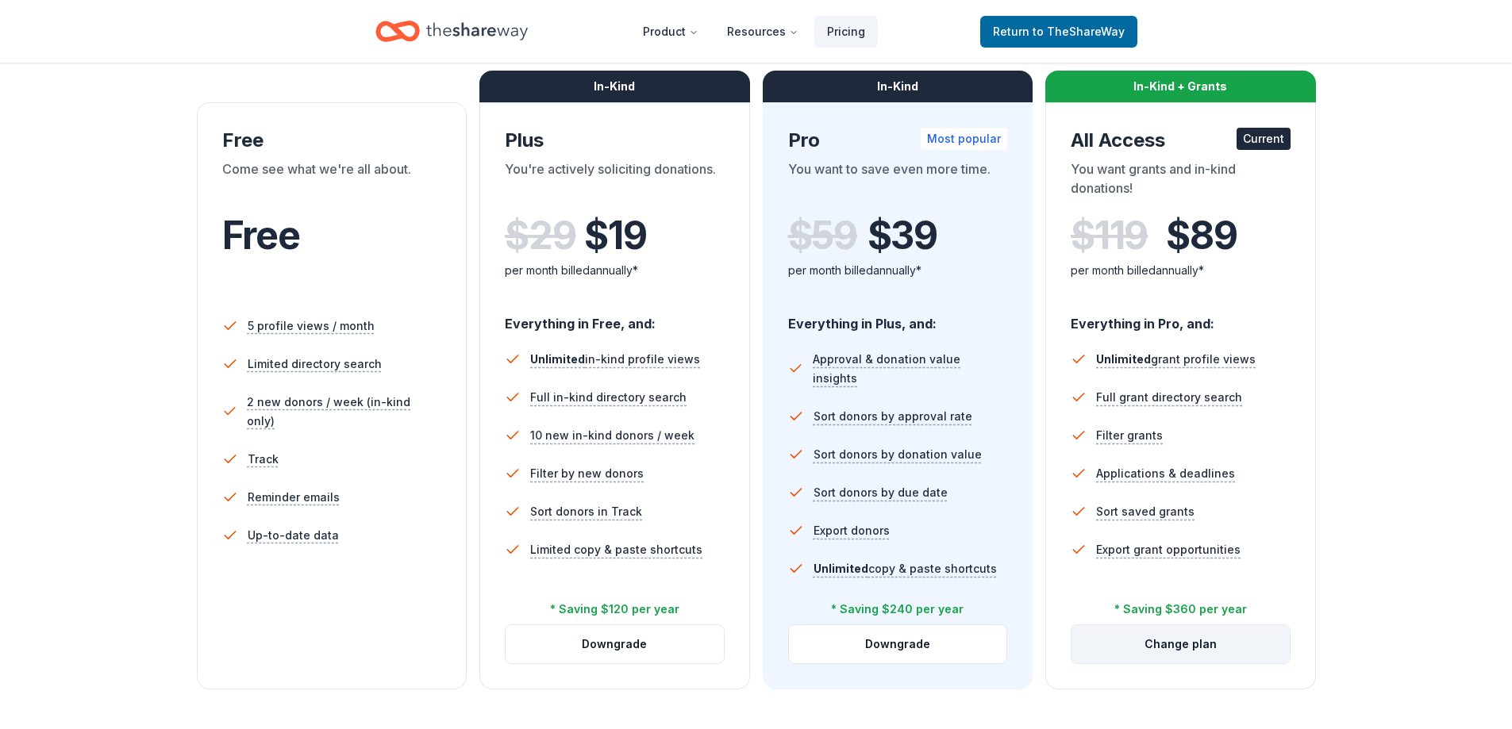
click at [1144, 642] on button "Change plan" at bounding box center [1181, 644] width 218 height 38
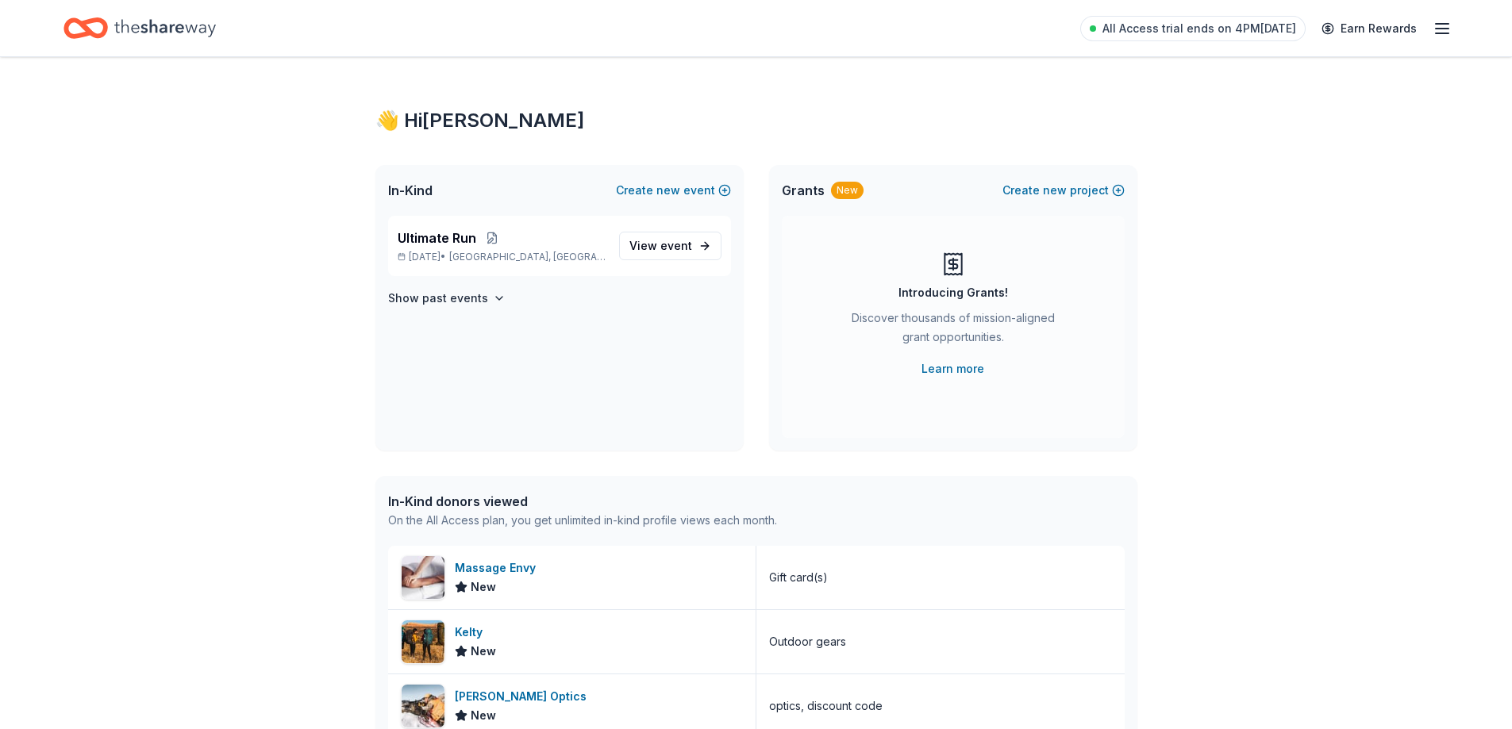
click at [143, 29] on icon "Home" at bounding box center [165, 28] width 102 height 33
click at [701, 249] on link "View event" at bounding box center [670, 246] width 102 height 29
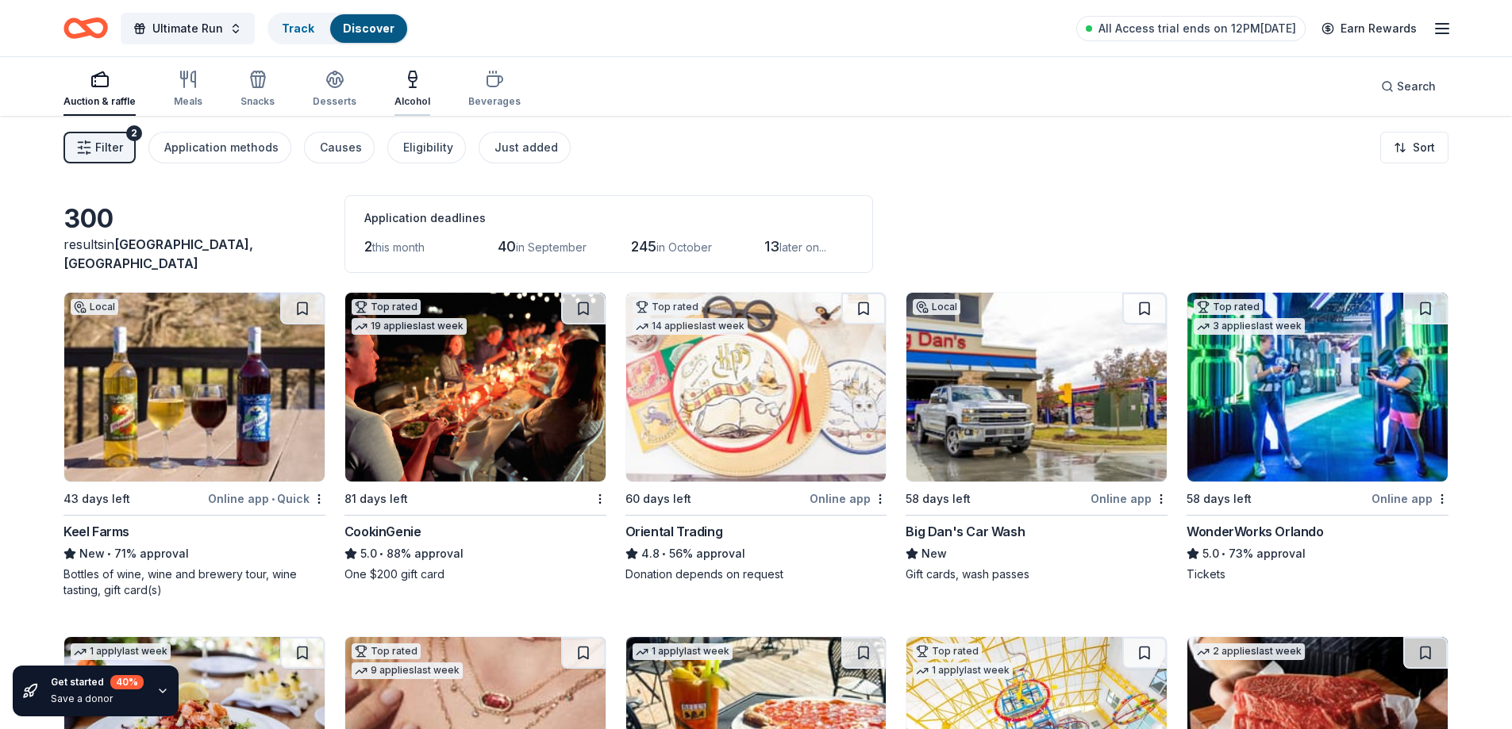
click at [417, 90] on div "Alcohol" at bounding box center [412, 89] width 36 height 38
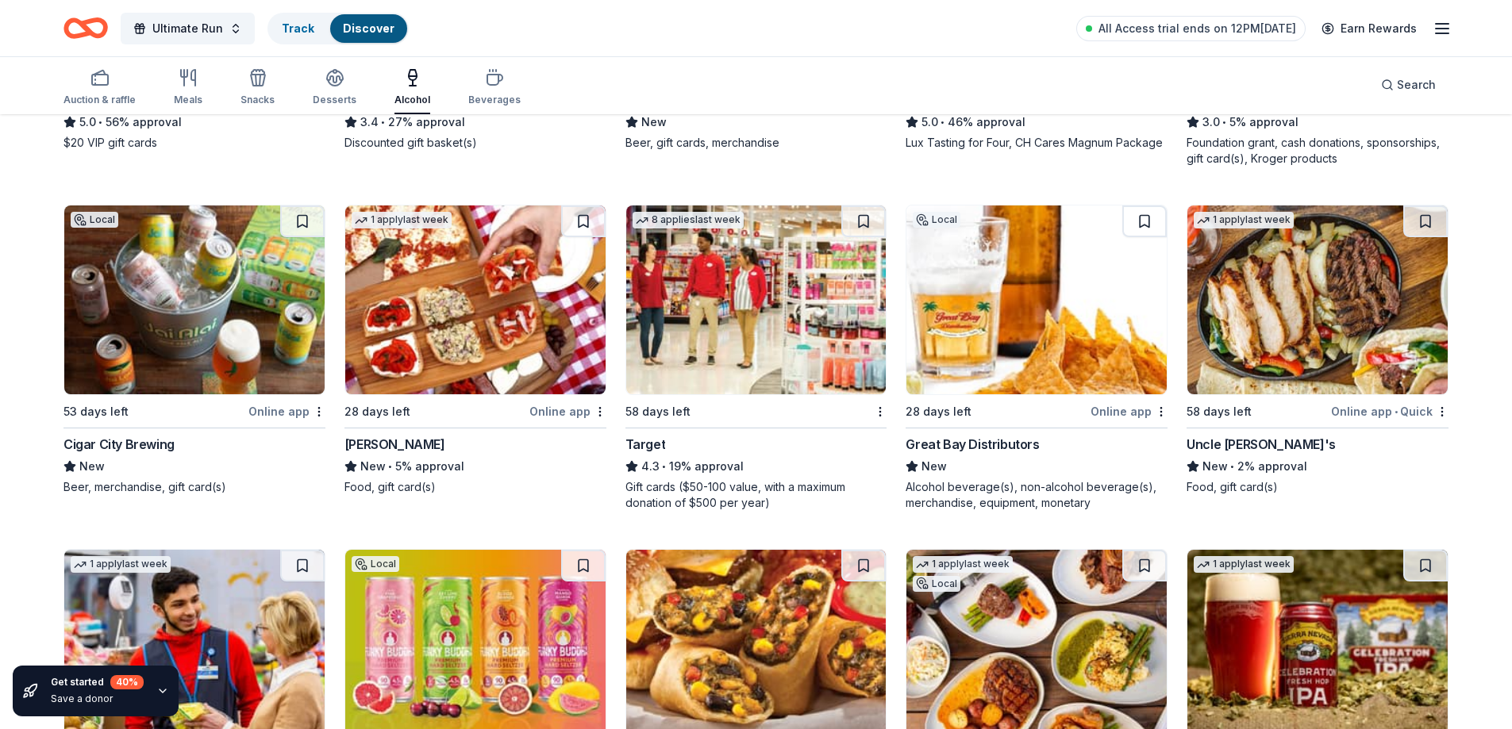
scroll to position [873, 0]
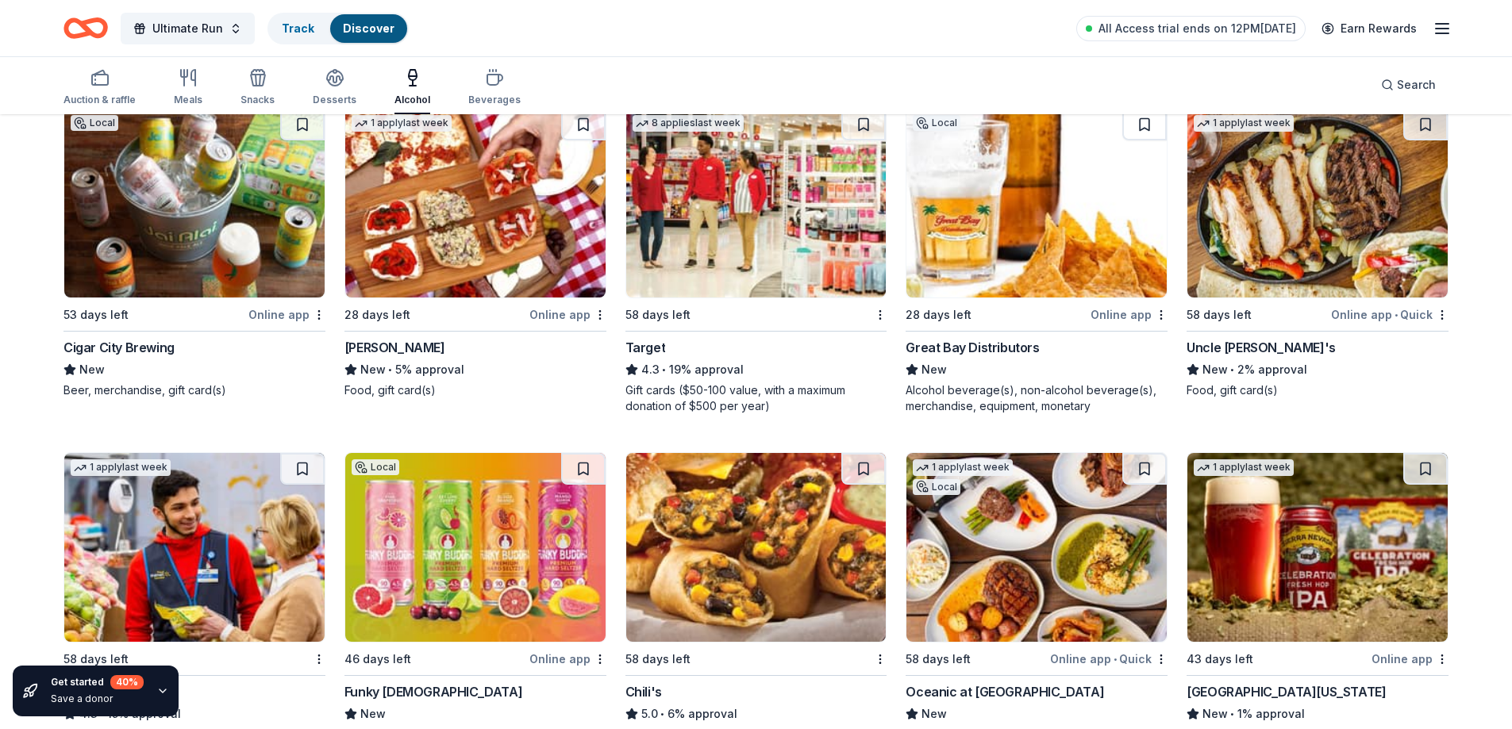
click at [733, 397] on div "Gift cards ($50-100 value, with a maximum donation of $500 per year)" at bounding box center [756, 399] width 262 height 32
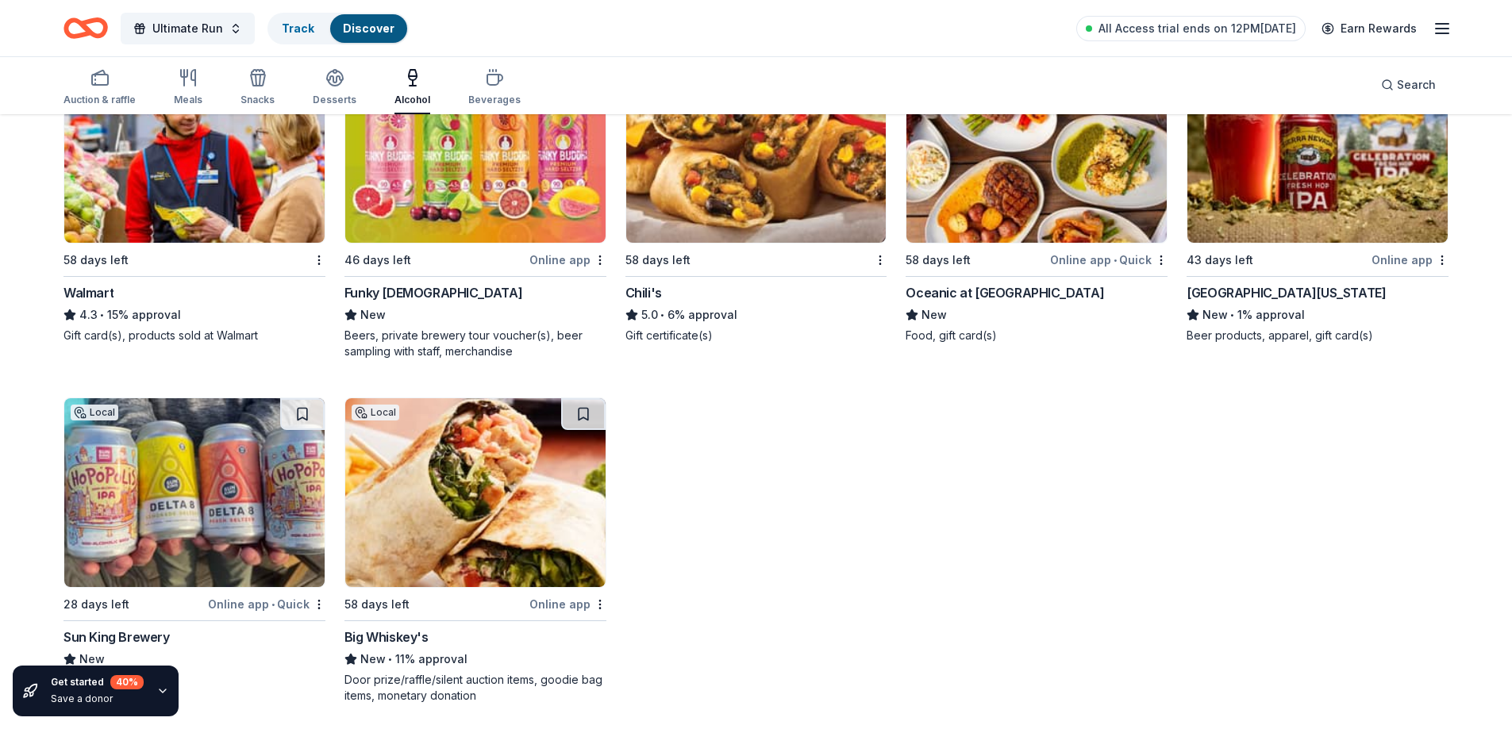
scroll to position [1279, 0]
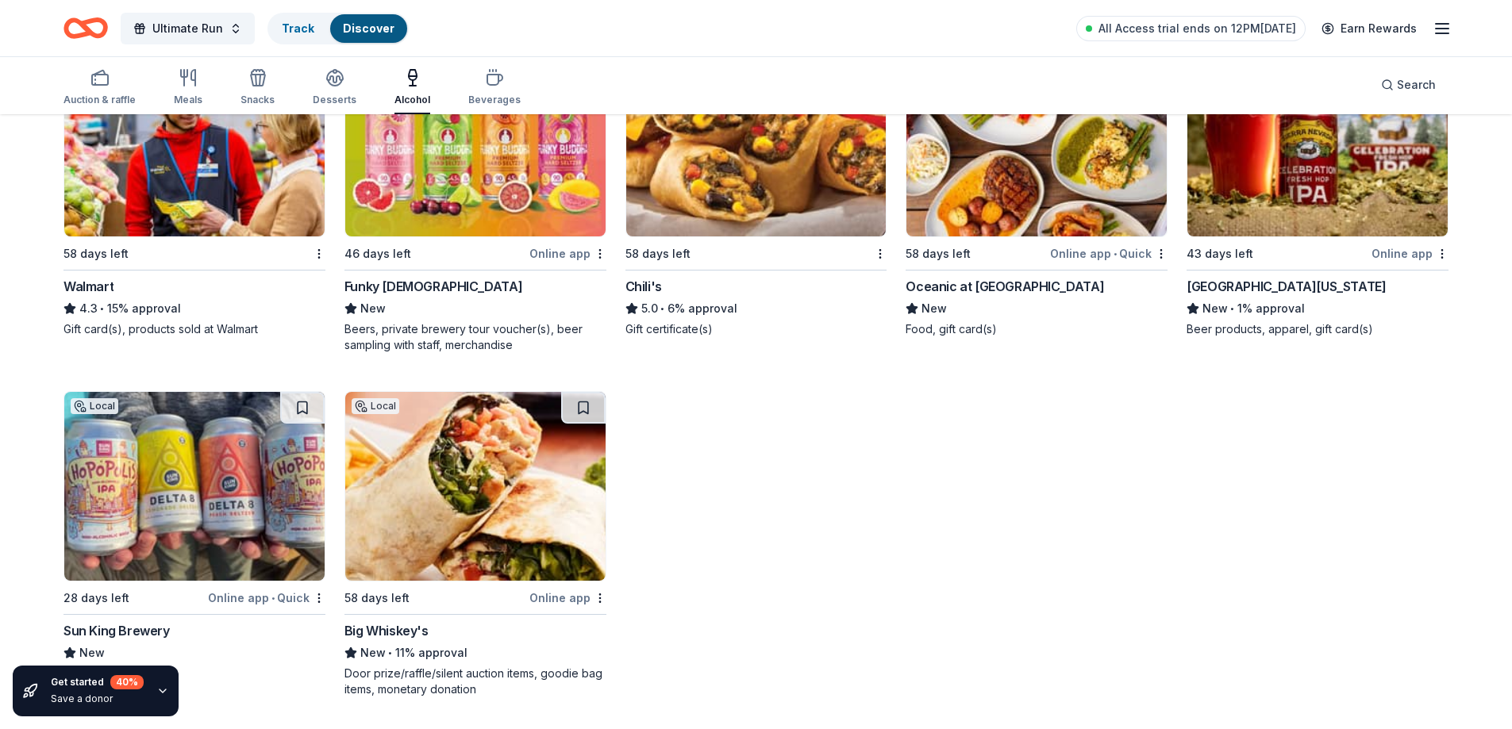
click at [161, 693] on icon "button" at bounding box center [163, 691] width 6 height 3
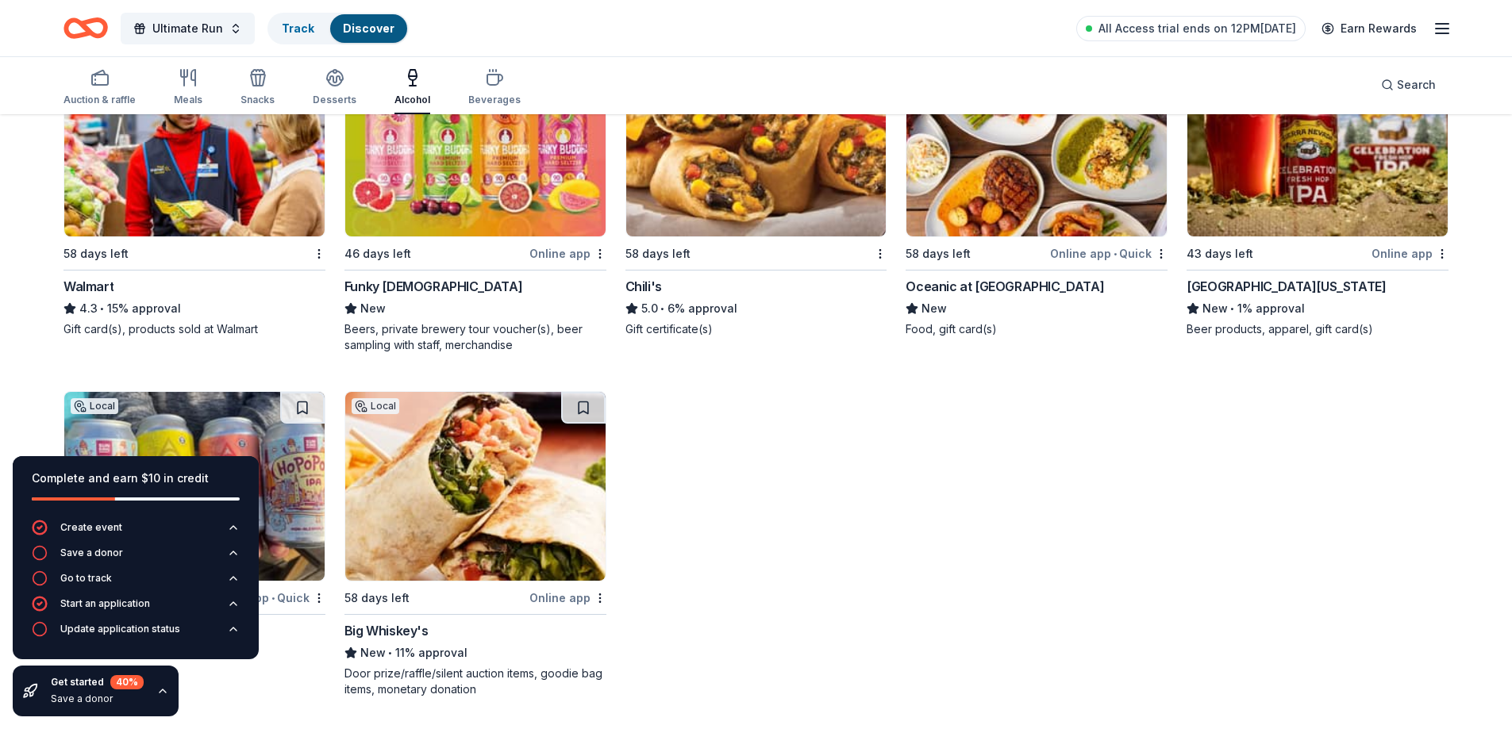
click at [164, 691] on icon "button" at bounding box center [162, 691] width 13 height 13
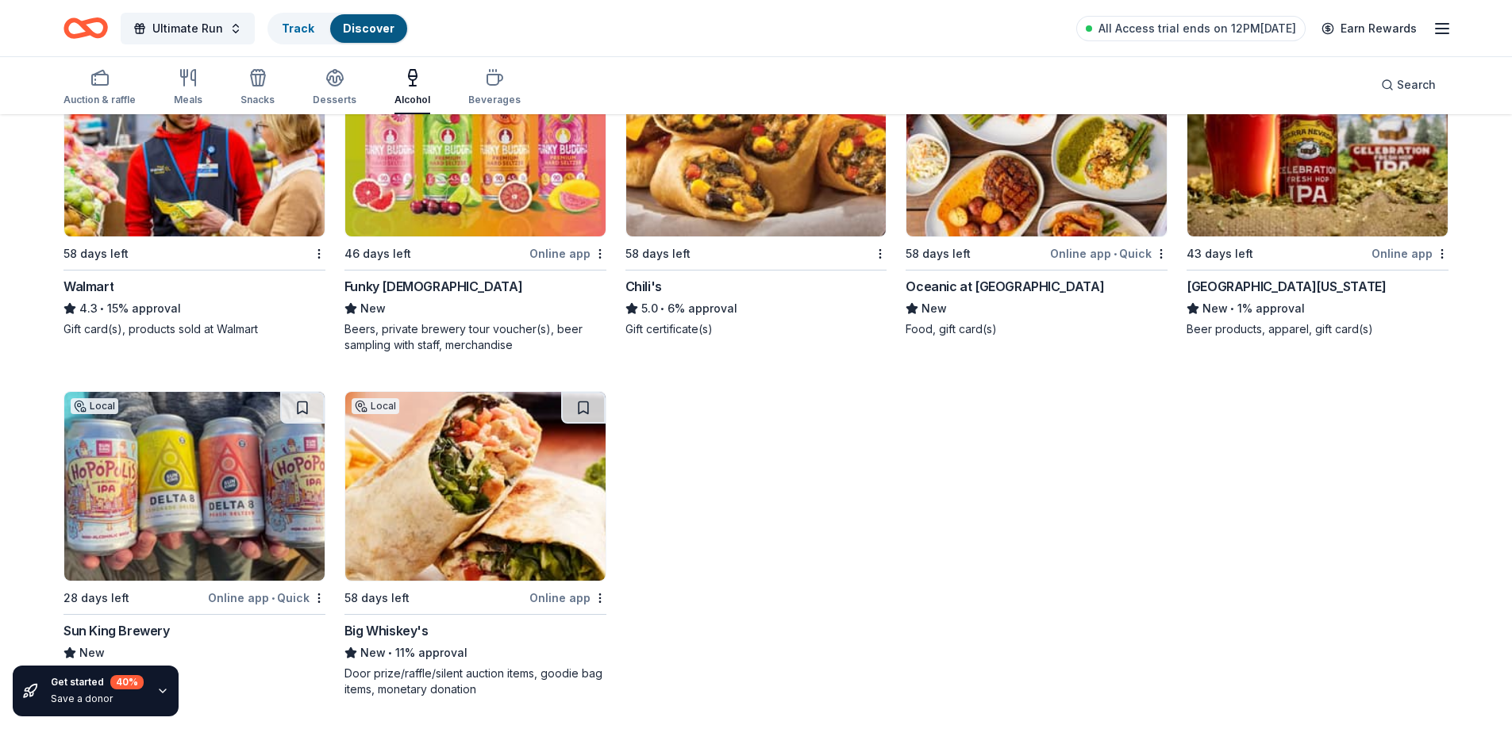
click at [199, 544] on img at bounding box center [194, 486] width 260 height 189
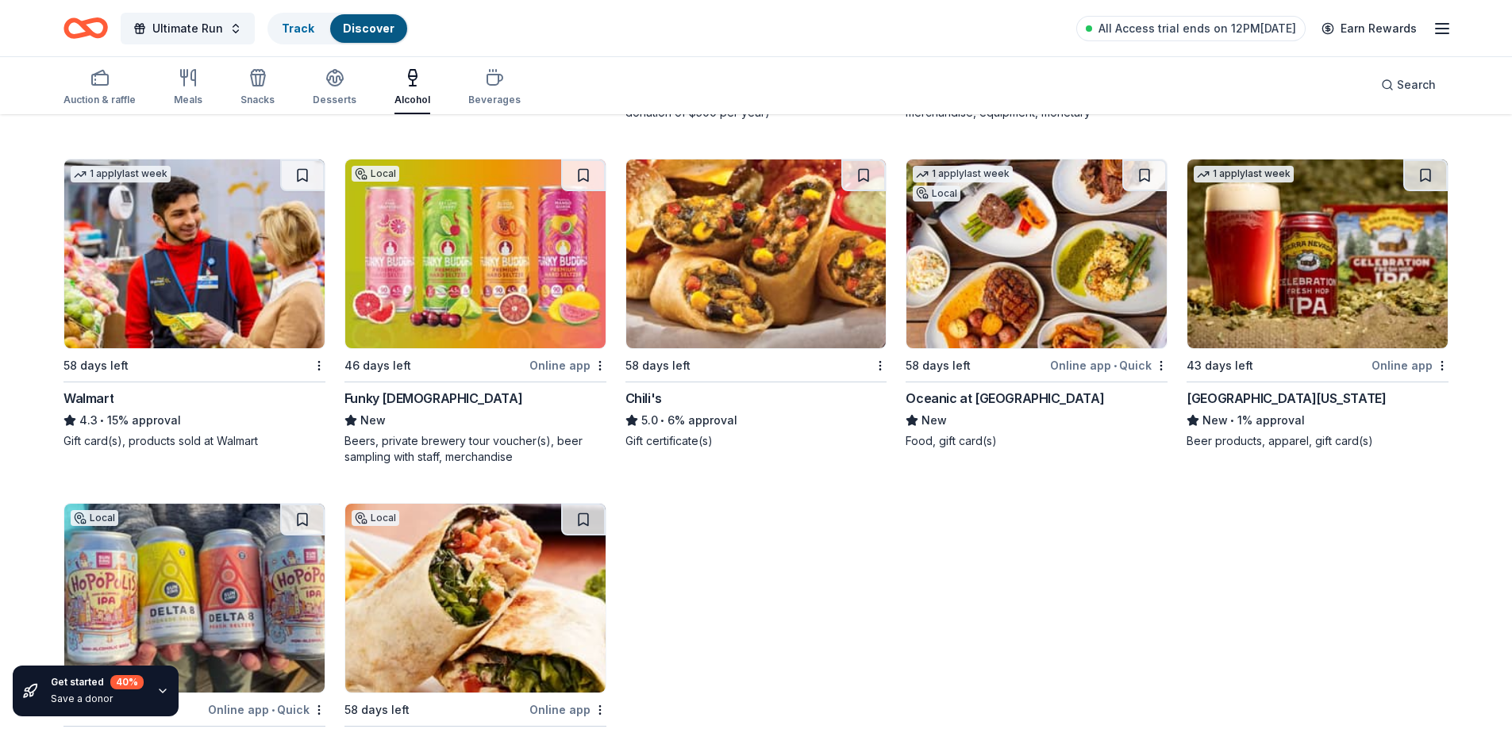
scroll to position [882, 0]
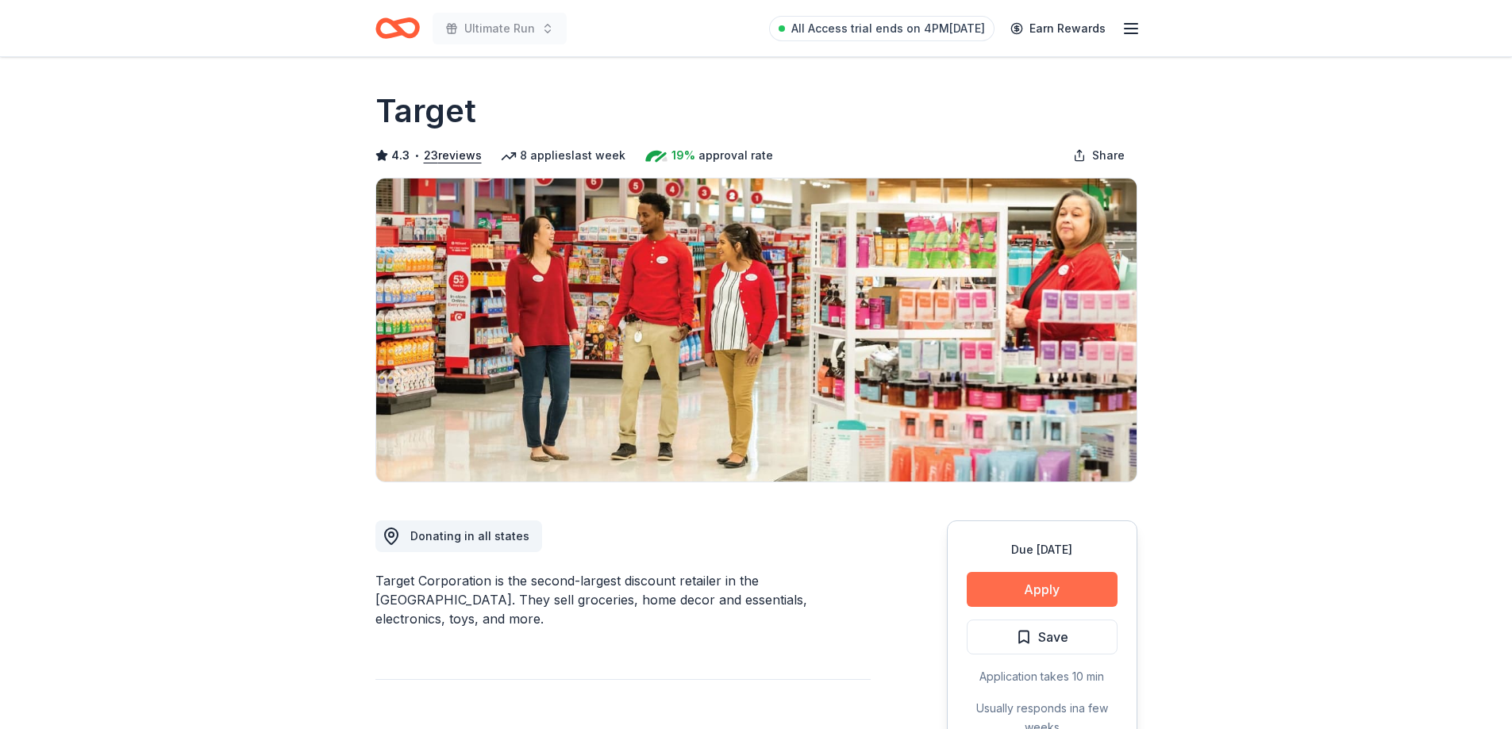
click at [1073, 585] on button "Apply" at bounding box center [1042, 589] width 151 height 35
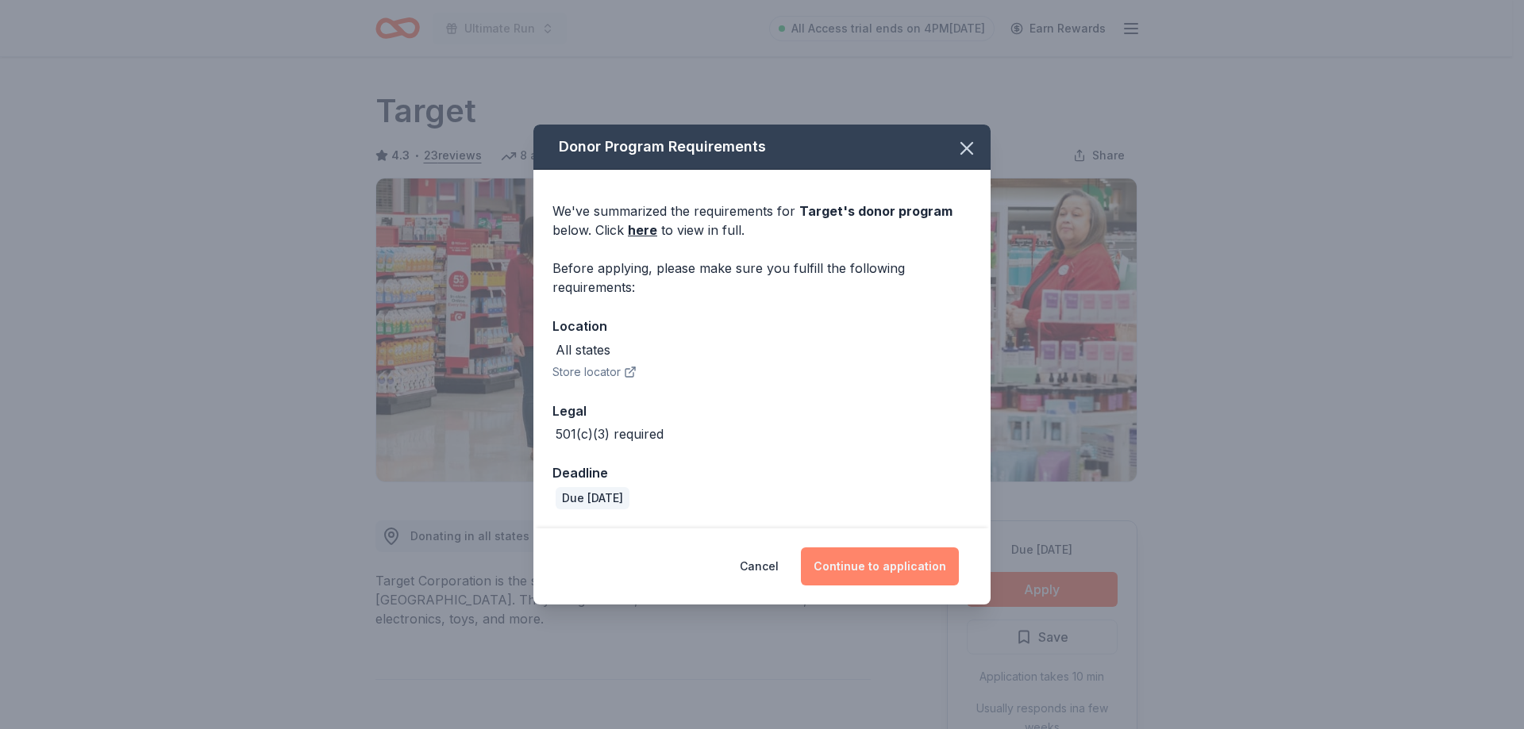
click at [860, 567] on button "Continue to application" at bounding box center [880, 567] width 158 height 38
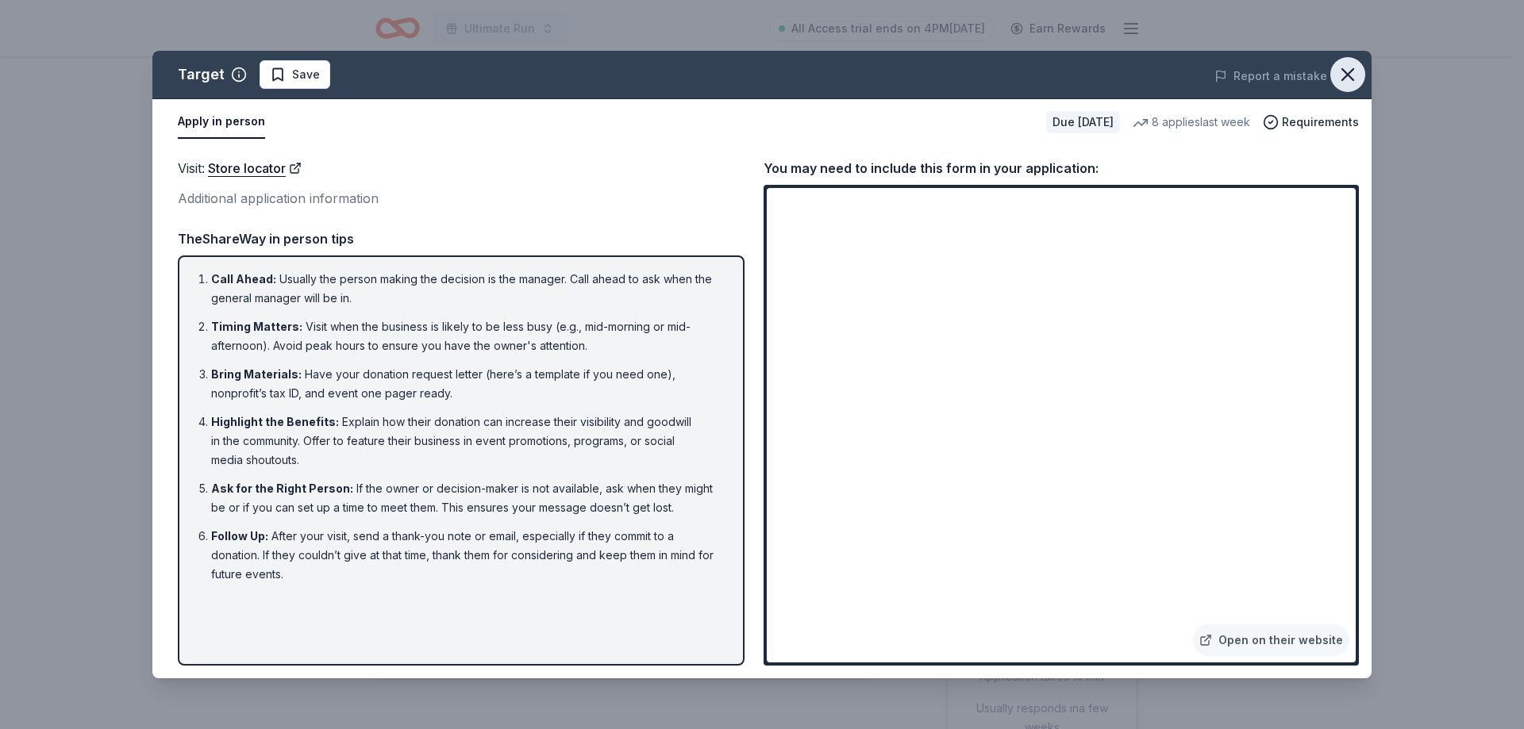
click at [1351, 71] on icon "button" at bounding box center [1347, 74] width 11 height 11
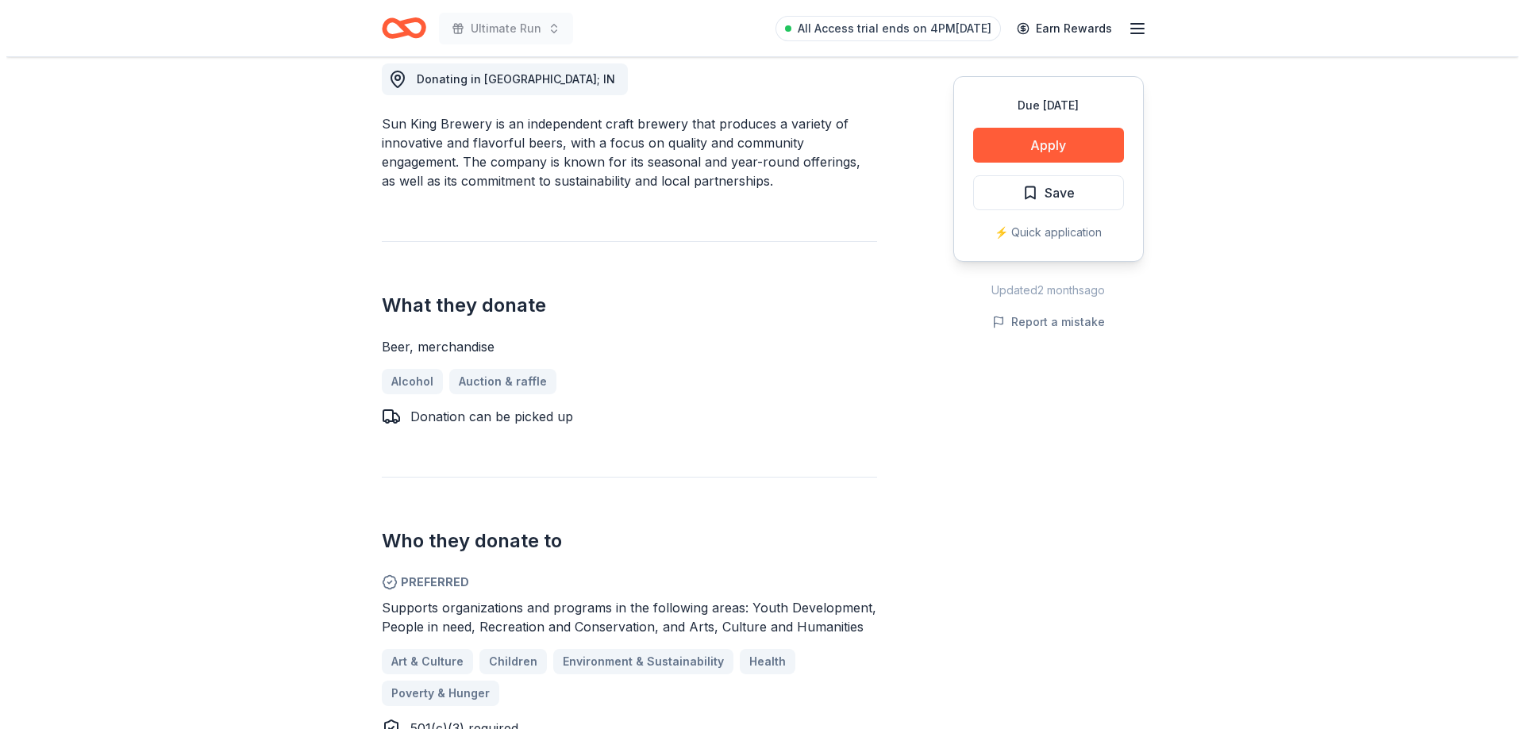
scroll to position [476, 0]
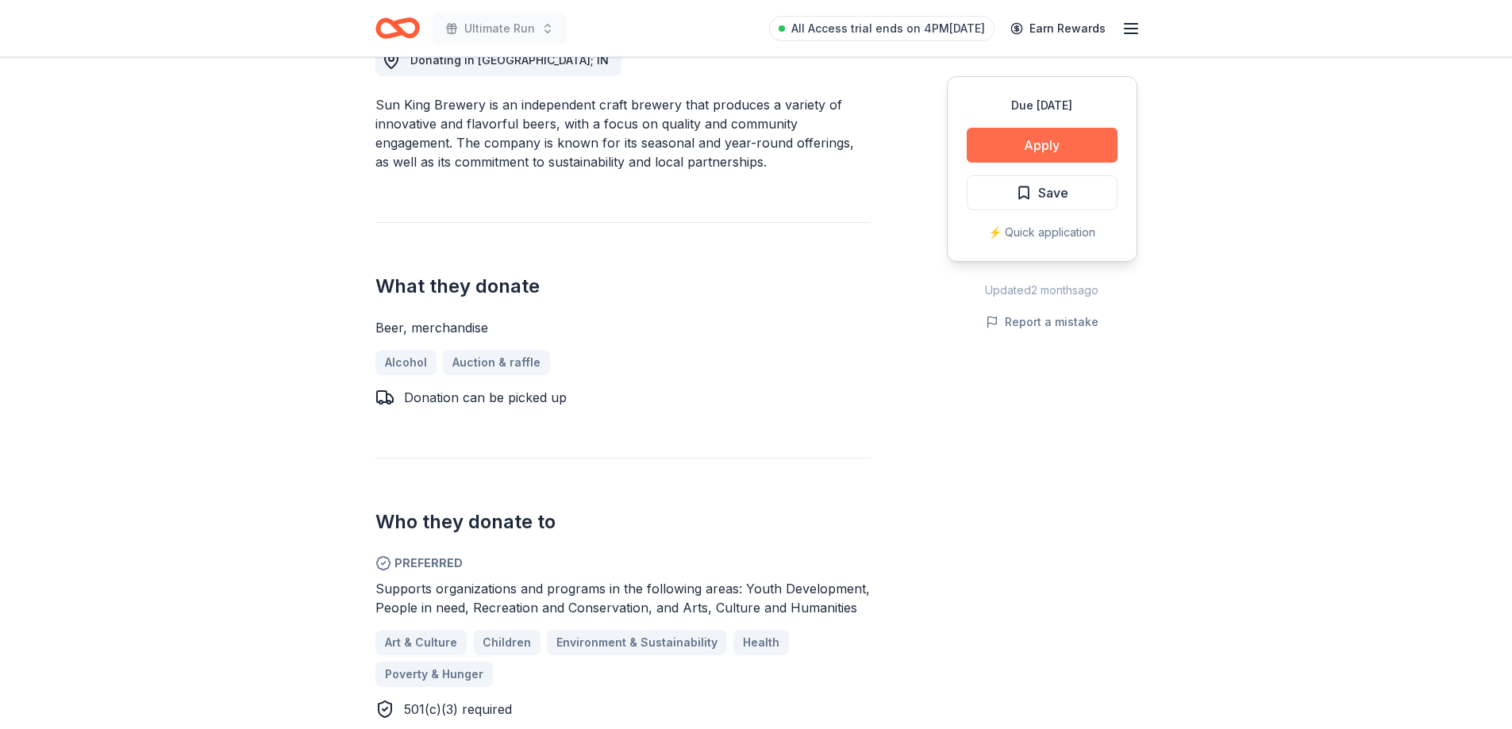
click at [994, 145] on button "Apply" at bounding box center [1042, 145] width 151 height 35
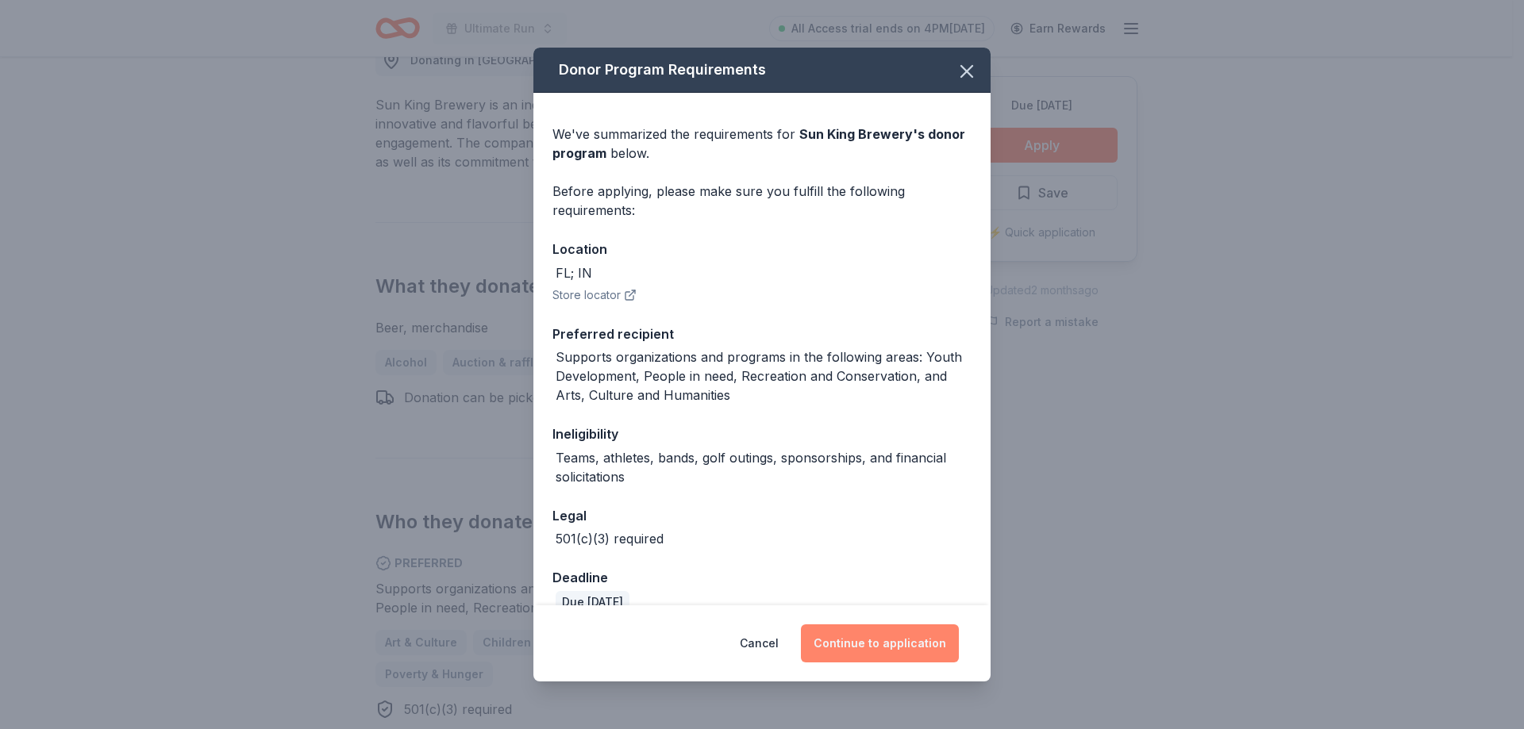
click at [890, 649] on button "Continue to application" at bounding box center [880, 644] width 158 height 38
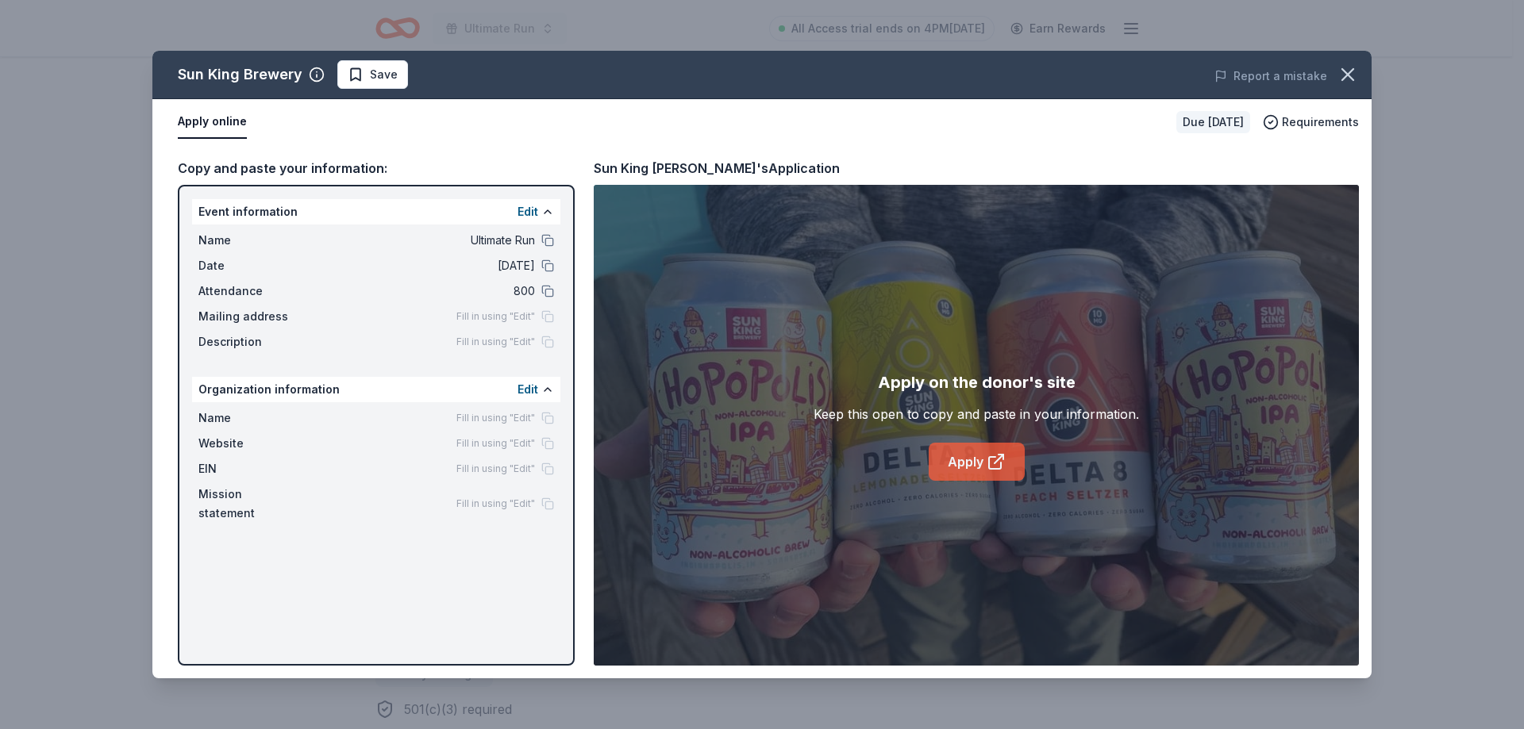
click at [979, 463] on link "Apply" at bounding box center [977, 462] width 96 height 38
click at [1303, 80] on button "Report a mistake" at bounding box center [1270, 76] width 113 height 19
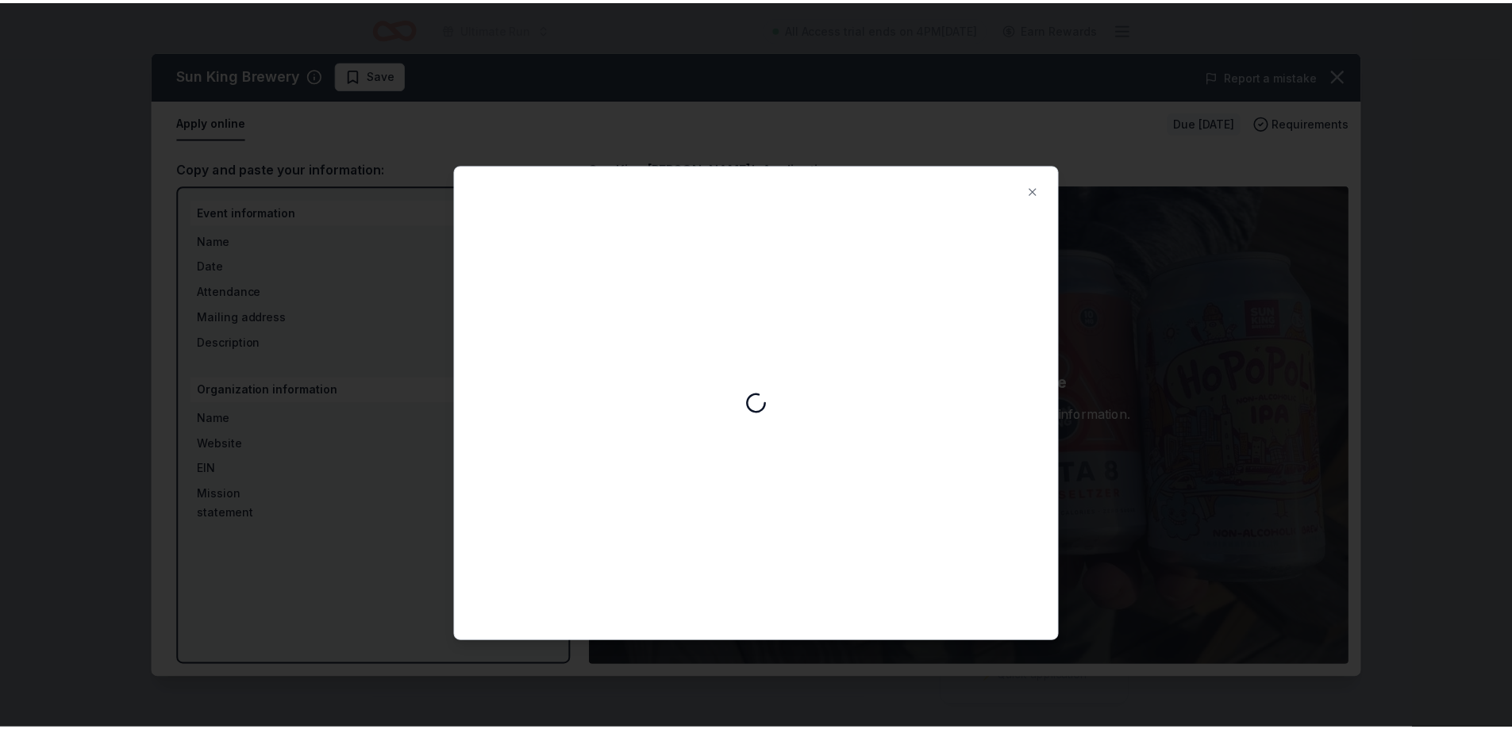
scroll to position [0, 0]
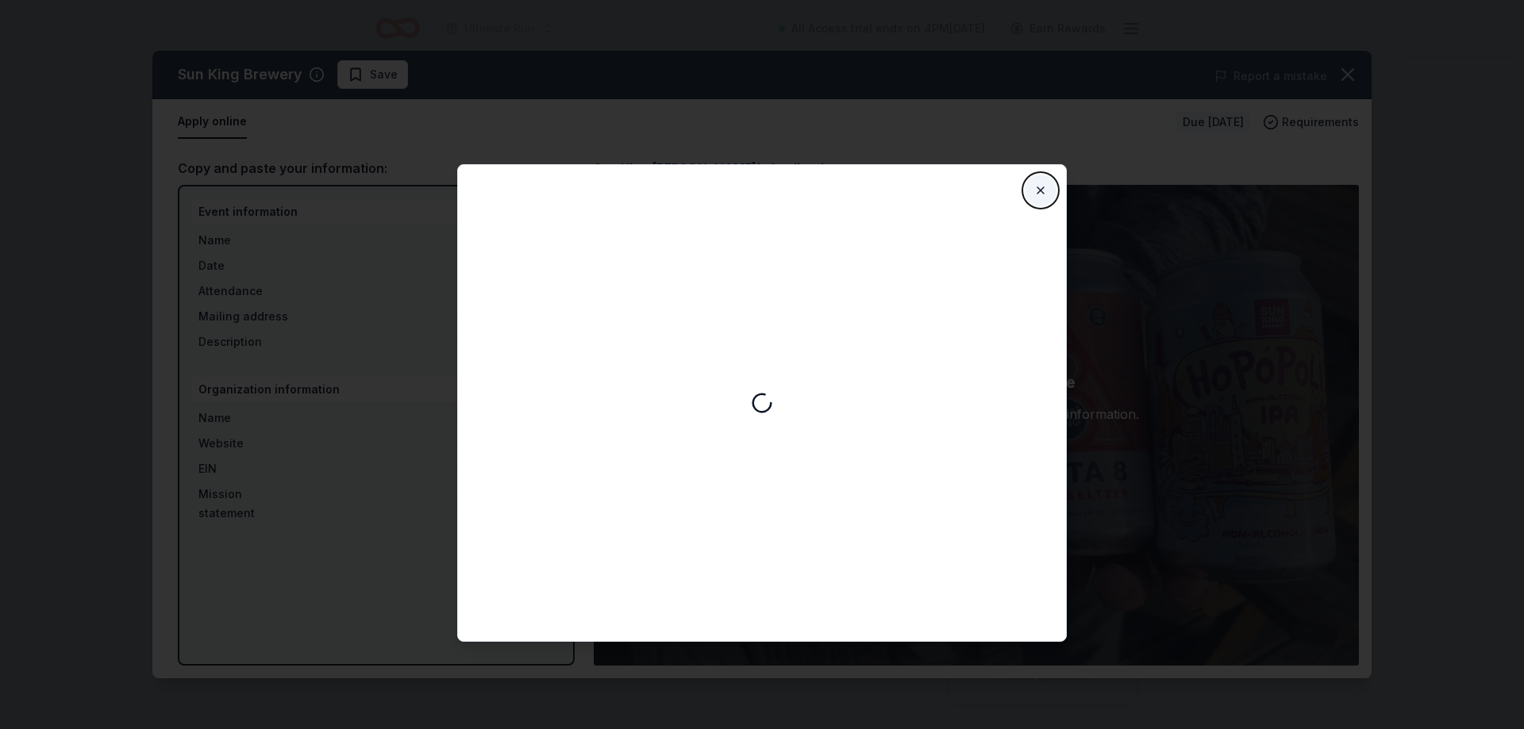
click at [1037, 191] on button "Close" at bounding box center [1041, 191] width 32 height 32
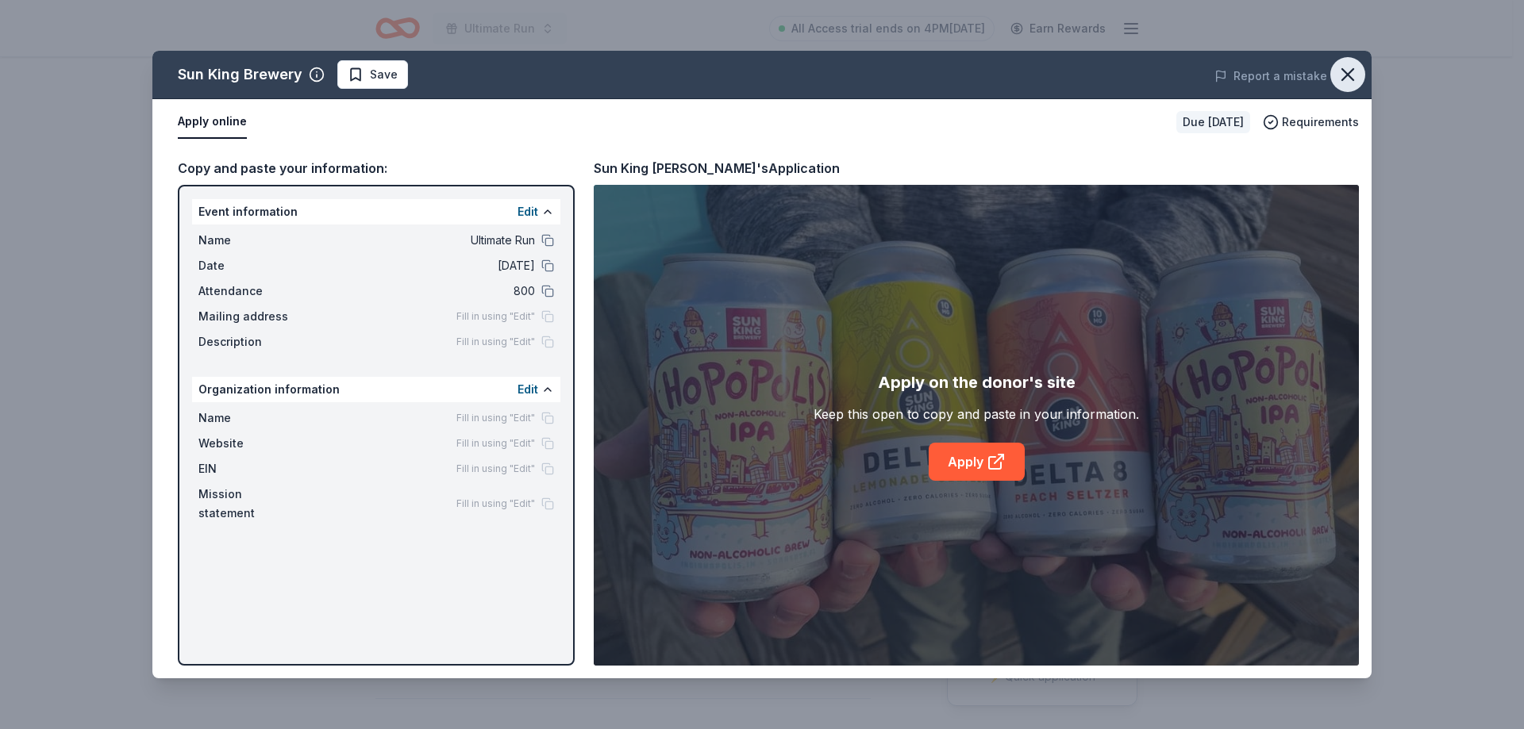
click at [1351, 70] on icon "button" at bounding box center [1348, 74] width 22 height 22
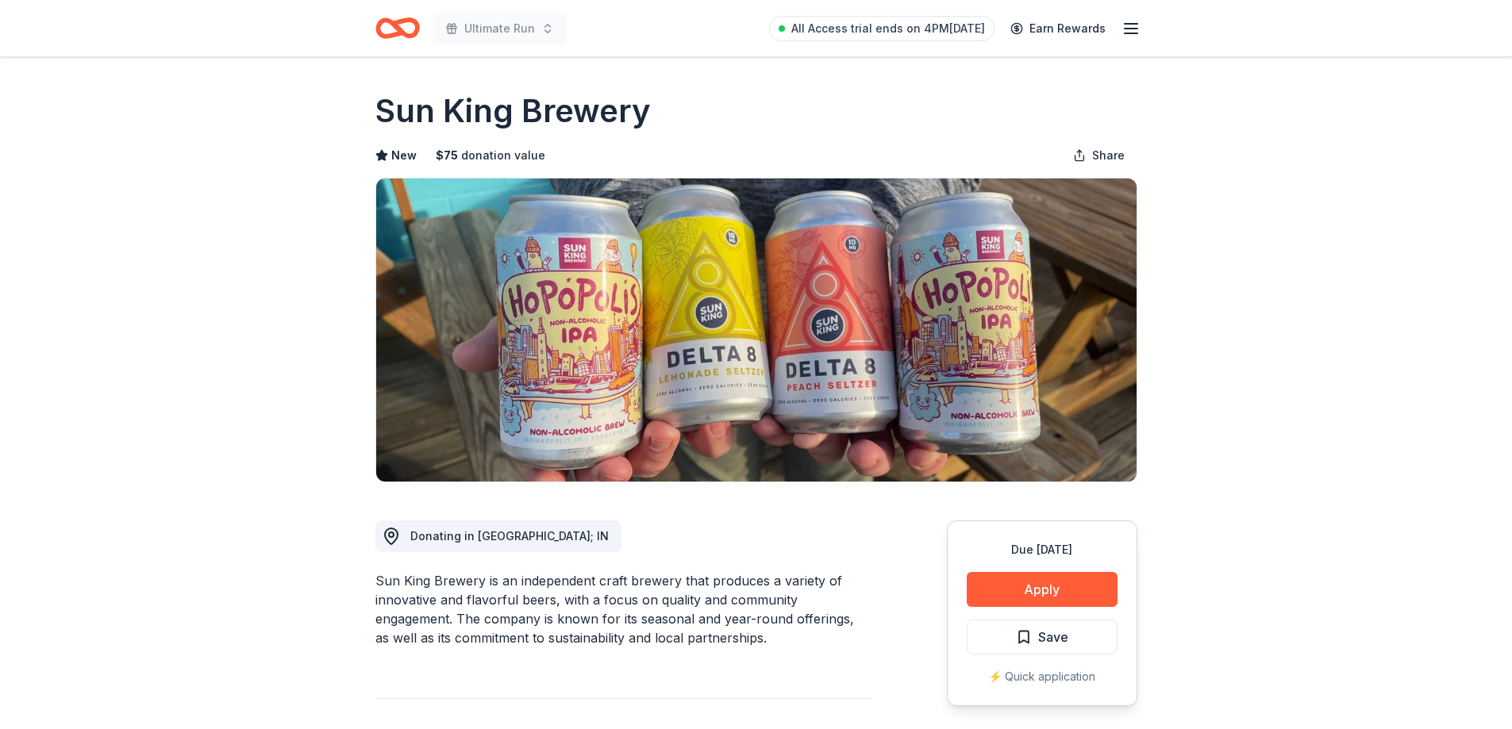
drag, startPoint x: 676, startPoint y: 102, endPoint x: 344, endPoint y: 101, distance: 331.8
click at [403, 21] on icon "Home" at bounding box center [404, 28] width 25 height 16
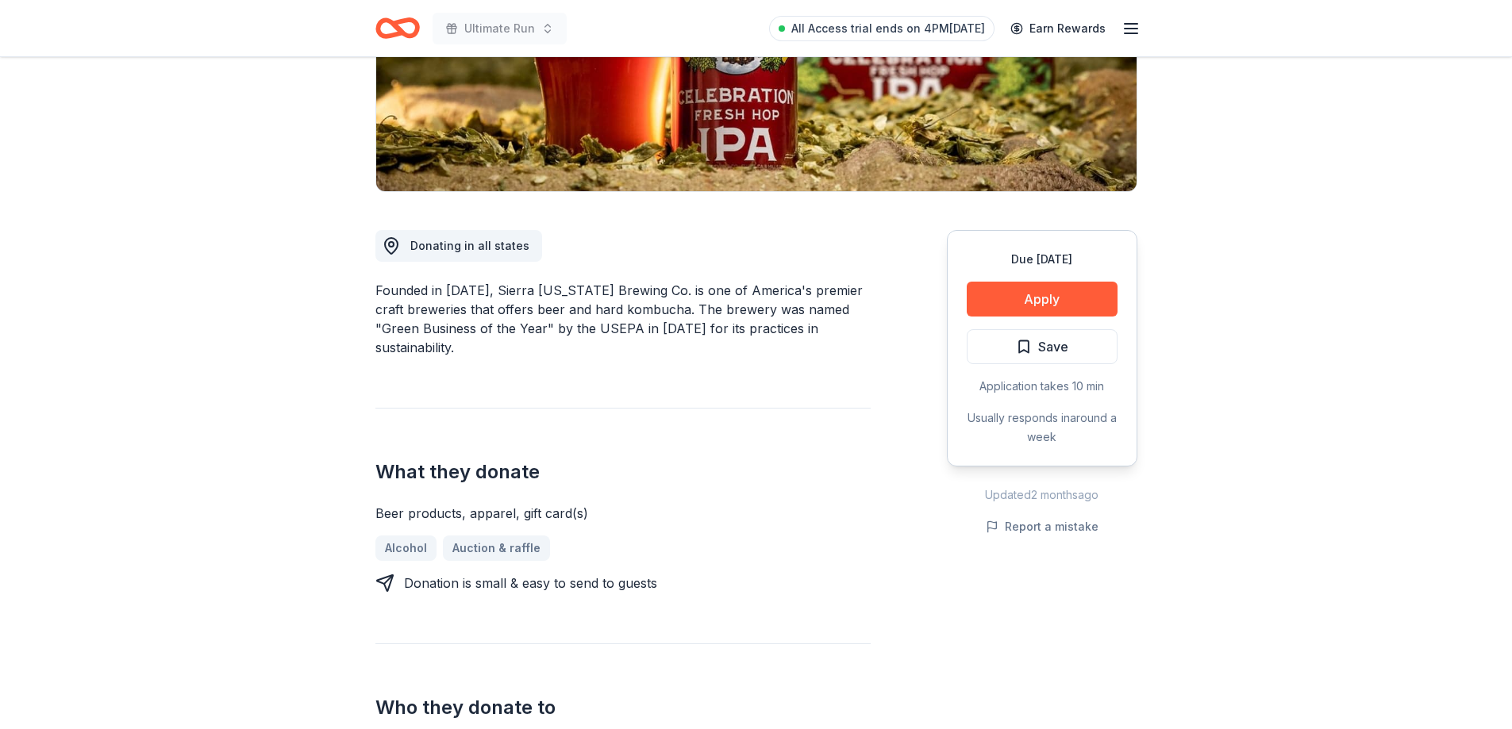
scroll to position [476, 0]
